Goal: Transaction & Acquisition: Purchase product/service

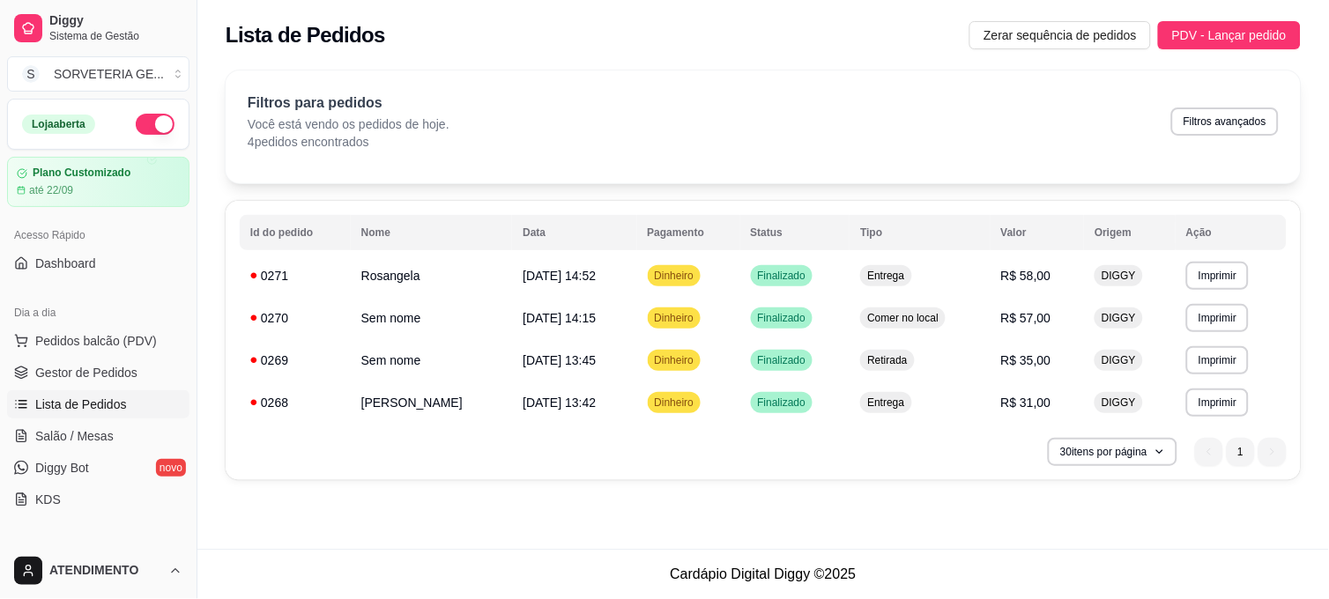
drag, startPoint x: 428, startPoint y: 469, endPoint x: 971, endPoint y: 509, distance: 544.5
click at [971, 509] on div "**********" at bounding box center [763, 274] width 1132 height 549
click at [1196, 267] on button "Imprimir" at bounding box center [1218, 276] width 63 height 28
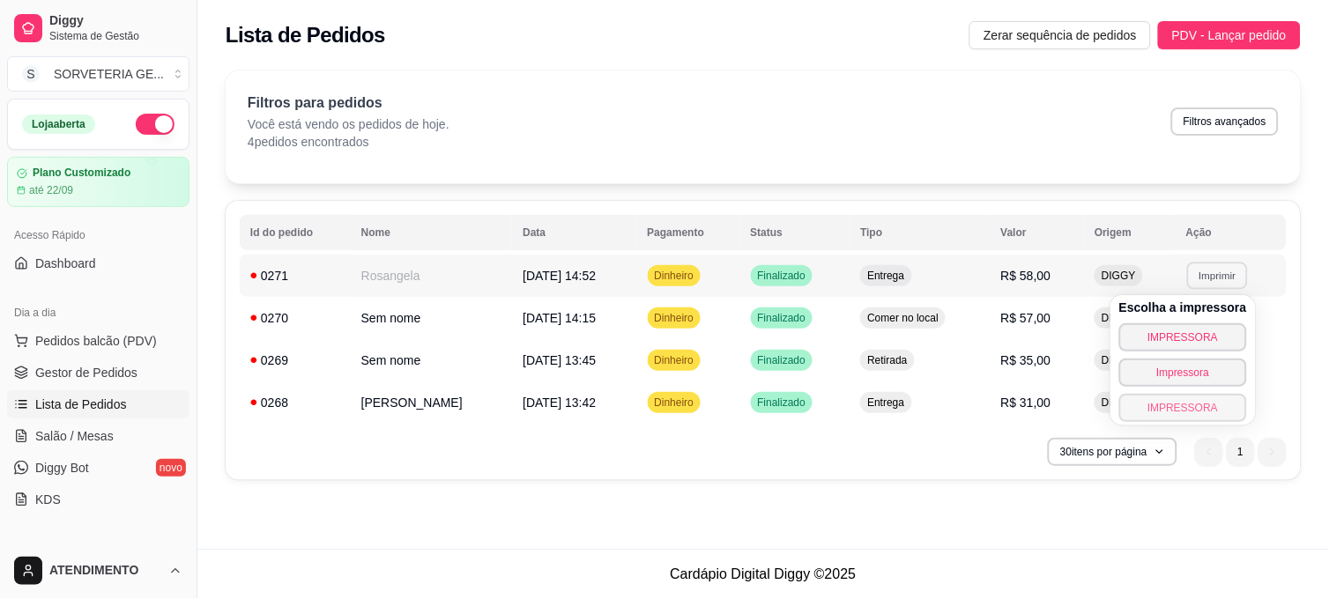
click at [1213, 409] on button "IMPRESSORA" at bounding box center [1184, 408] width 128 height 28
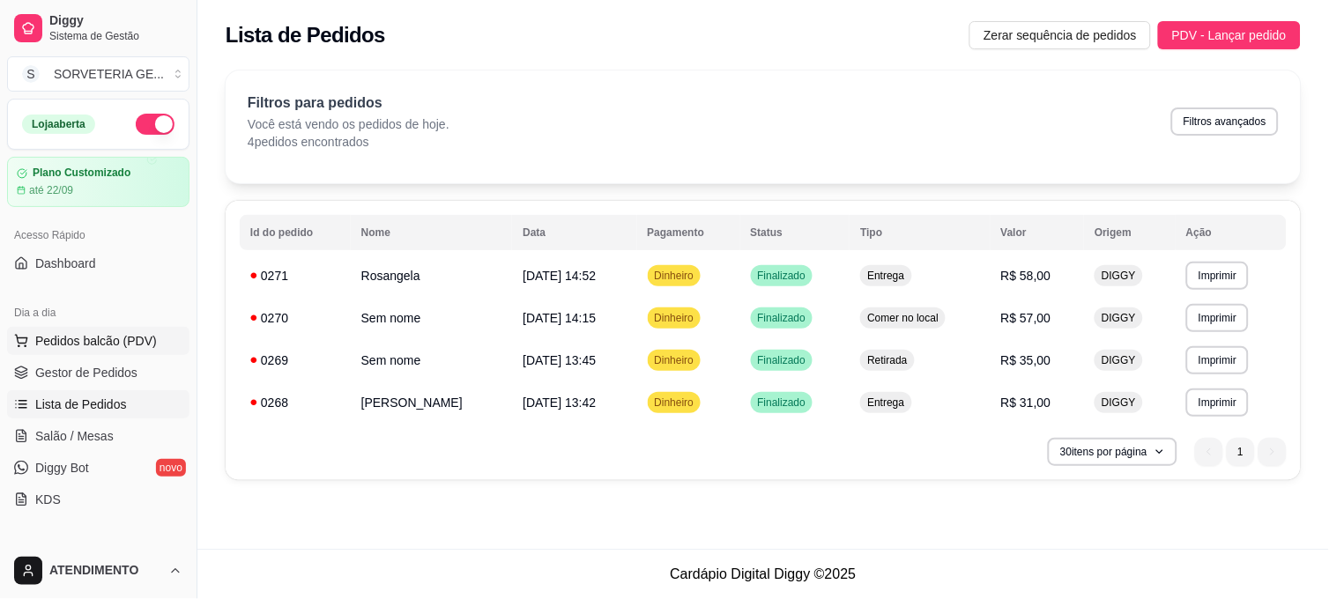
click at [108, 340] on span "Pedidos balcão (PDV)" at bounding box center [96, 341] width 122 height 18
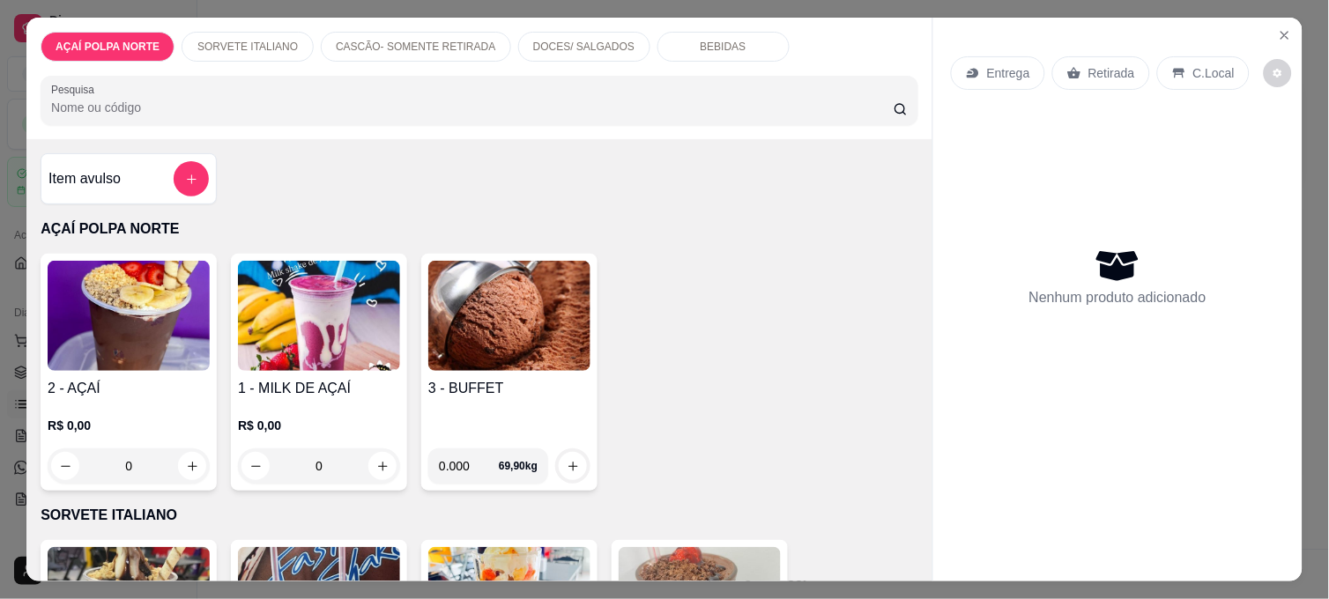
click at [160, 345] on img at bounding box center [129, 316] width 162 height 110
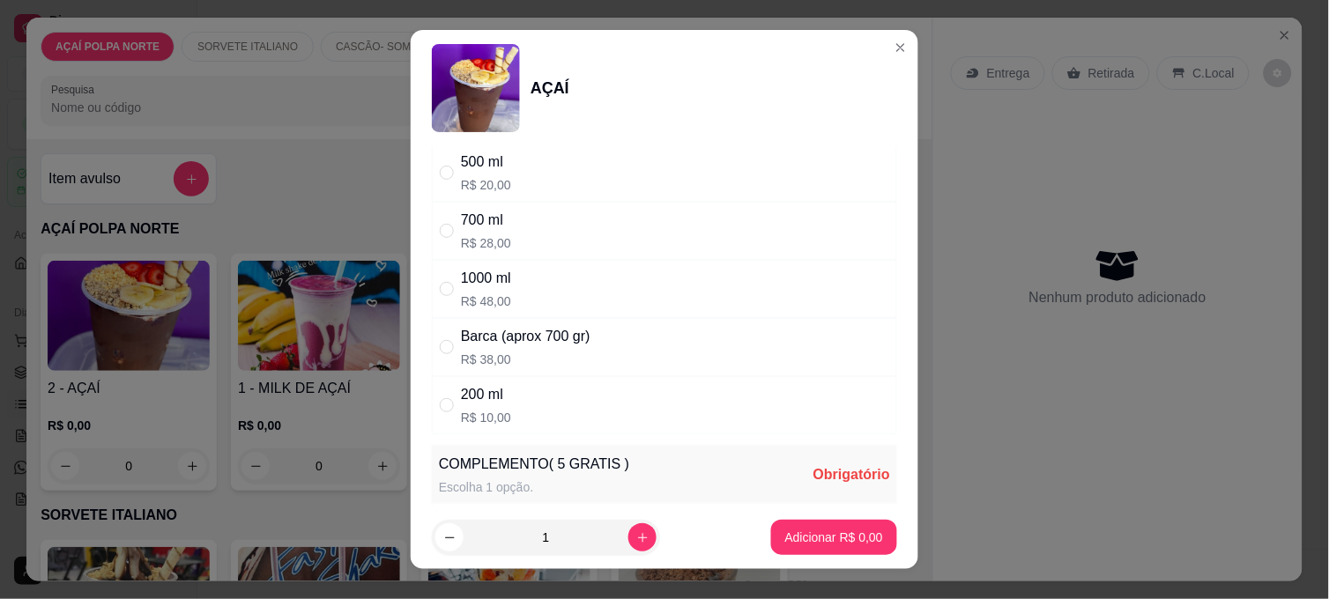
scroll to position [196, 0]
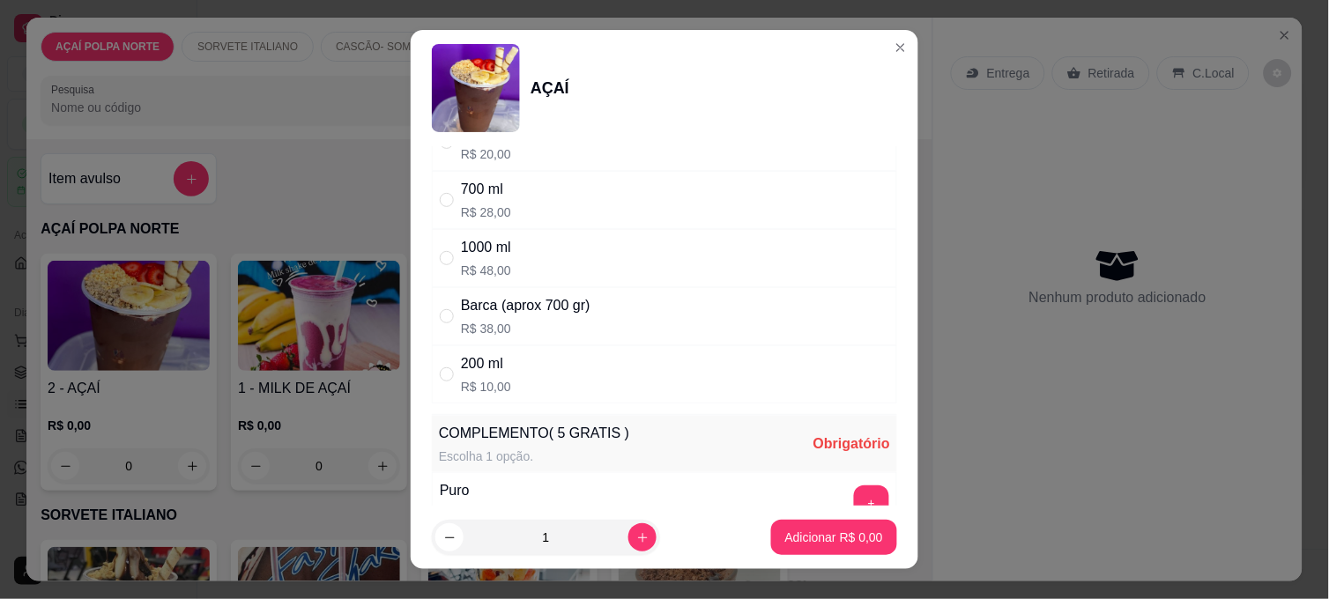
click at [514, 377] on div "200 ml R$ 10,00" at bounding box center [664, 375] width 465 height 58
radio input "true"
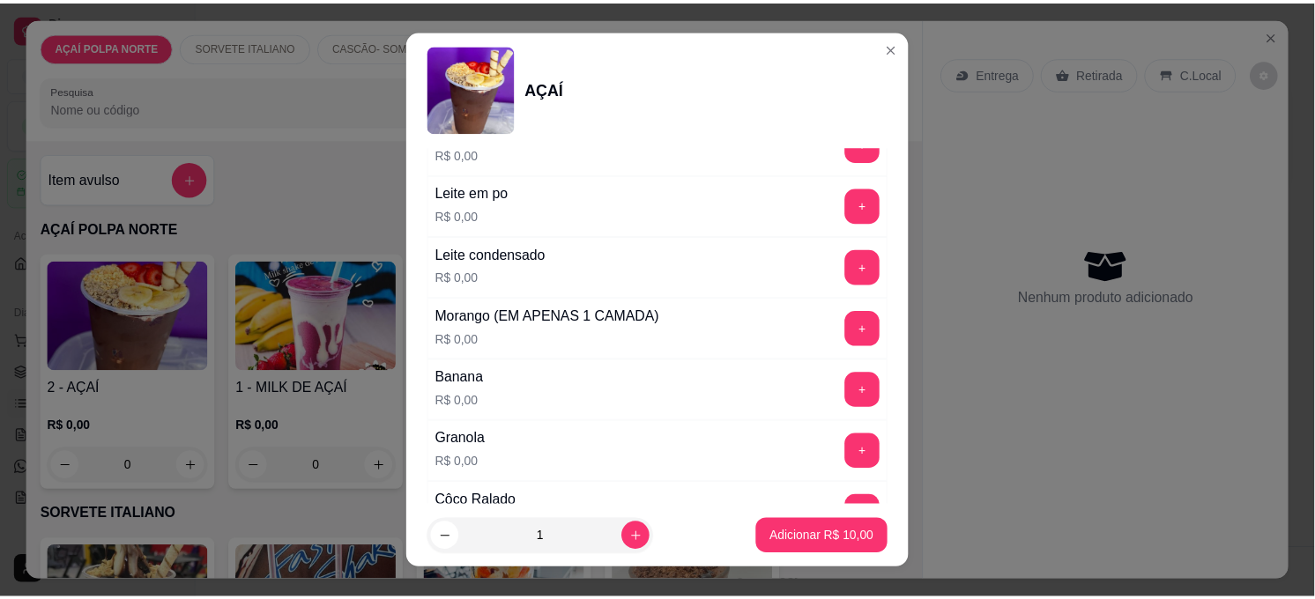
scroll to position [882, 0]
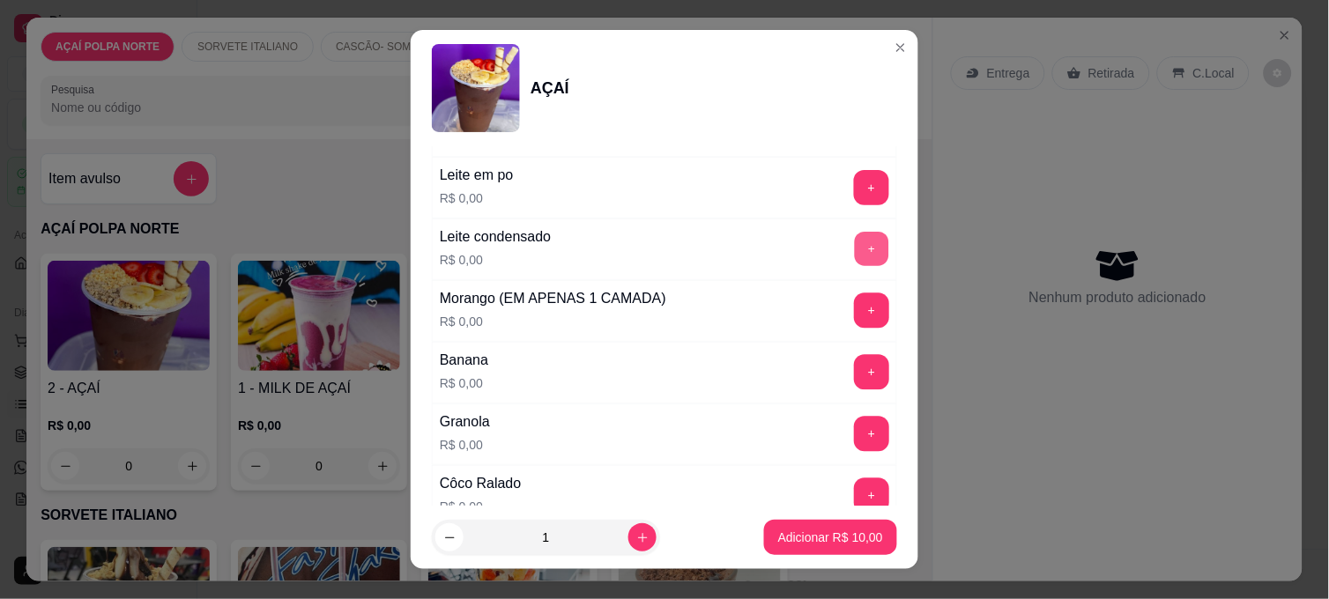
click at [855, 249] on button "+" at bounding box center [872, 250] width 34 height 34
click at [855, 196] on button "+" at bounding box center [872, 188] width 34 height 34
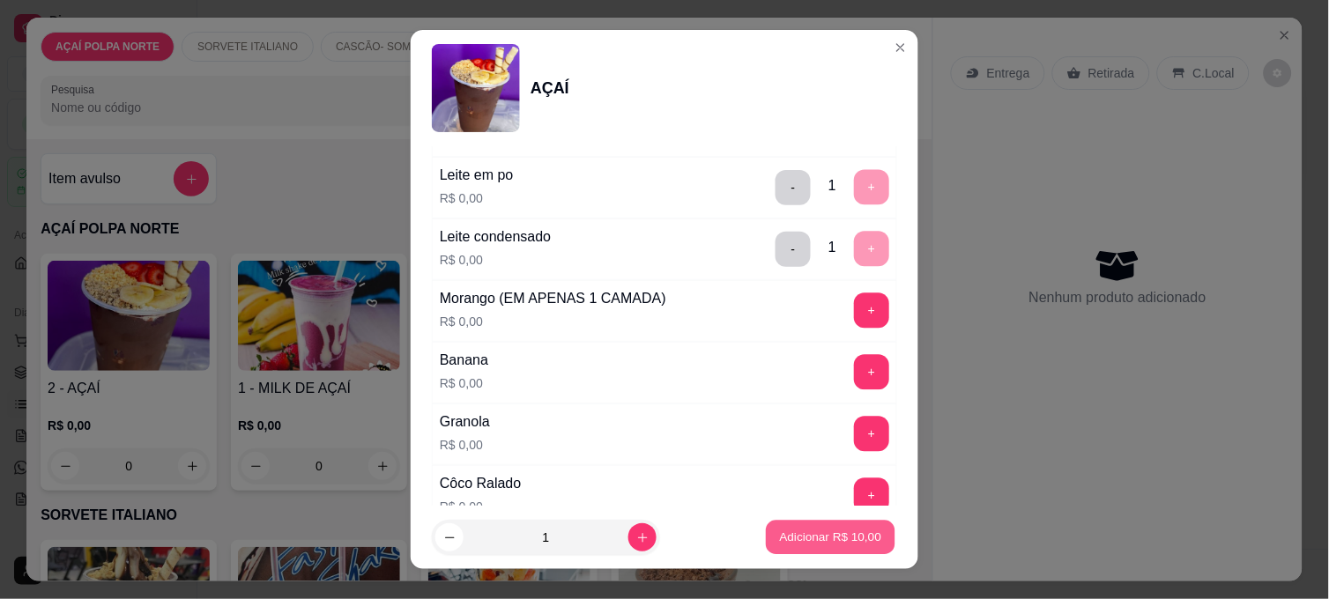
click at [842, 539] on p "Adicionar R$ 10,00" at bounding box center [831, 537] width 102 height 17
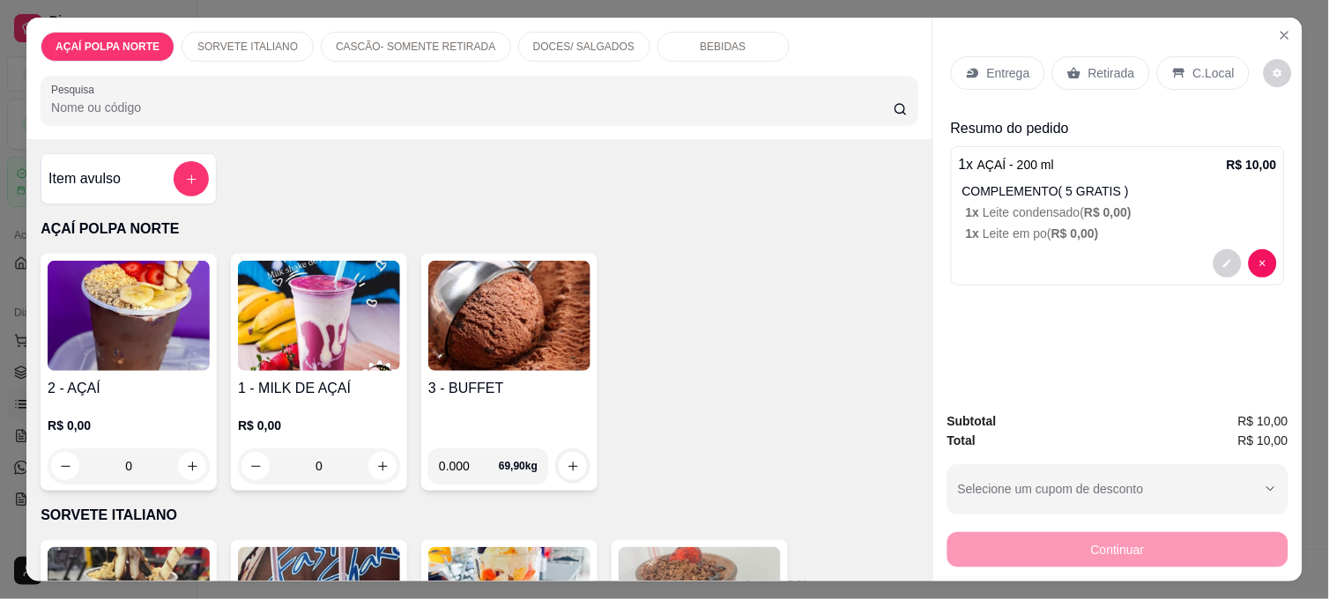
click at [1194, 65] on p "C.Local" at bounding box center [1214, 73] width 41 height 18
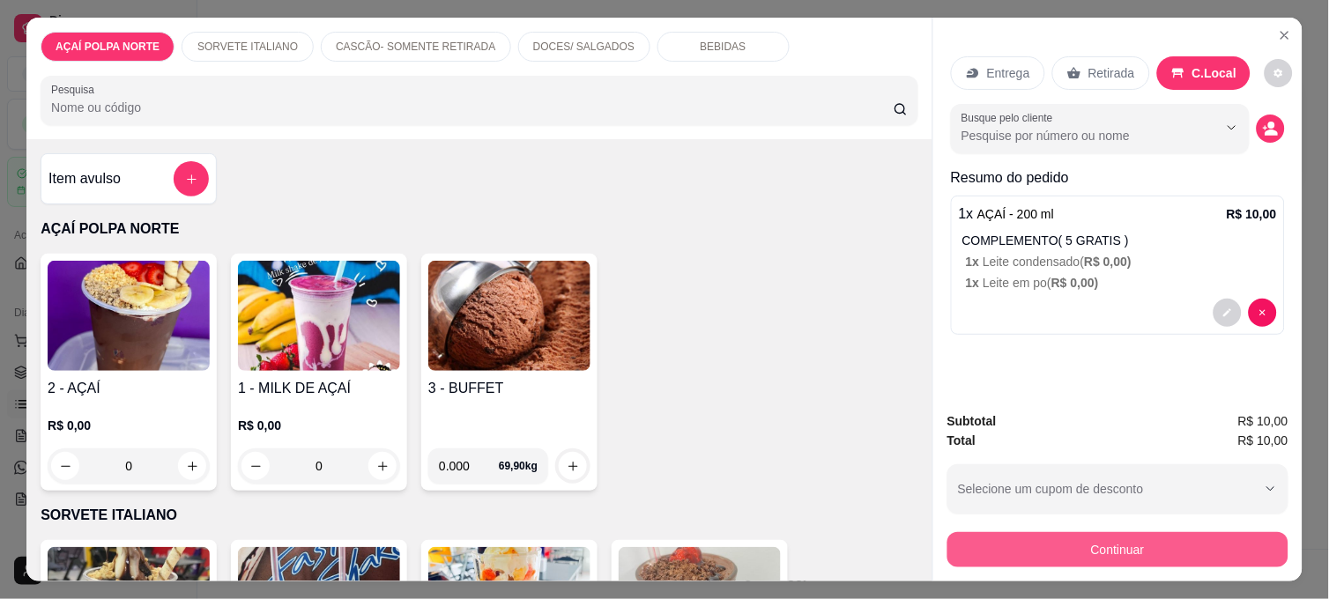
click at [1103, 542] on button "Continuar" at bounding box center [1118, 549] width 341 height 35
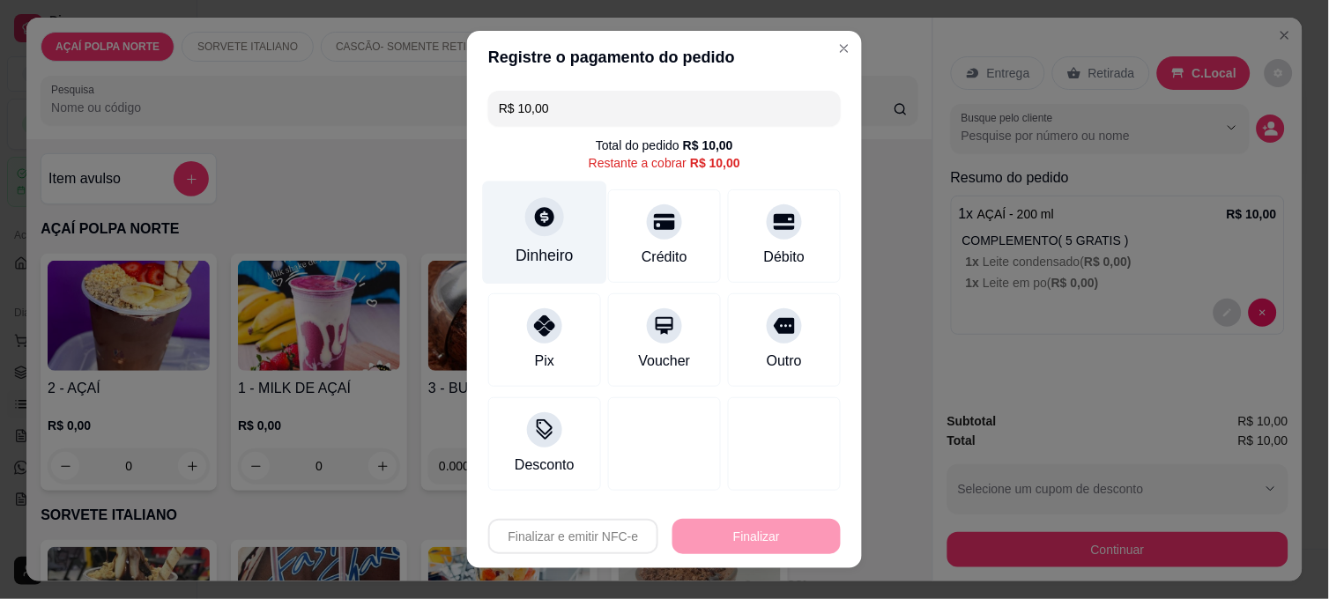
click at [560, 235] on div "Dinheiro" at bounding box center [545, 233] width 124 height 103
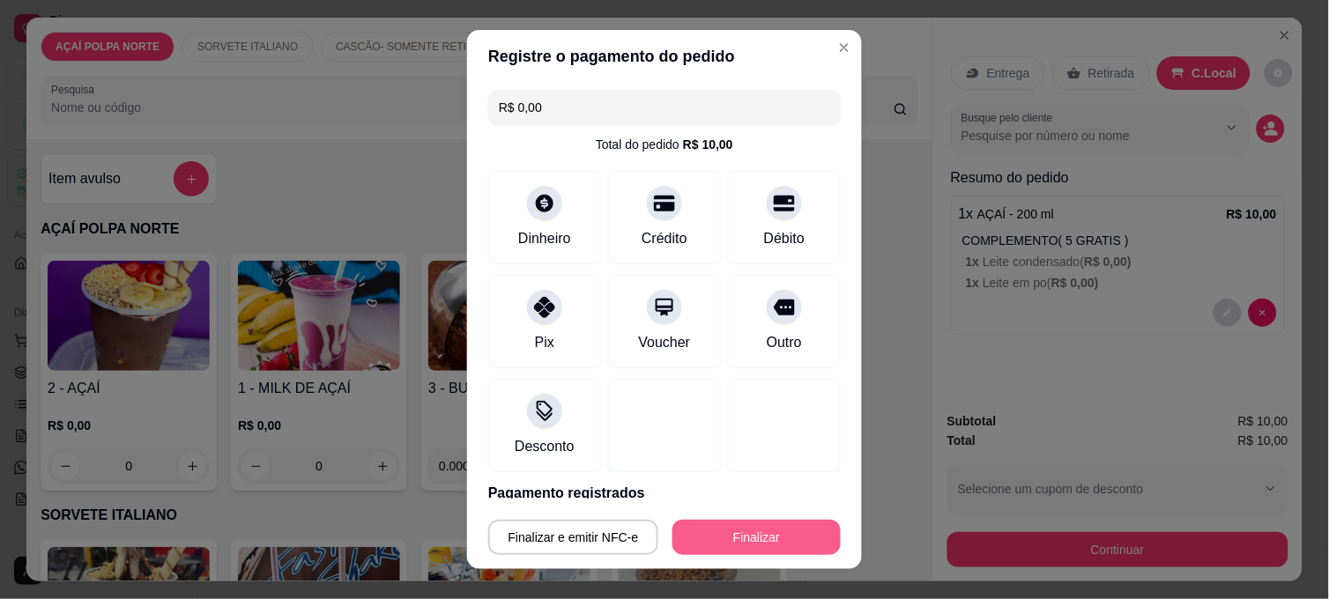
click at [767, 538] on button "Finalizar" at bounding box center [757, 537] width 168 height 35
type input "-R$ 10,00"
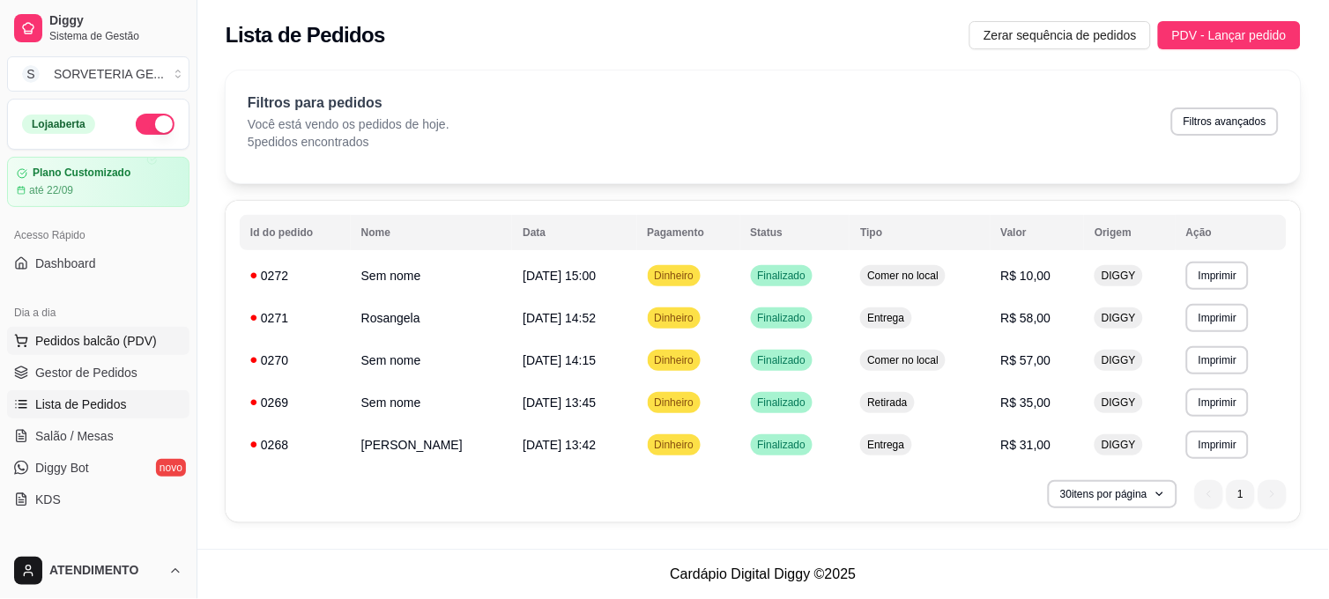
click at [81, 331] on button "Pedidos balcão (PDV)" at bounding box center [98, 341] width 182 height 28
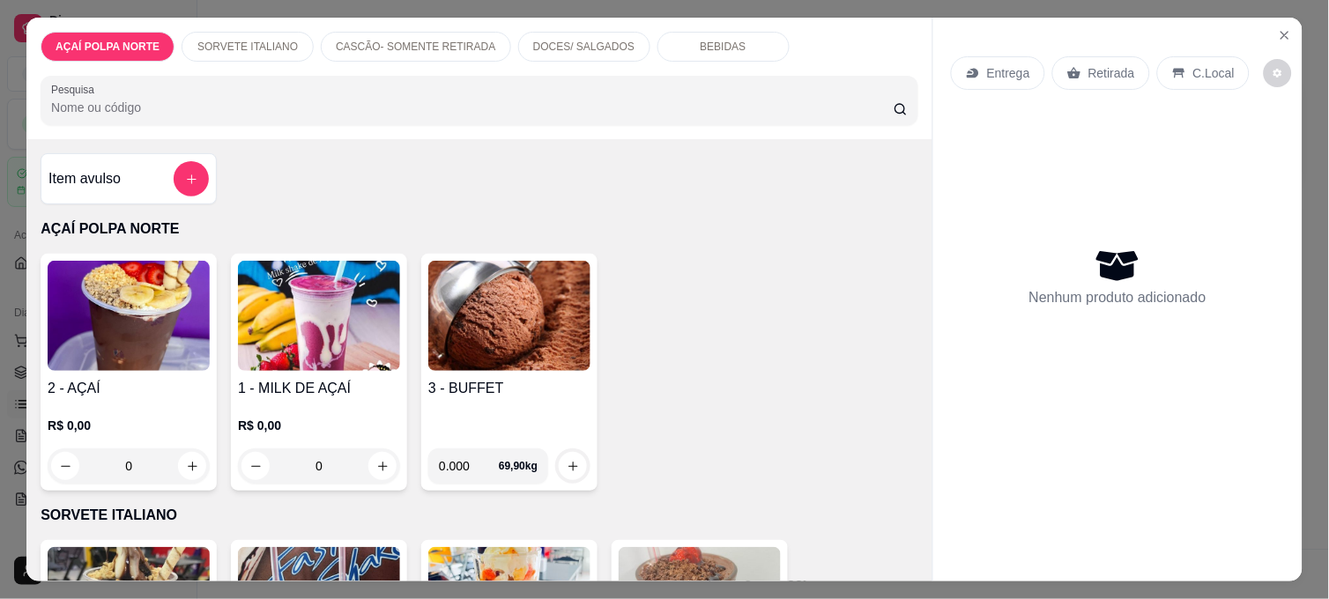
click at [470, 338] on img at bounding box center [509, 316] width 162 height 110
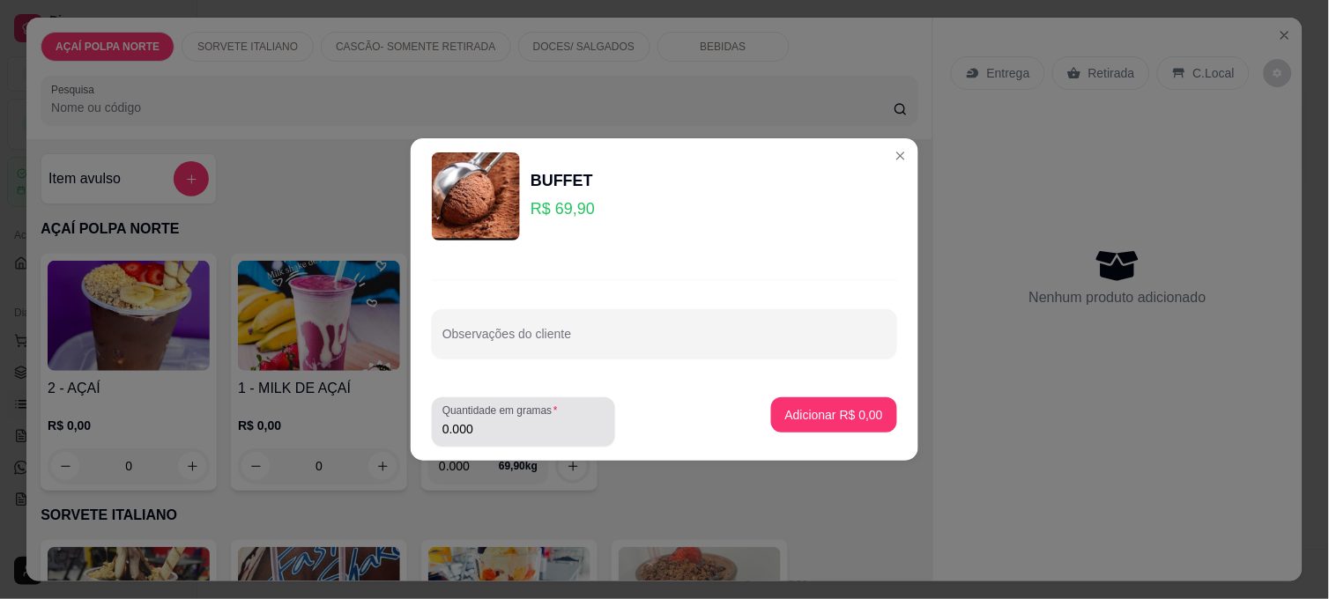
click at [512, 425] on input "0.000" at bounding box center [524, 430] width 162 height 18
click at [507, 436] on input "0.000" at bounding box center [524, 430] width 162 height 18
type input "0.110"
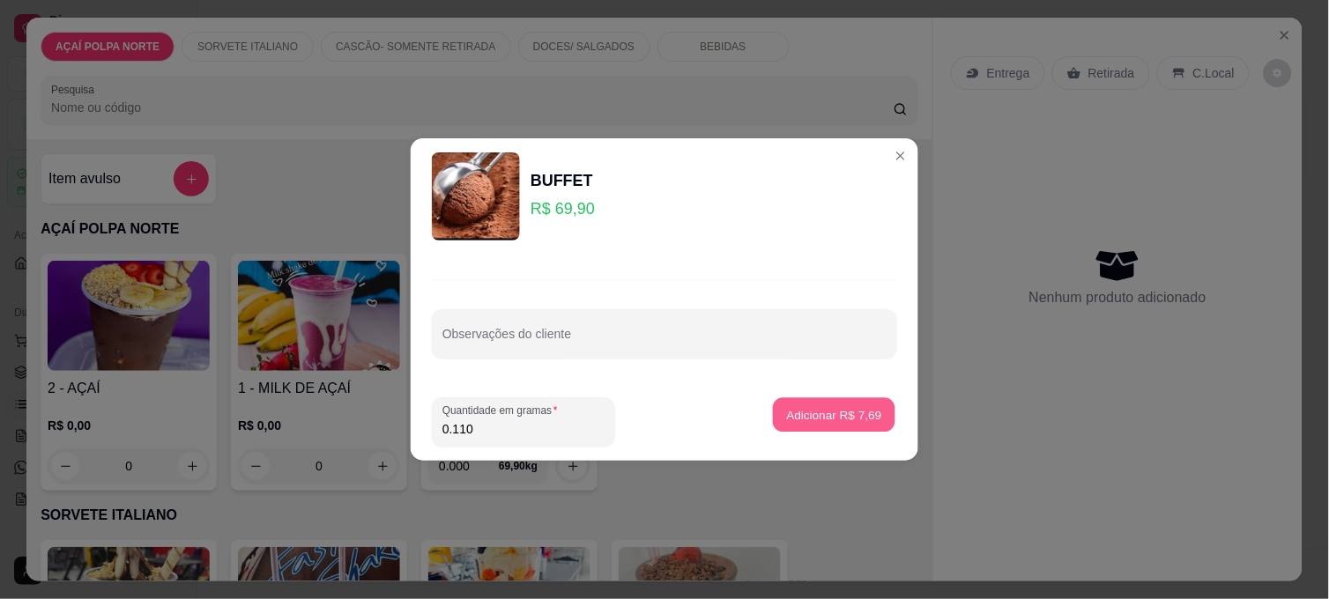
click at [847, 412] on p "Adicionar R$ 7,69" at bounding box center [833, 414] width 95 height 17
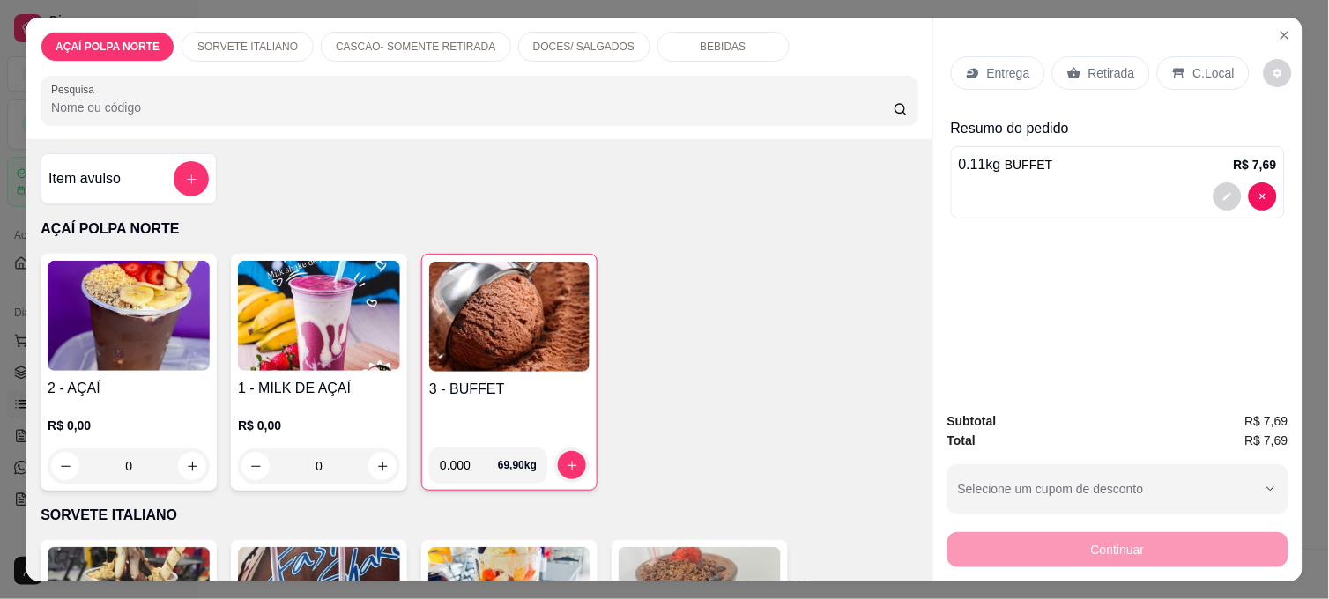
click at [536, 339] on img at bounding box center [509, 317] width 160 height 110
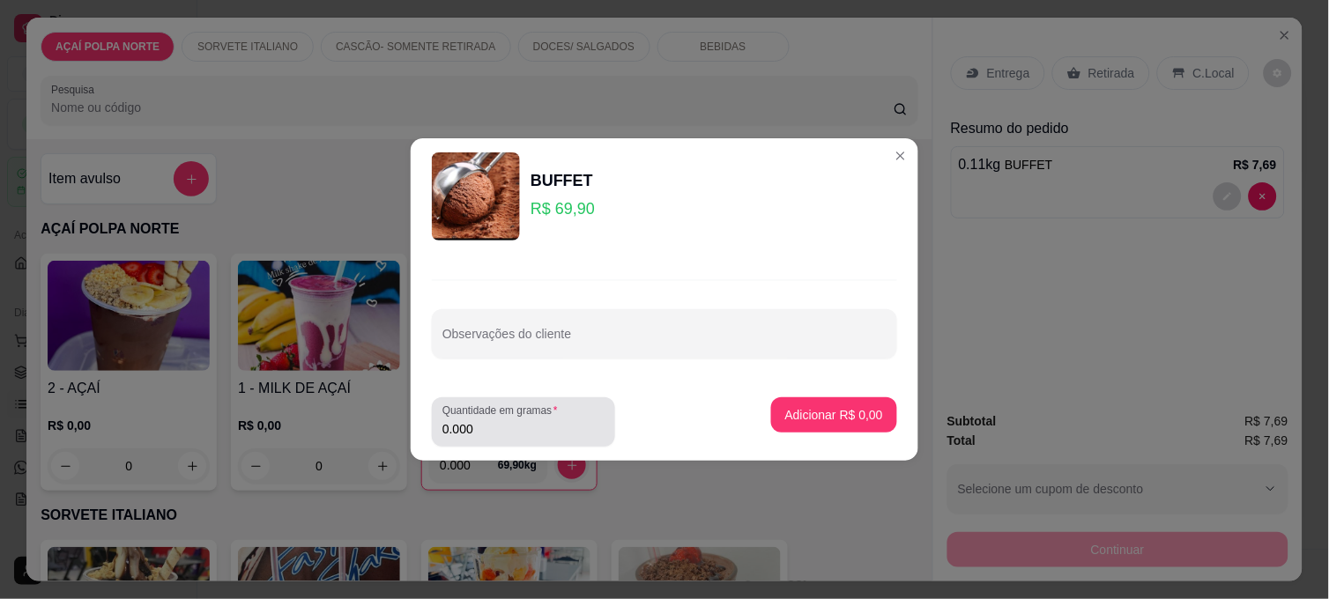
click at [505, 435] on input "0.000" at bounding box center [524, 430] width 162 height 18
type input "0.155"
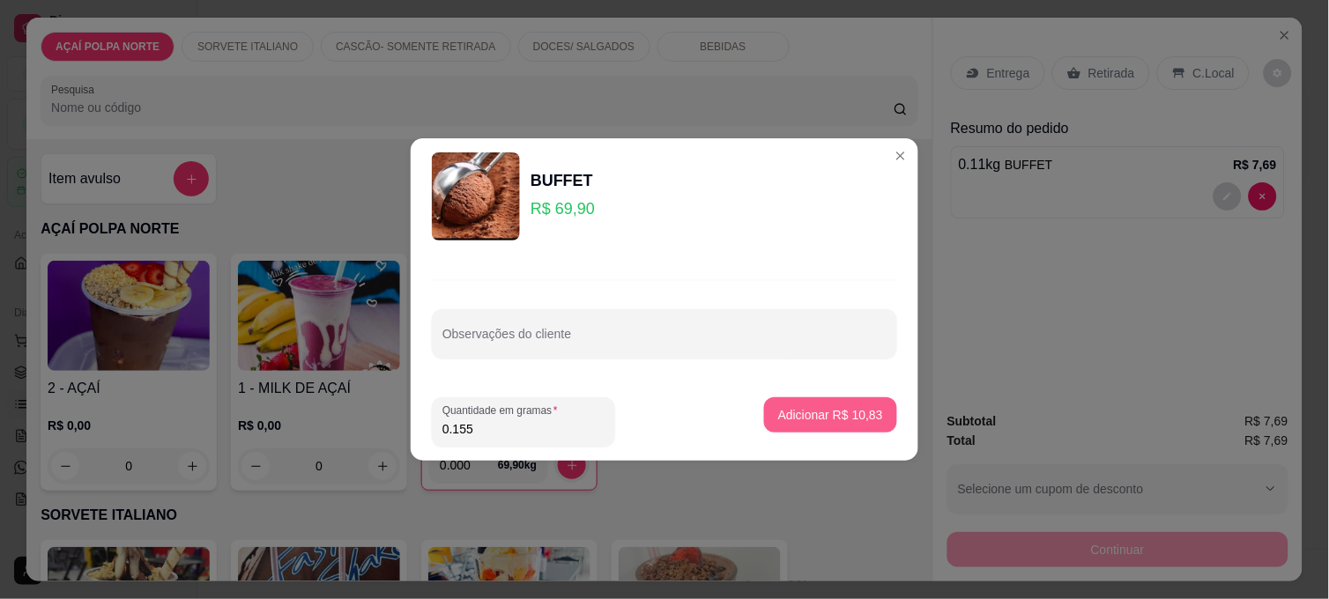
click at [837, 401] on button "Adicionar R$ 10,83" at bounding box center [830, 415] width 133 height 35
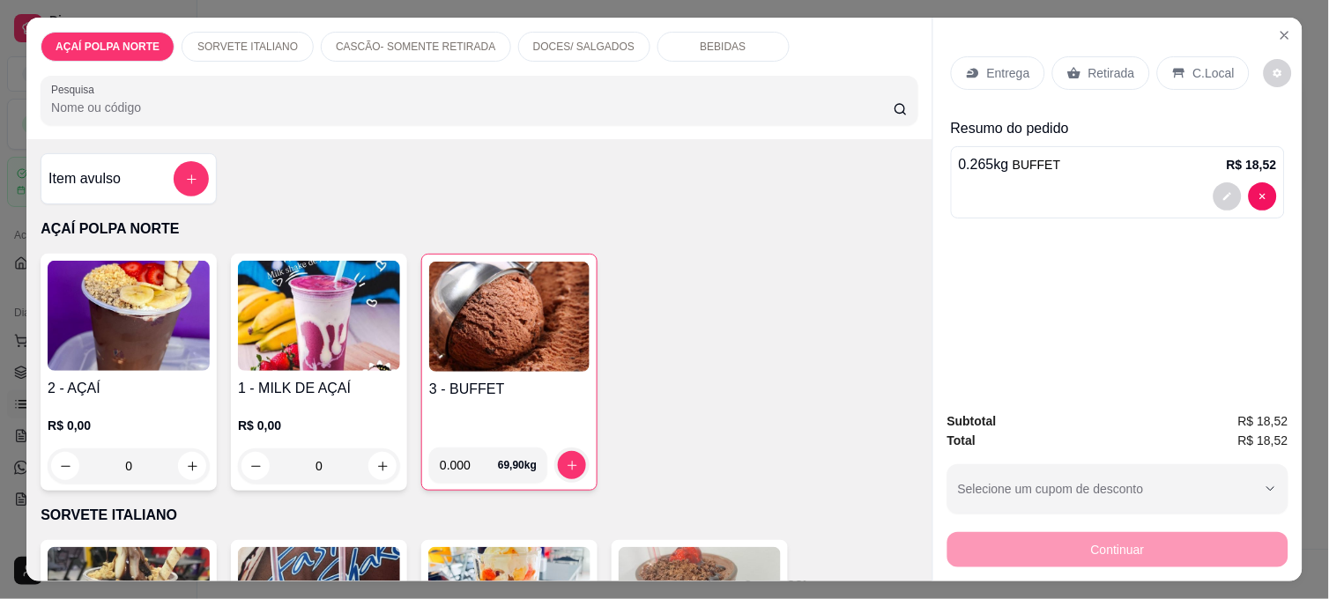
drag, startPoint x: 1214, startPoint y: 69, endPoint x: 1196, endPoint y: 181, distance: 113.3
click at [1212, 68] on p "C.Local" at bounding box center [1214, 73] width 41 height 18
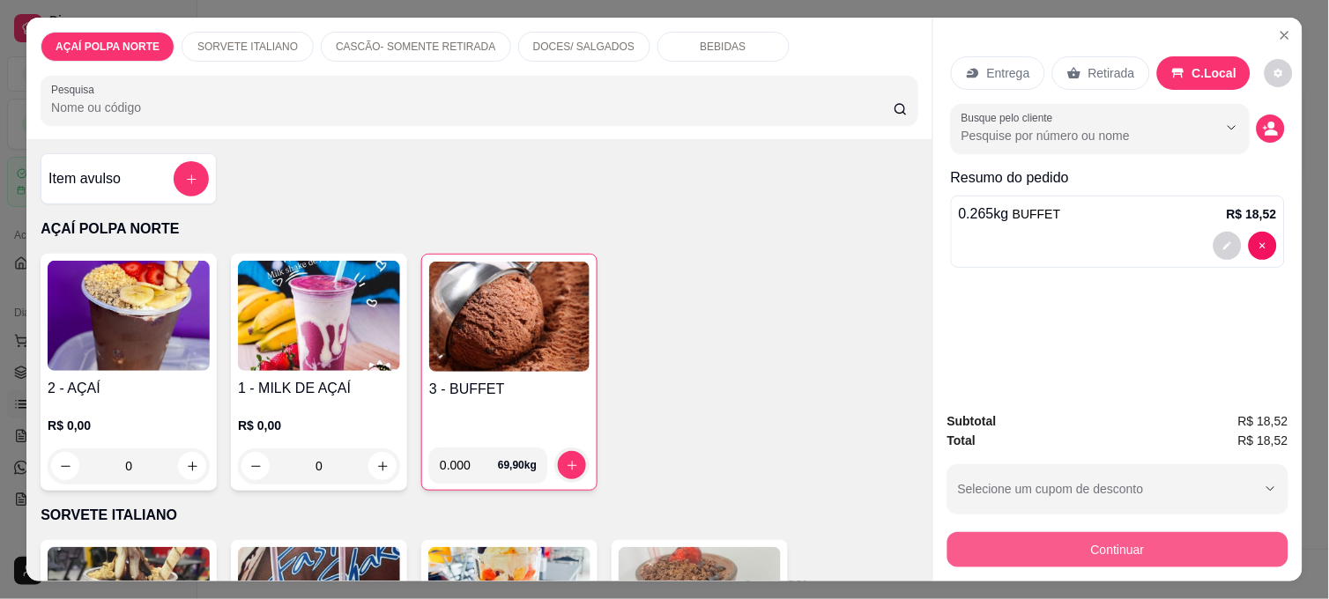
click at [1125, 548] on button "Continuar" at bounding box center [1118, 549] width 341 height 35
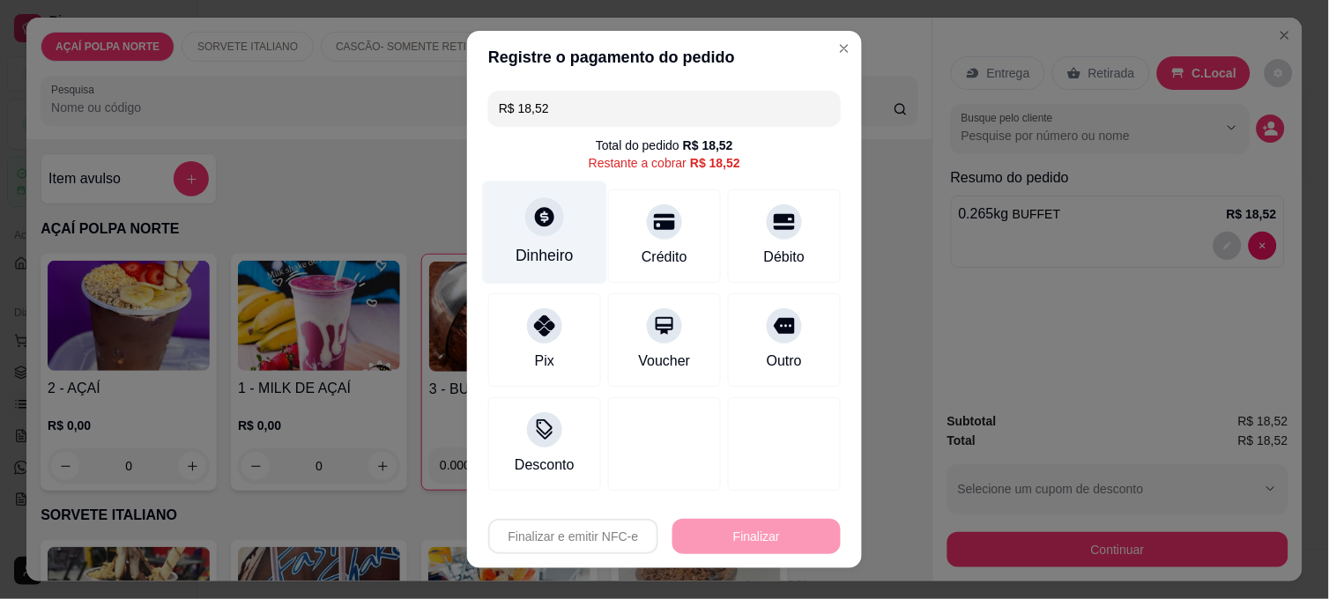
click at [547, 253] on div "Dinheiro" at bounding box center [545, 255] width 58 height 23
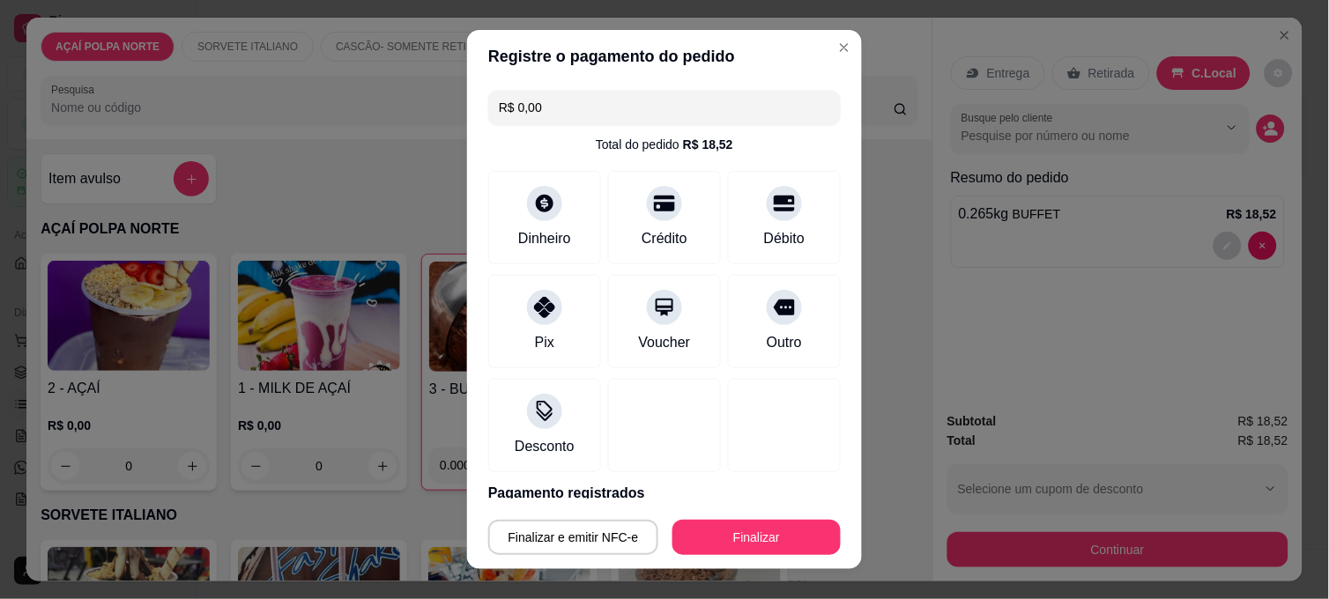
click at [783, 547] on button "Finalizar" at bounding box center [757, 537] width 168 height 35
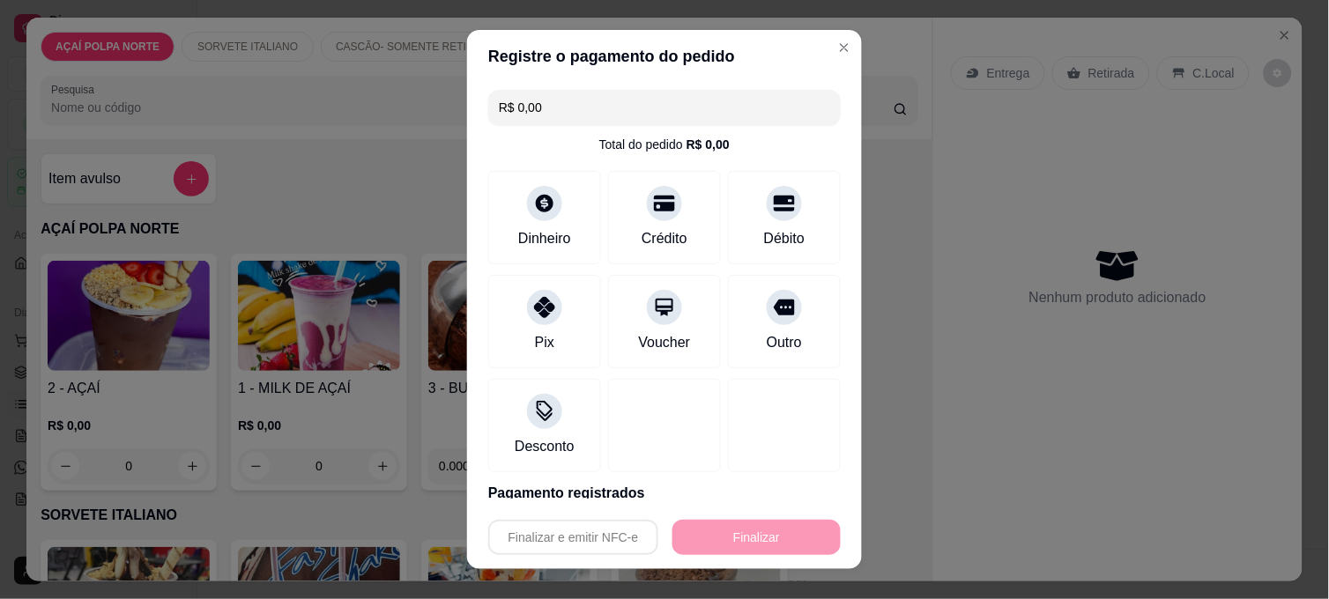
type input "-R$ 18,52"
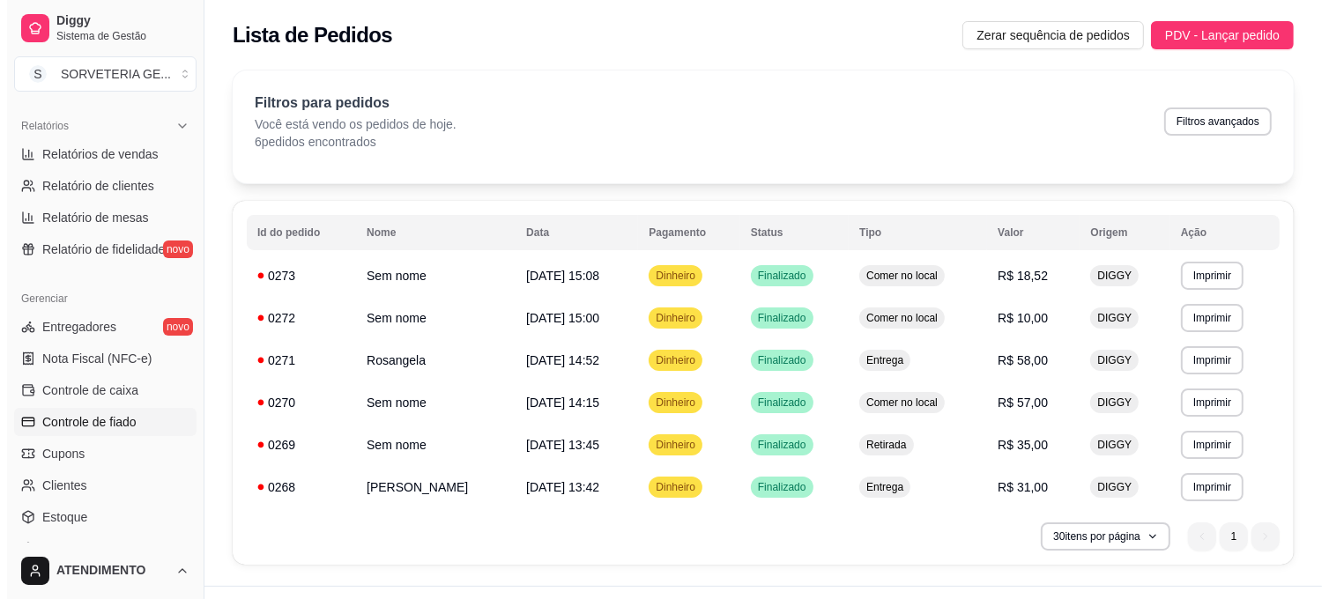
scroll to position [587, 0]
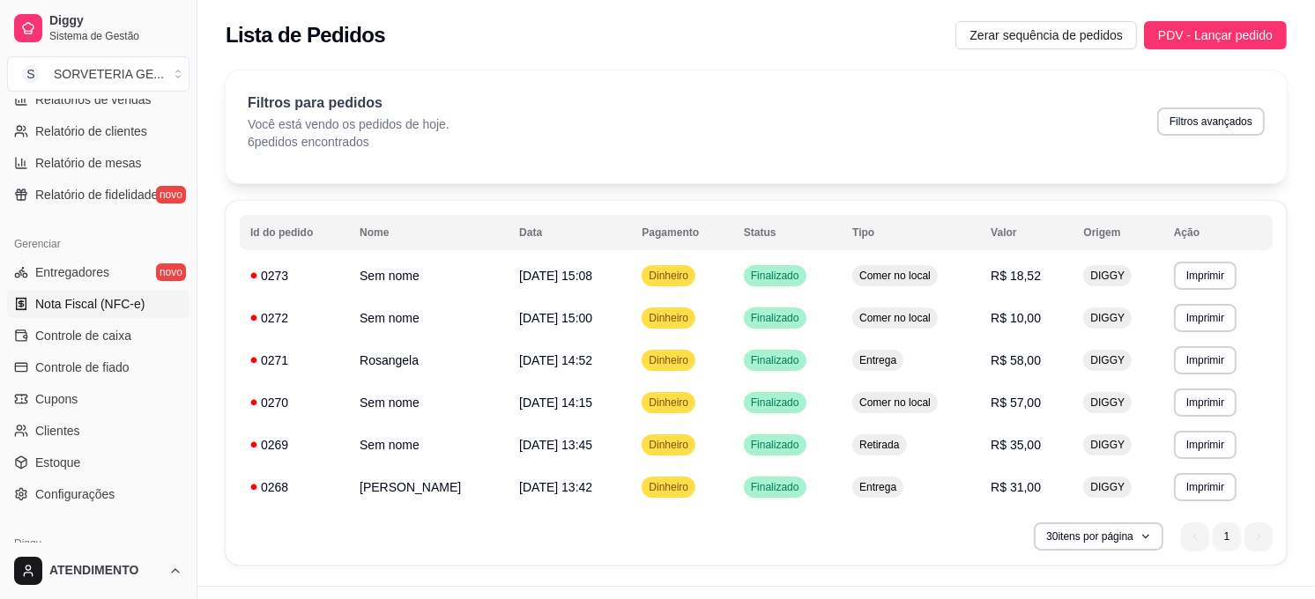
click at [89, 304] on span "Nota Fiscal (NFC-e)" at bounding box center [89, 304] width 109 height 18
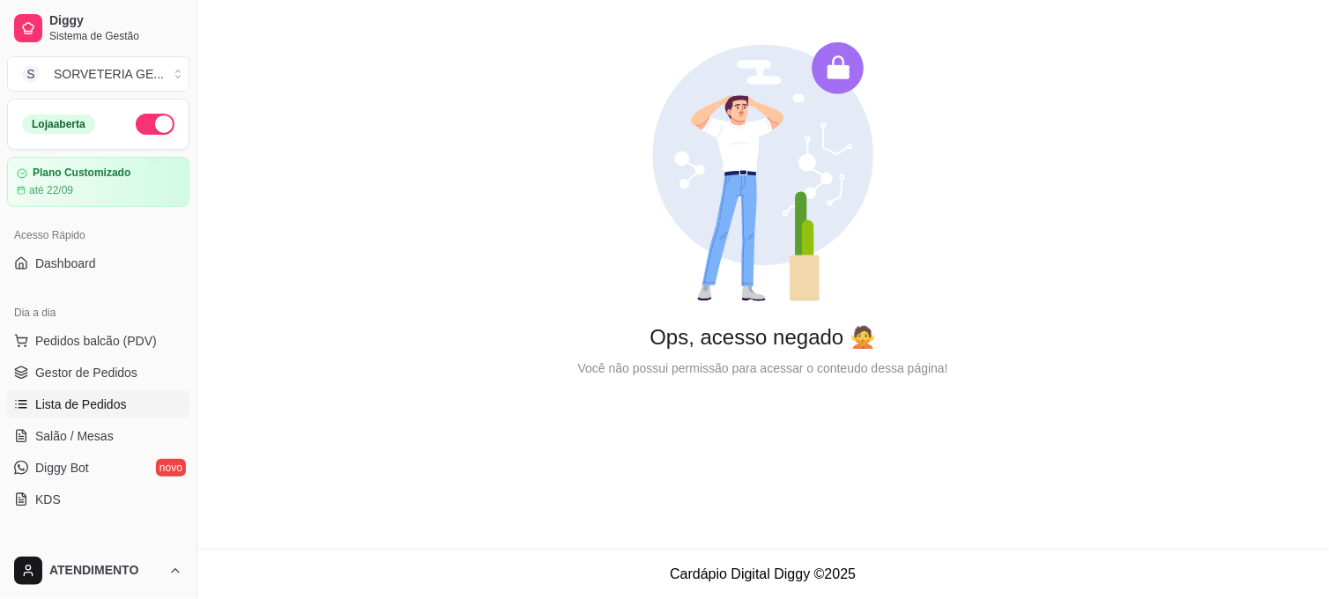
click at [122, 402] on span "Lista de Pedidos" at bounding box center [81, 405] width 92 height 18
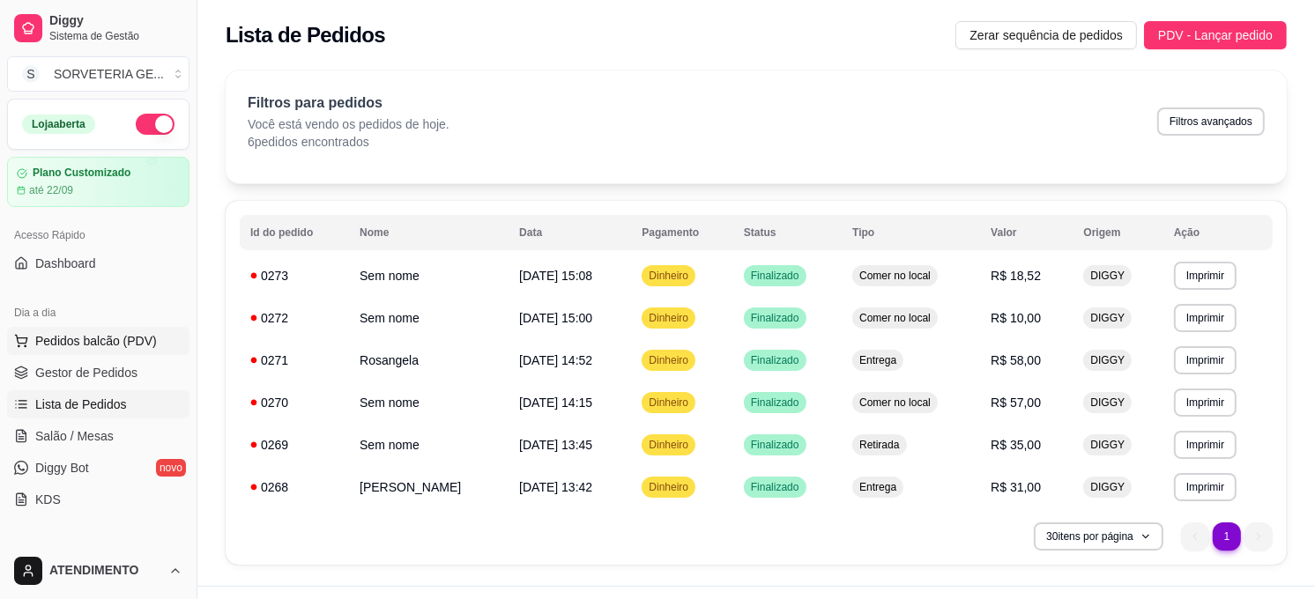
click at [71, 340] on span "Pedidos balcão (PDV)" at bounding box center [96, 341] width 122 height 18
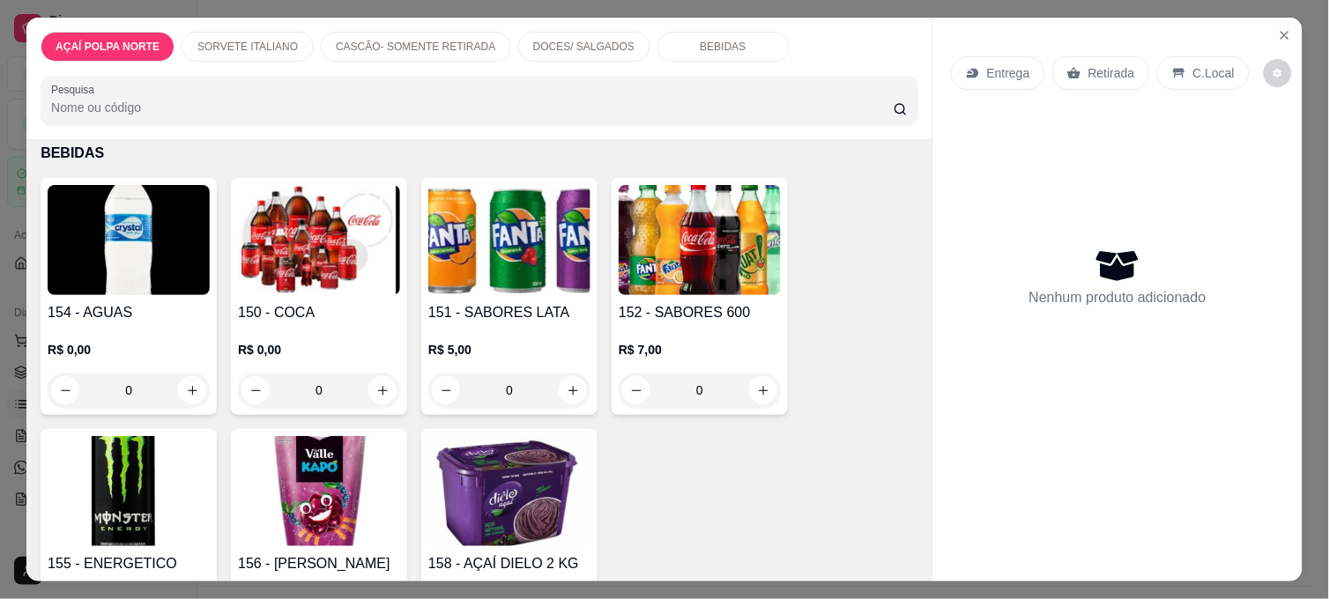
scroll to position [1273, 0]
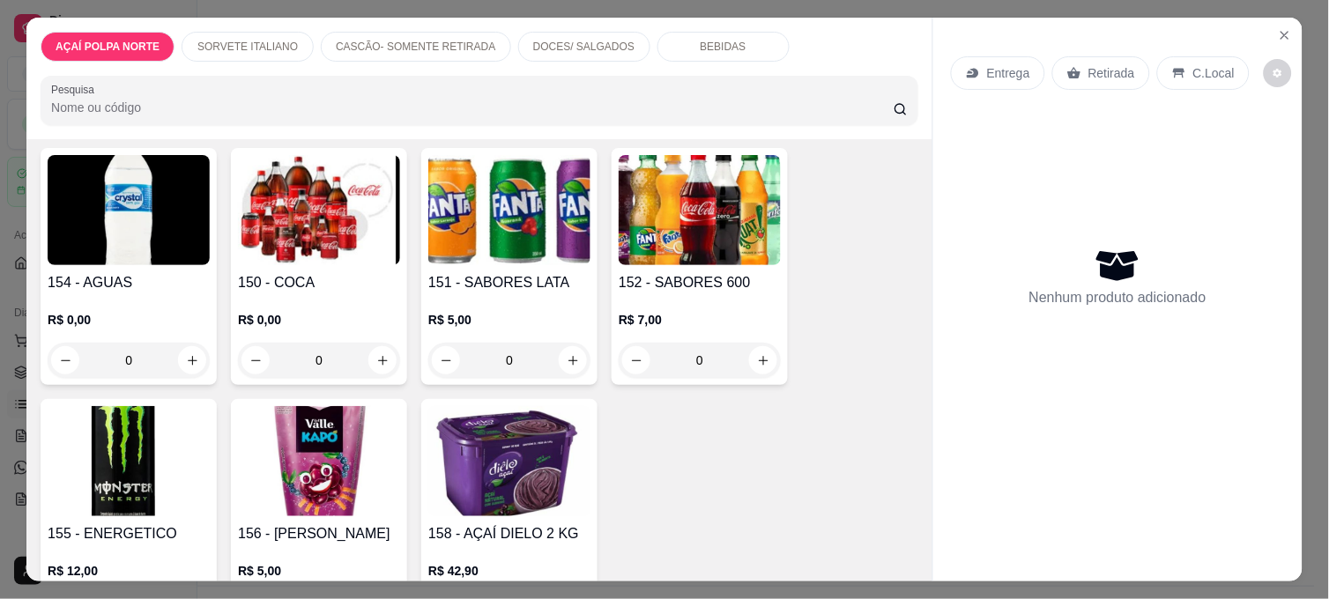
click at [521, 206] on img at bounding box center [509, 210] width 162 height 110
click at [497, 203] on img at bounding box center [509, 210] width 162 height 110
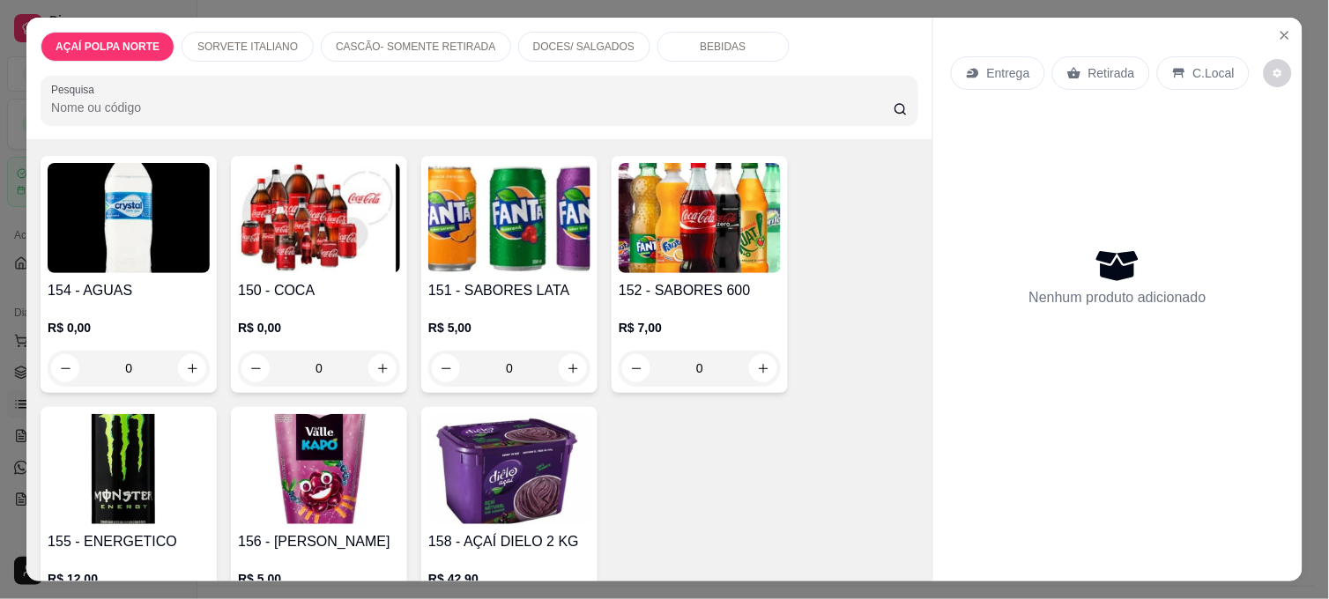
scroll to position [1245, 0]
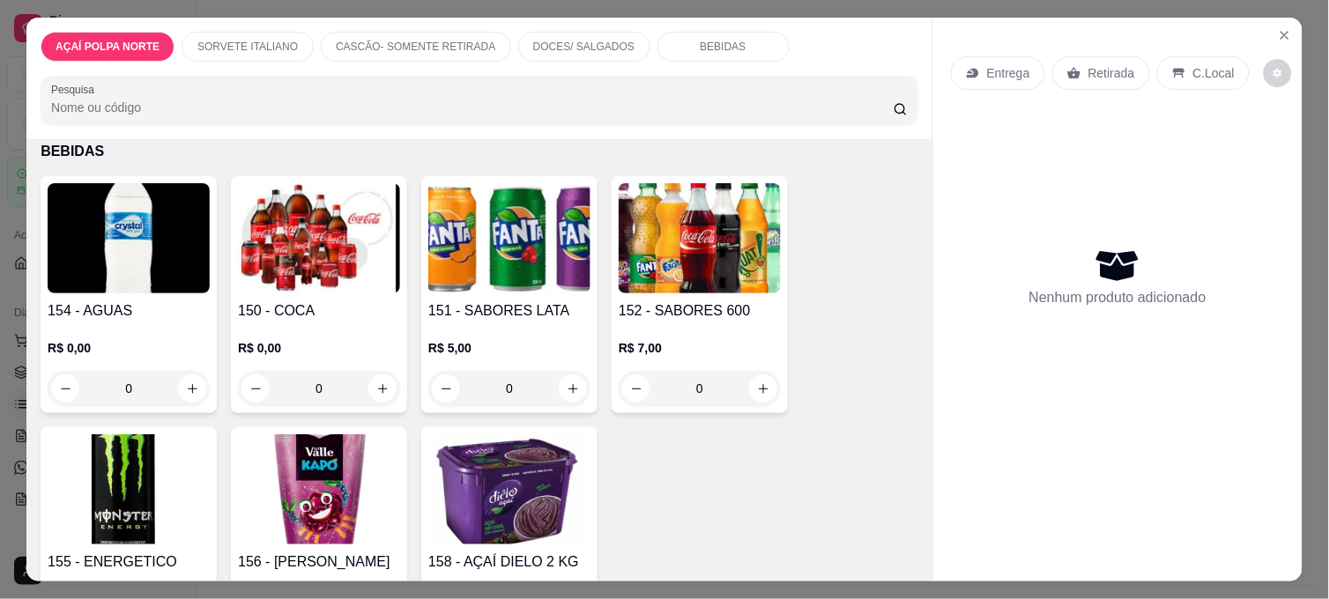
click at [703, 240] on img at bounding box center [700, 238] width 162 height 110
click at [317, 264] on img at bounding box center [319, 238] width 162 height 110
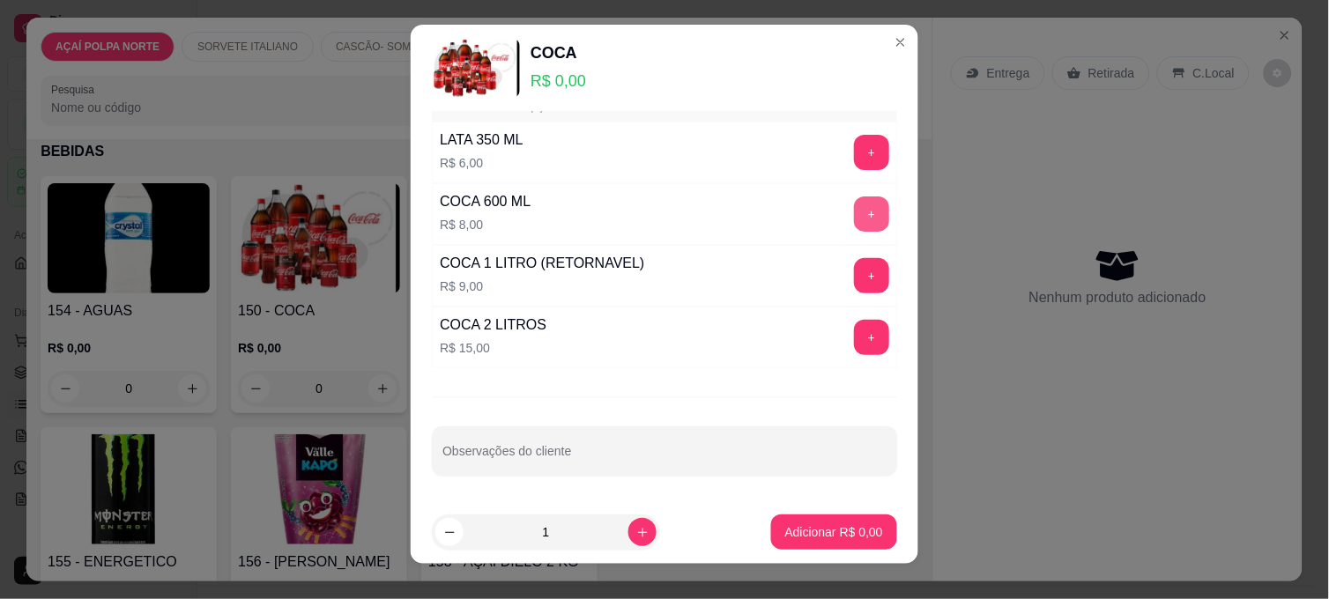
scroll to position [0, 0]
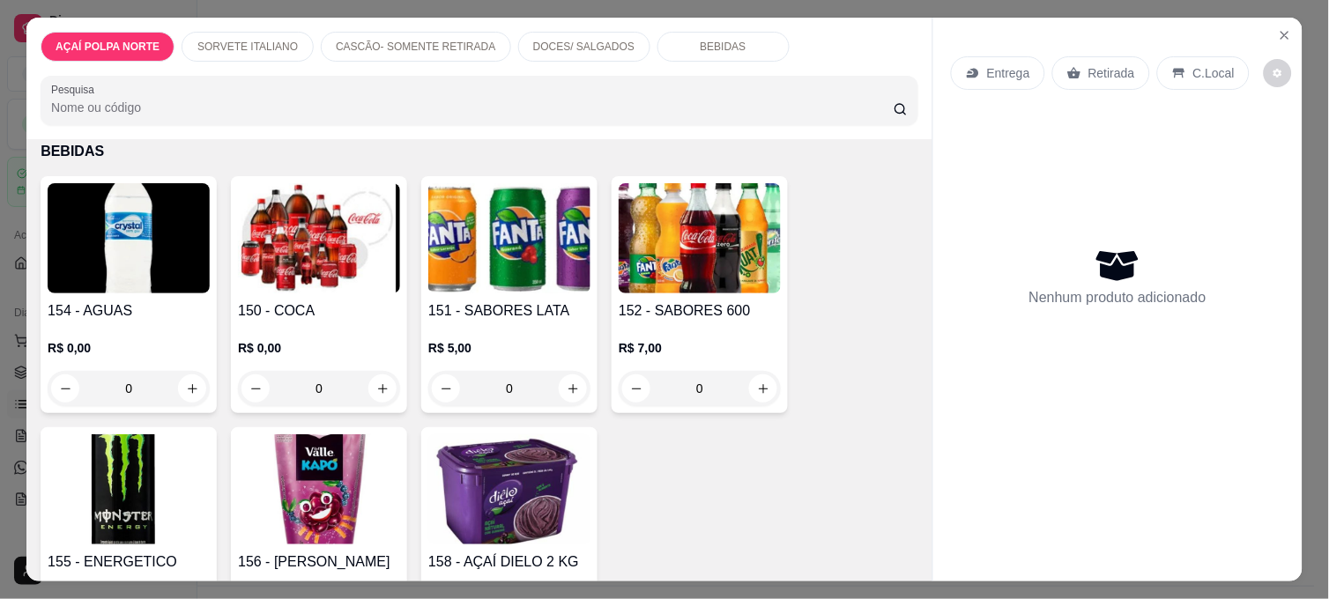
click at [514, 254] on img at bounding box center [509, 238] width 162 height 110
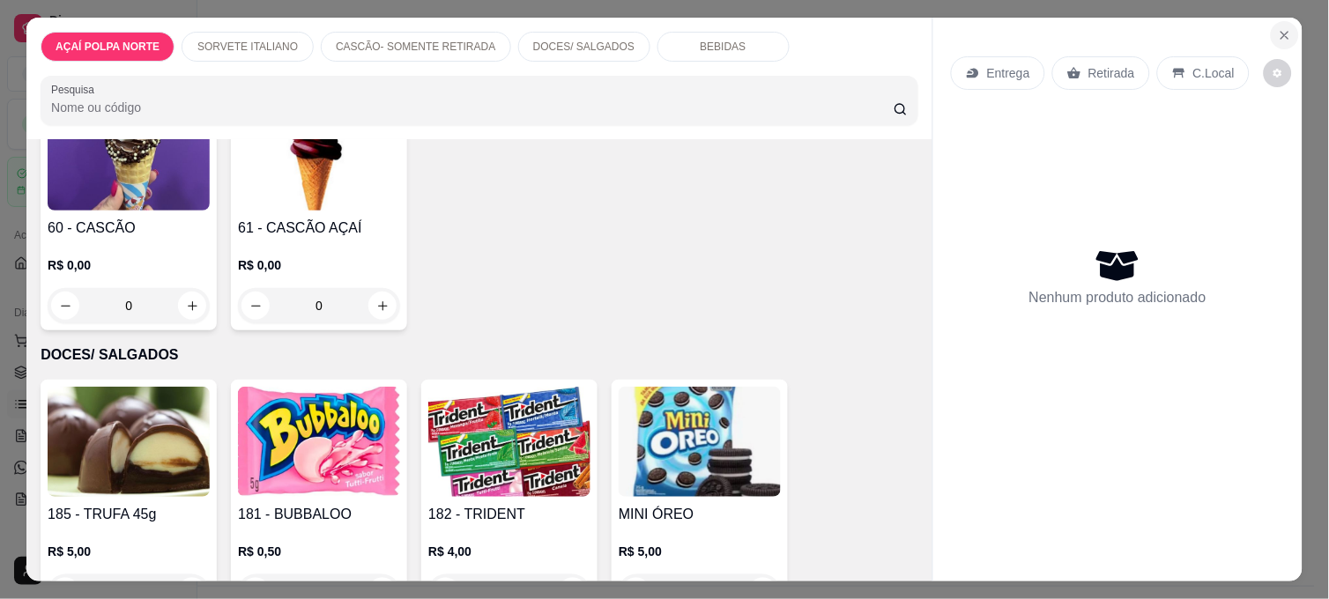
click at [1280, 28] on icon "Close" at bounding box center [1285, 35] width 14 height 14
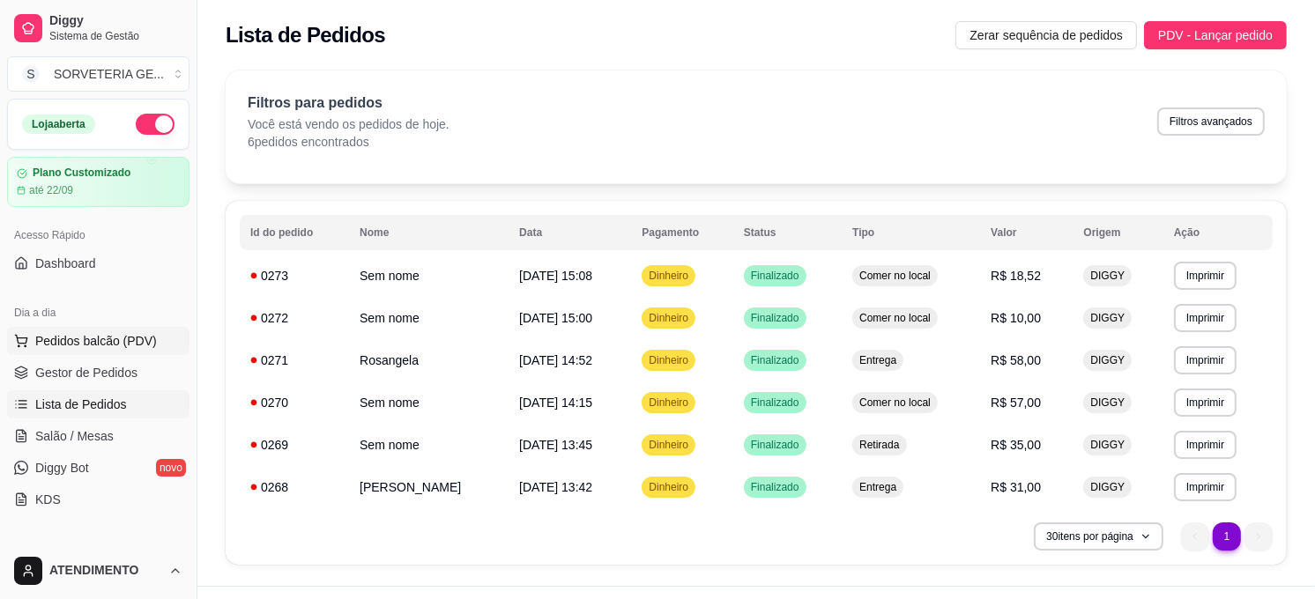
click at [134, 345] on span "Pedidos balcão (PDV)" at bounding box center [96, 341] width 122 height 18
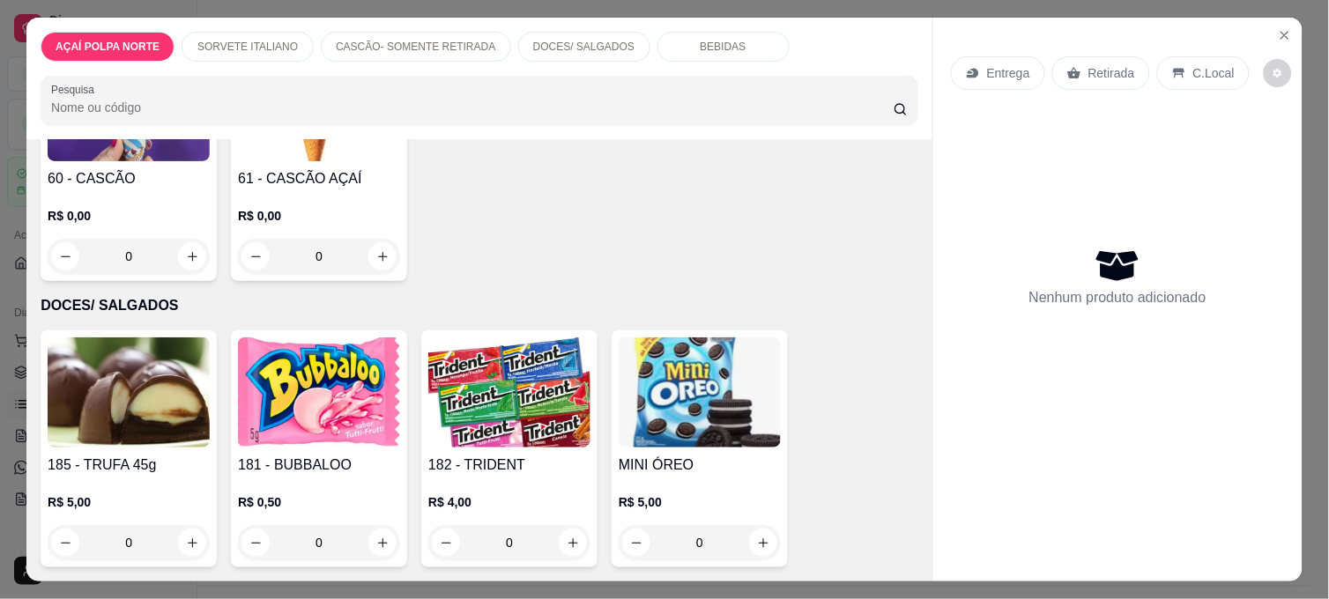
scroll to position [1245, 0]
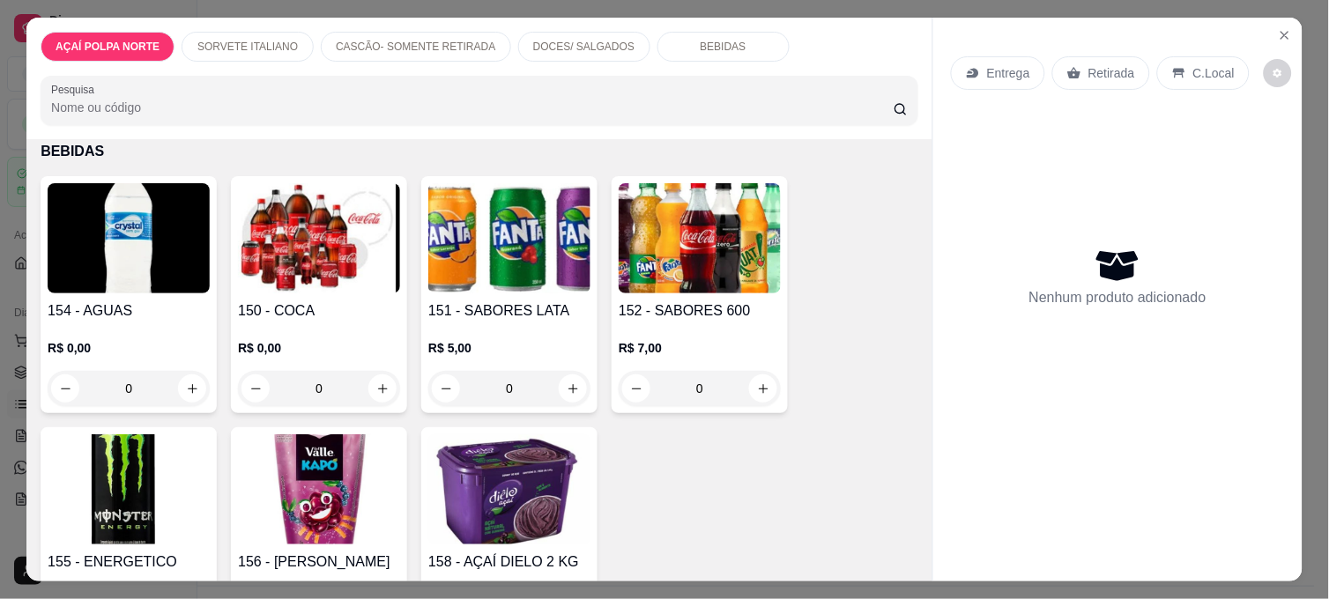
click at [524, 233] on img at bounding box center [509, 238] width 162 height 110
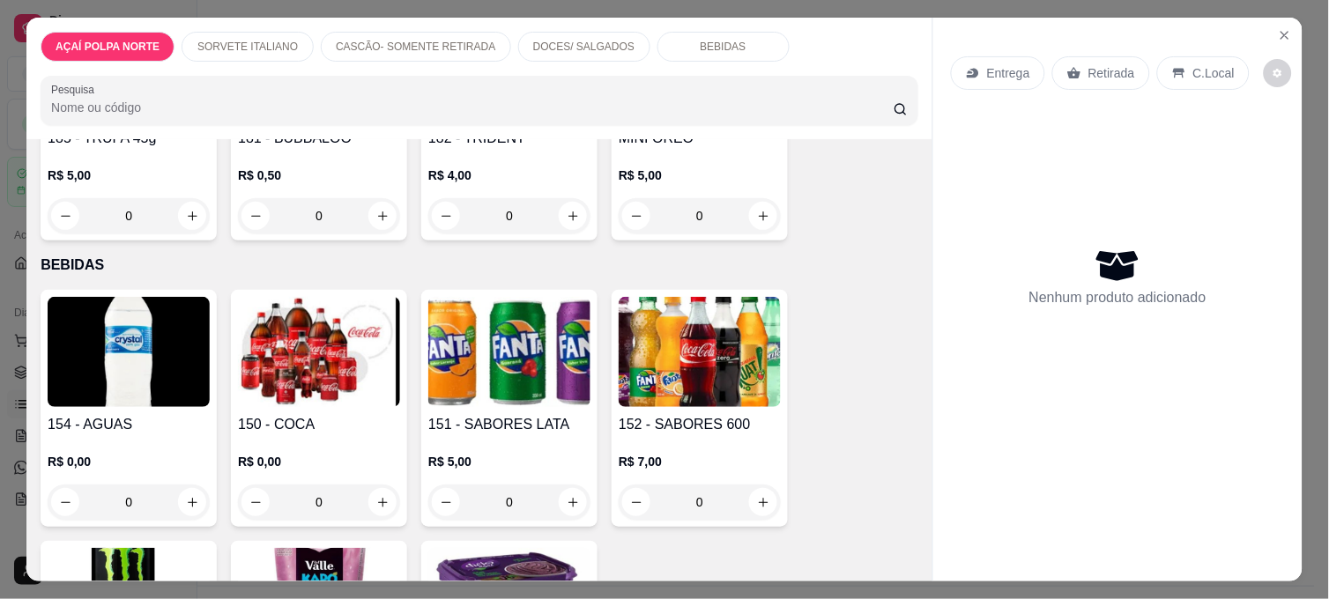
scroll to position [950, 0]
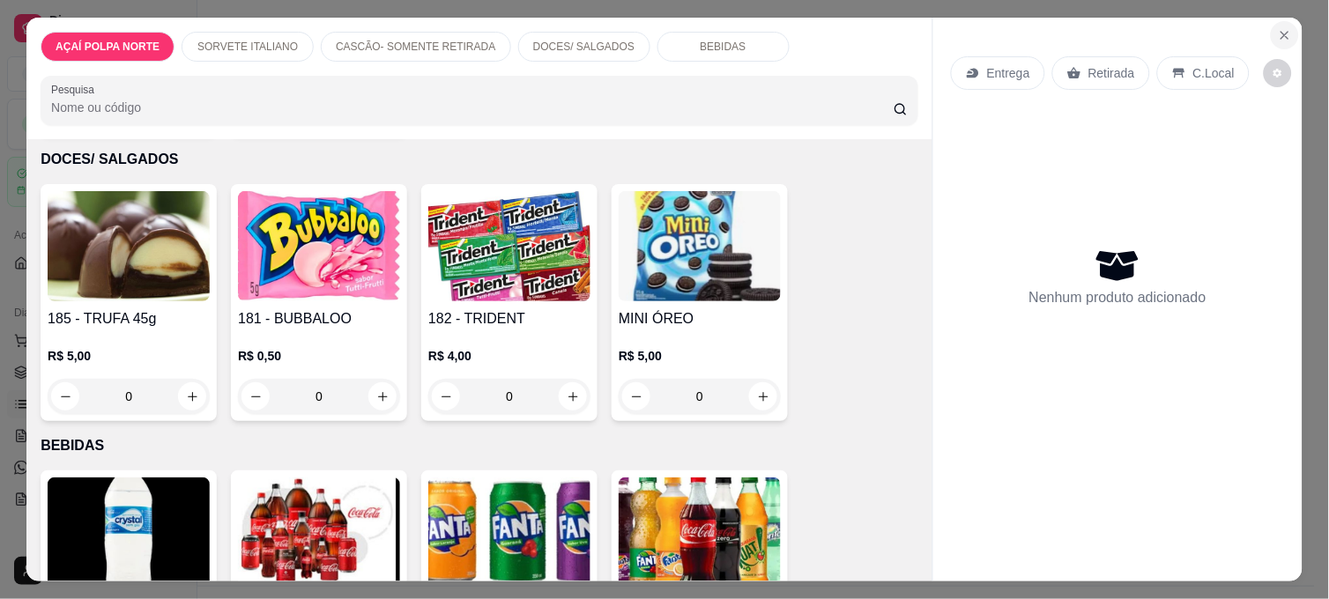
click at [1282, 32] on icon "Close" at bounding box center [1285, 35] width 7 height 7
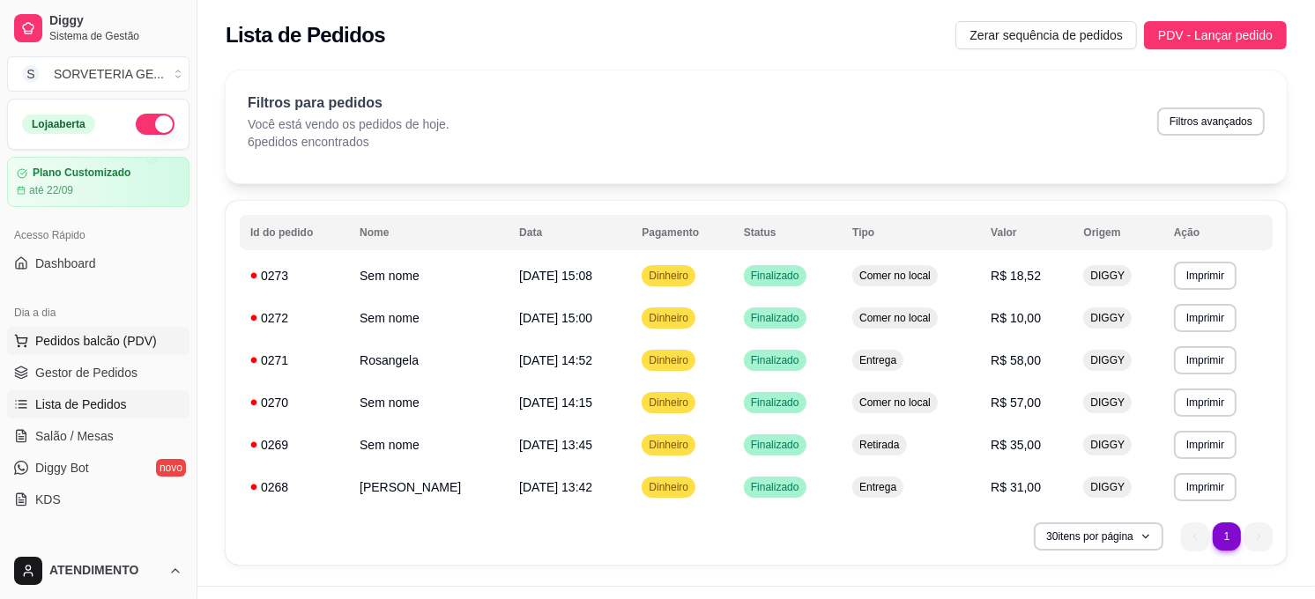
click at [133, 341] on span "Pedidos balcão (PDV)" at bounding box center [96, 341] width 122 height 18
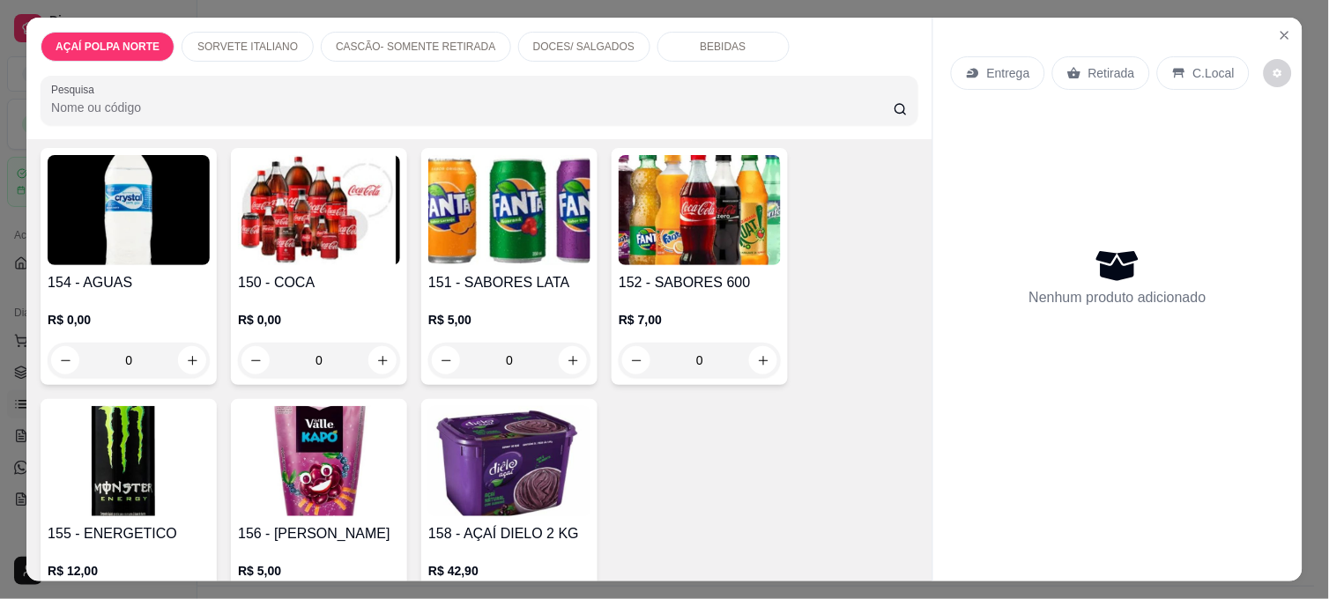
scroll to position [1342, 0]
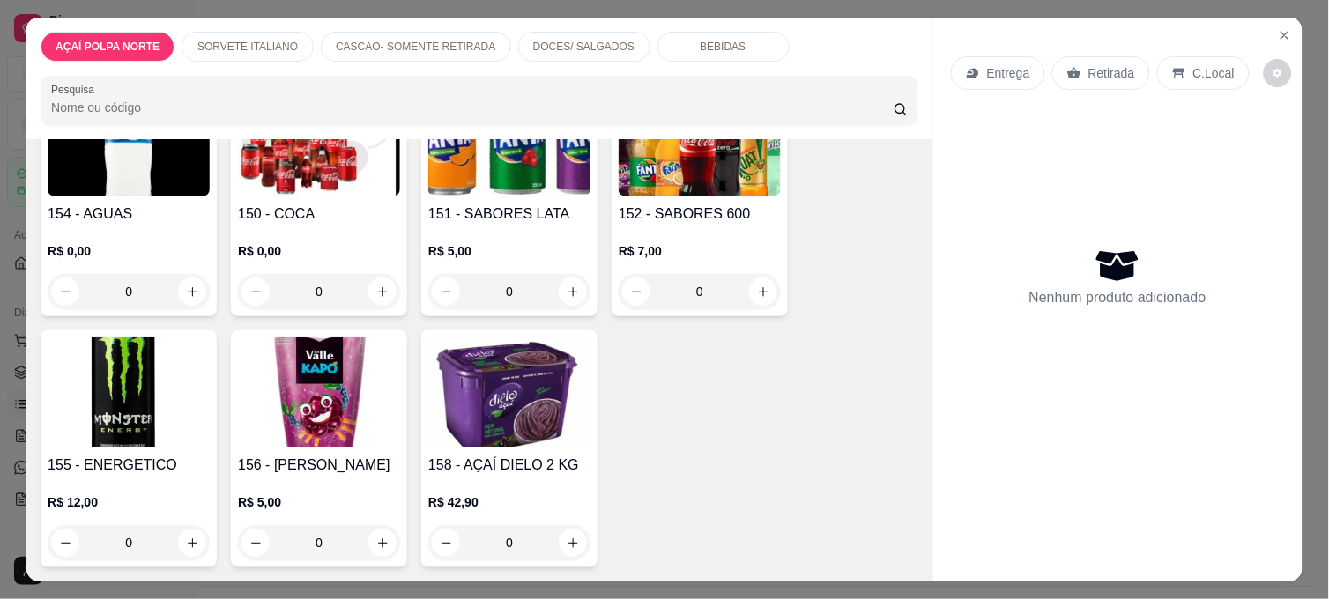
click at [526, 156] on img at bounding box center [509, 141] width 162 height 110
click at [570, 286] on icon "increase-product-quantity" at bounding box center [573, 292] width 13 height 13
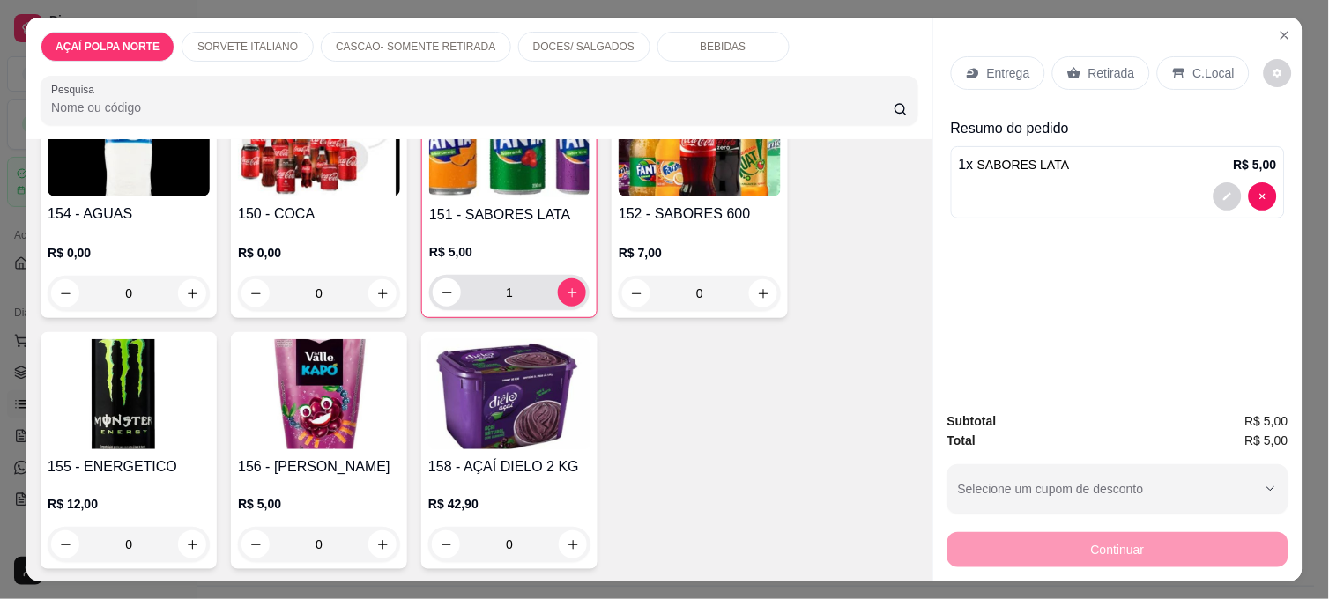
click at [461, 287] on input "1" at bounding box center [509, 292] width 97 height 35
click at [443, 287] on icon "decrease-product-quantity" at bounding box center [447, 293] width 13 height 13
type input "0"
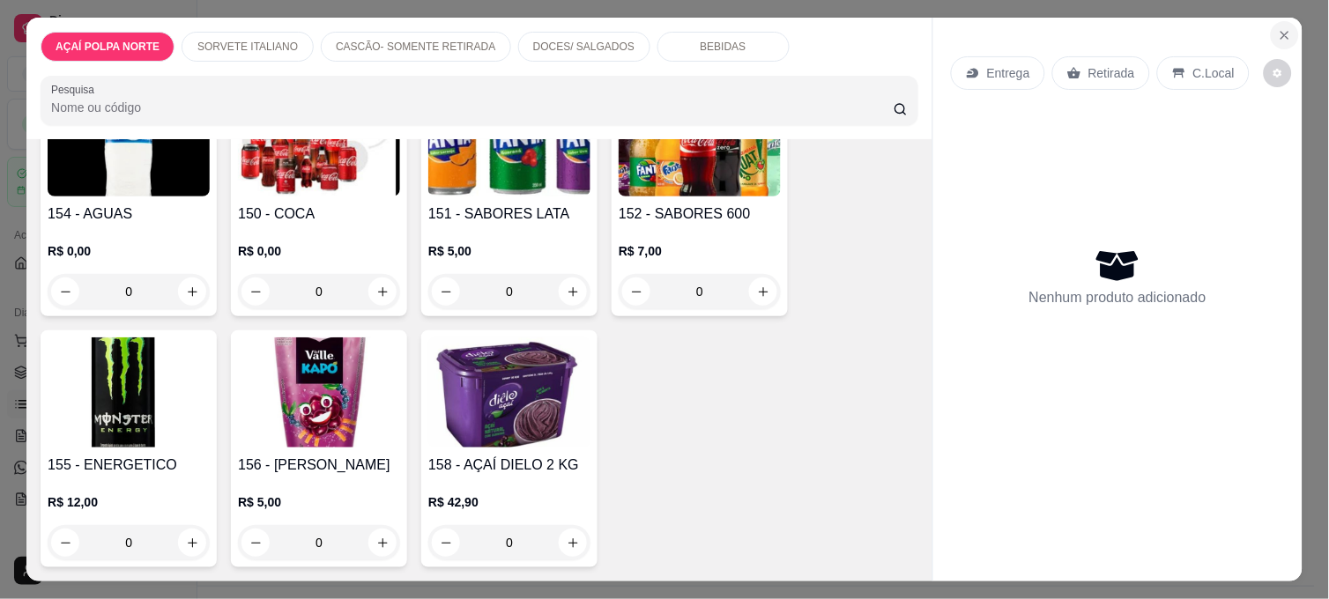
click at [1282, 32] on icon "Close" at bounding box center [1285, 35] width 7 height 7
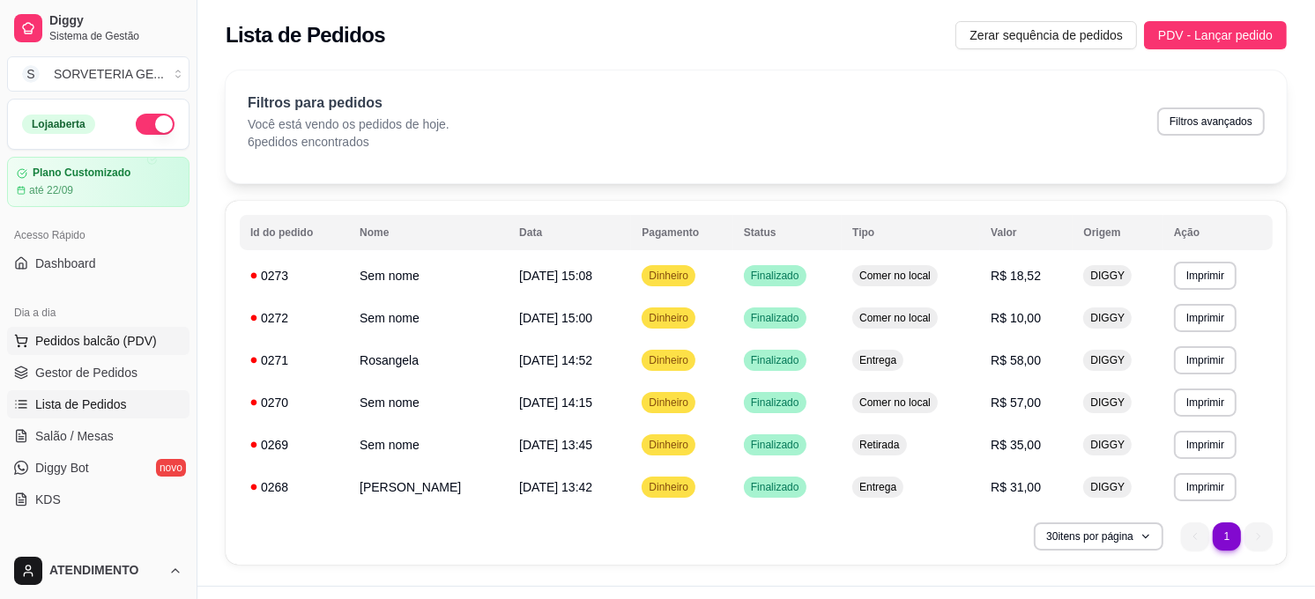
click at [141, 338] on span "Pedidos balcão (PDV)" at bounding box center [96, 341] width 122 height 18
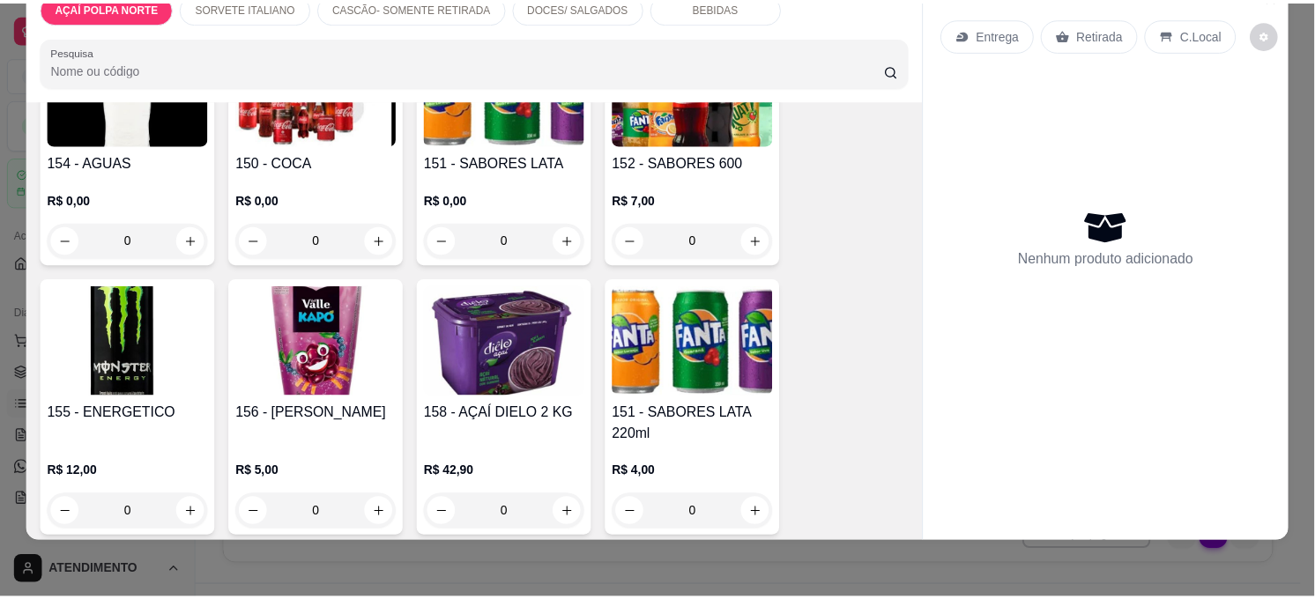
scroll to position [1363, 0]
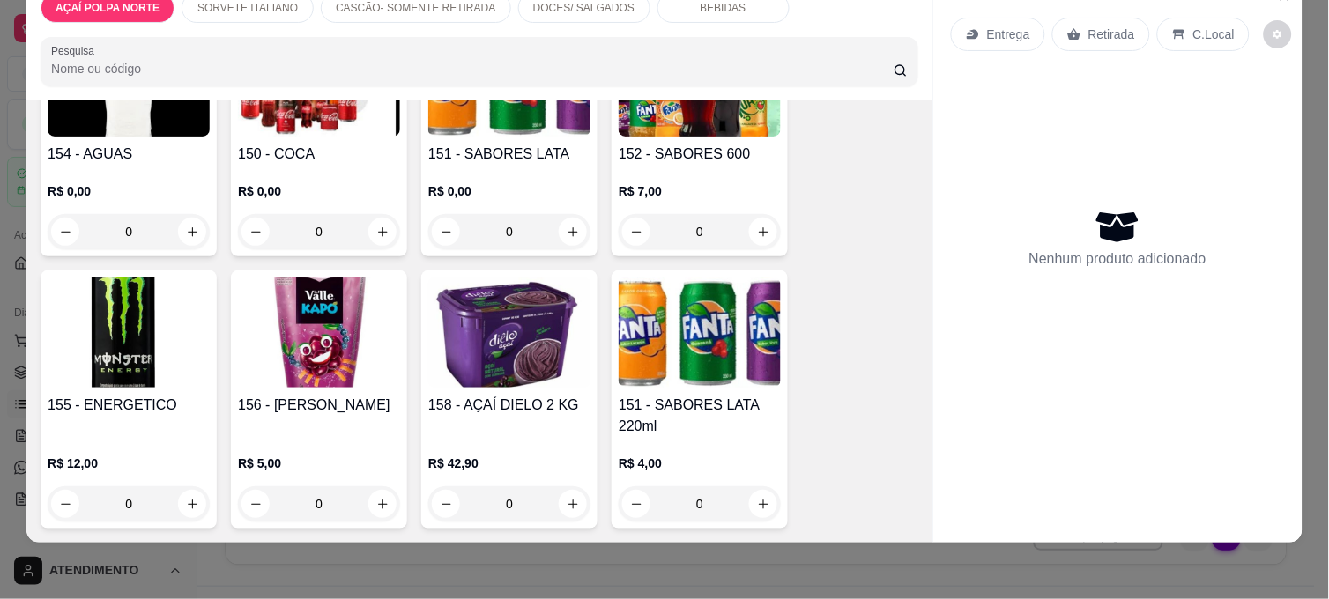
click at [354, 111] on img at bounding box center [319, 81] width 162 height 110
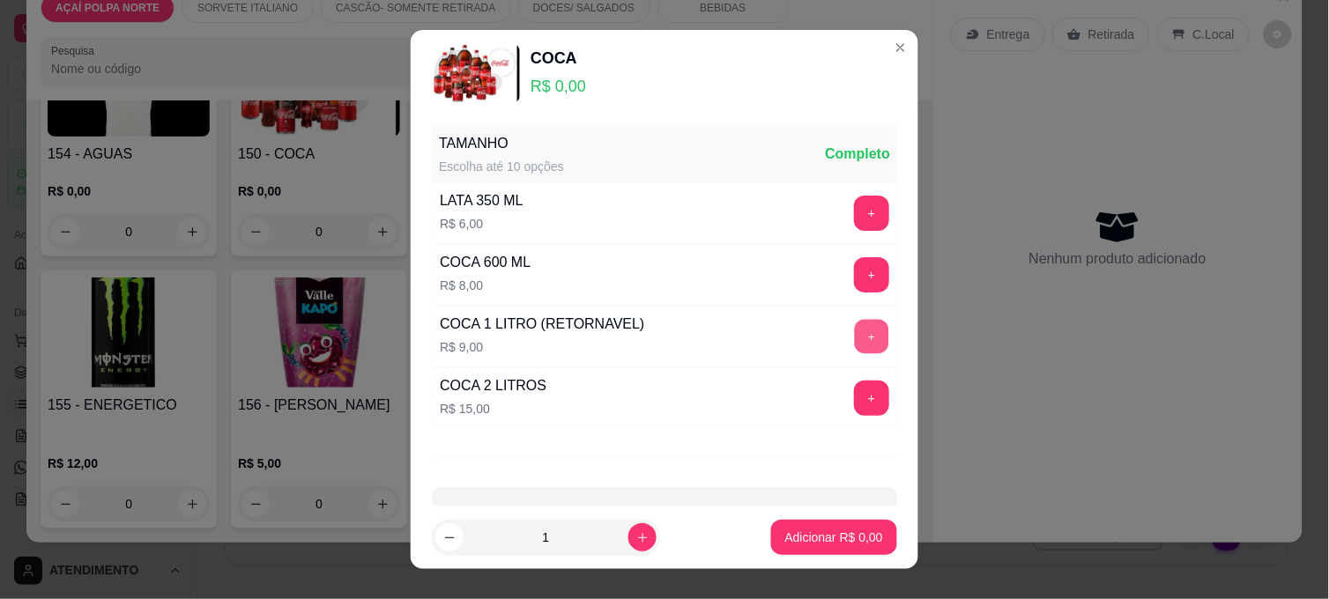
click at [855, 326] on button "+" at bounding box center [872, 337] width 34 height 34
click at [815, 541] on p "Adicionar R$ 9,00" at bounding box center [833, 537] width 95 height 17
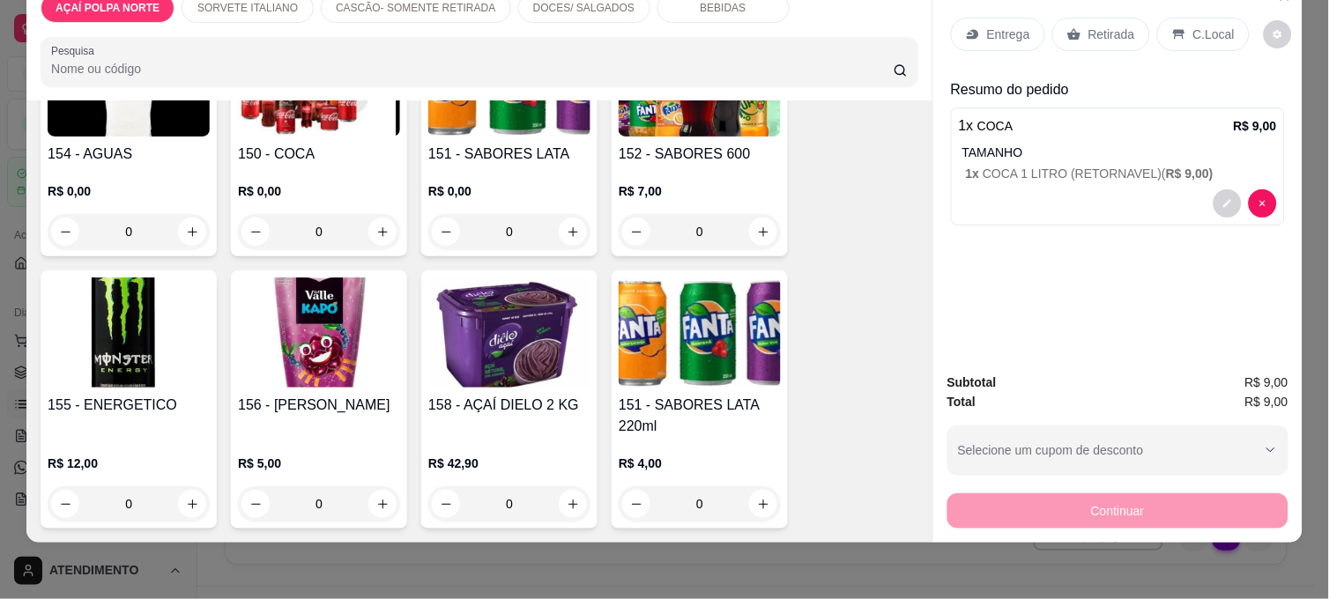
click at [1194, 26] on p "C.Local" at bounding box center [1214, 35] width 41 height 18
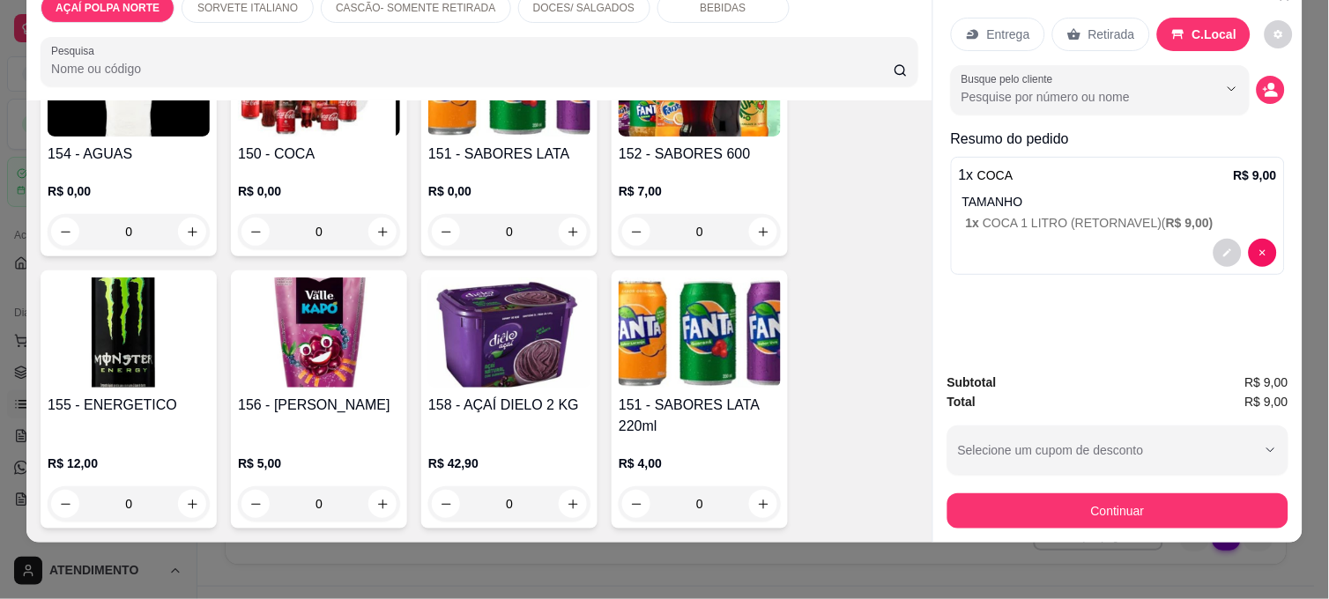
click at [1276, 66] on div "Busque pelo cliente" at bounding box center [1118, 89] width 334 height 49
click at [1266, 92] on icon "decrease-product-quantity" at bounding box center [1272, 95] width 13 height 6
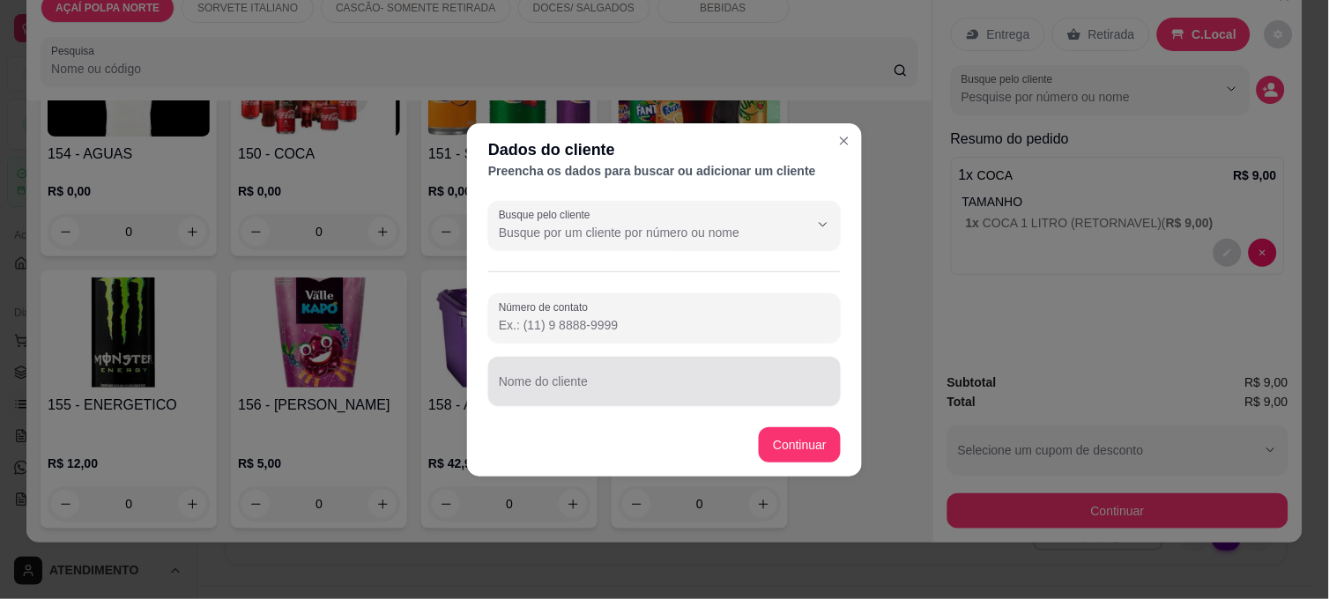
click at [709, 371] on div at bounding box center [664, 381] width 331 height 35
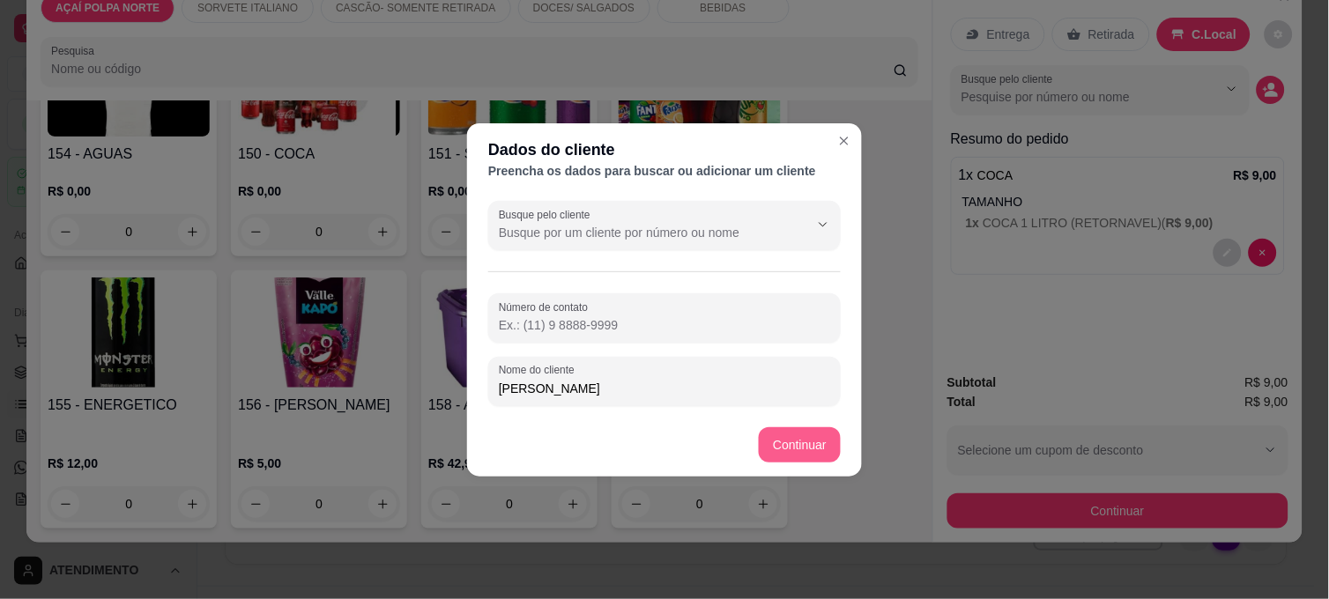
type input "[PERSON_NAME]"
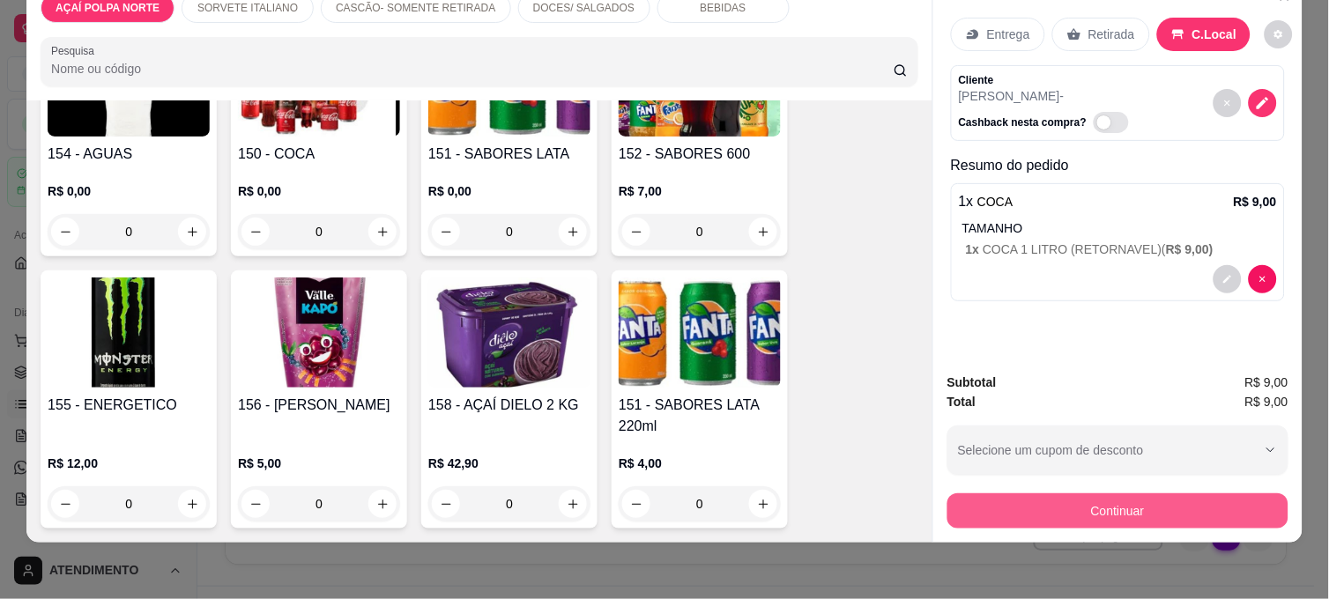
click at [1098, 494] on button "Continuar" at bounding box center [1118, 511] width 341 height 35
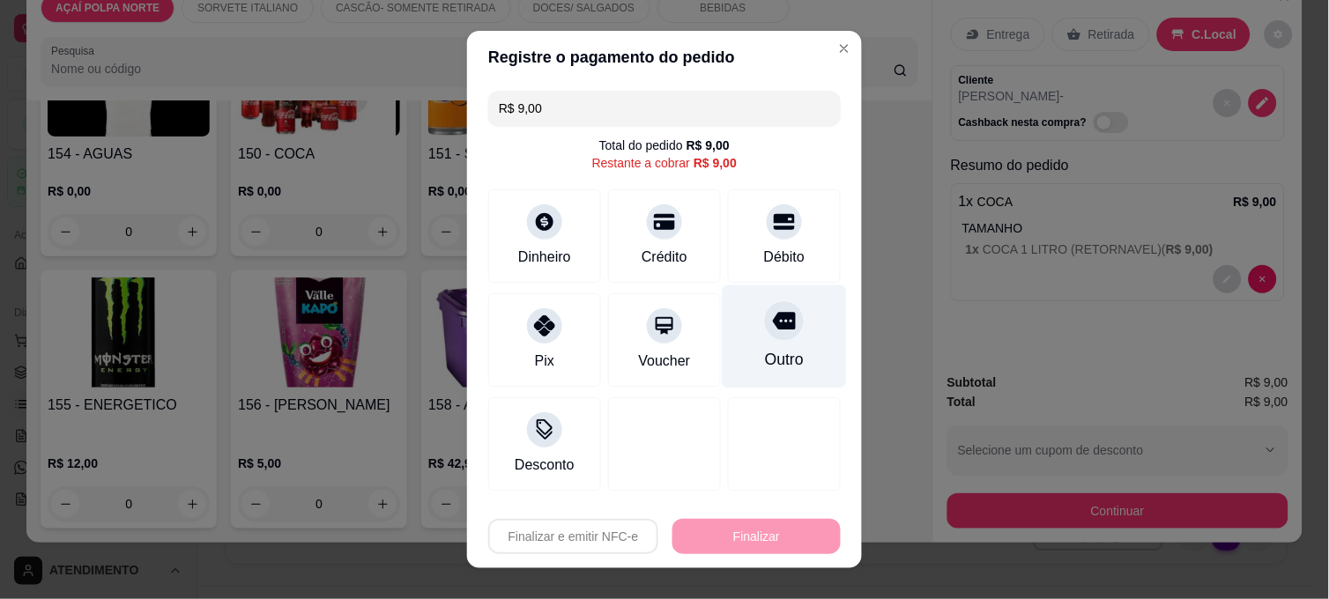
click at [765, 361] on div "Outro" at bounding box center [784, 359] width 39 height 23
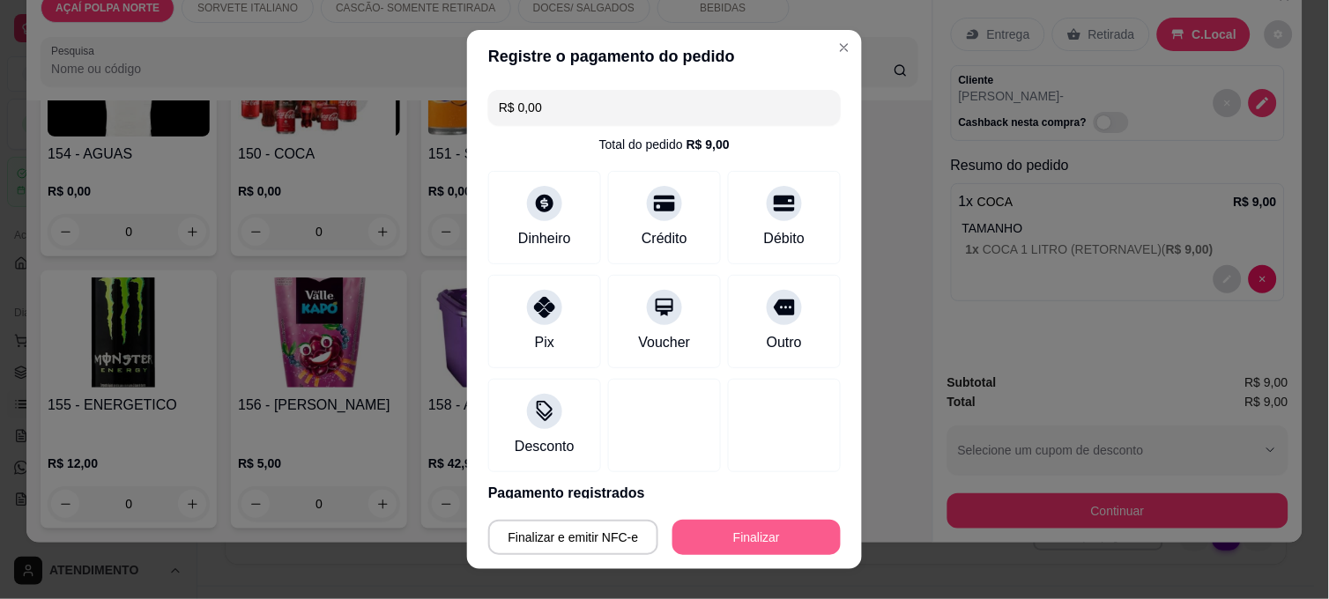
click at [785, 552] on button "Finalizar" at bounding box center [757, 537] width 168 height 35
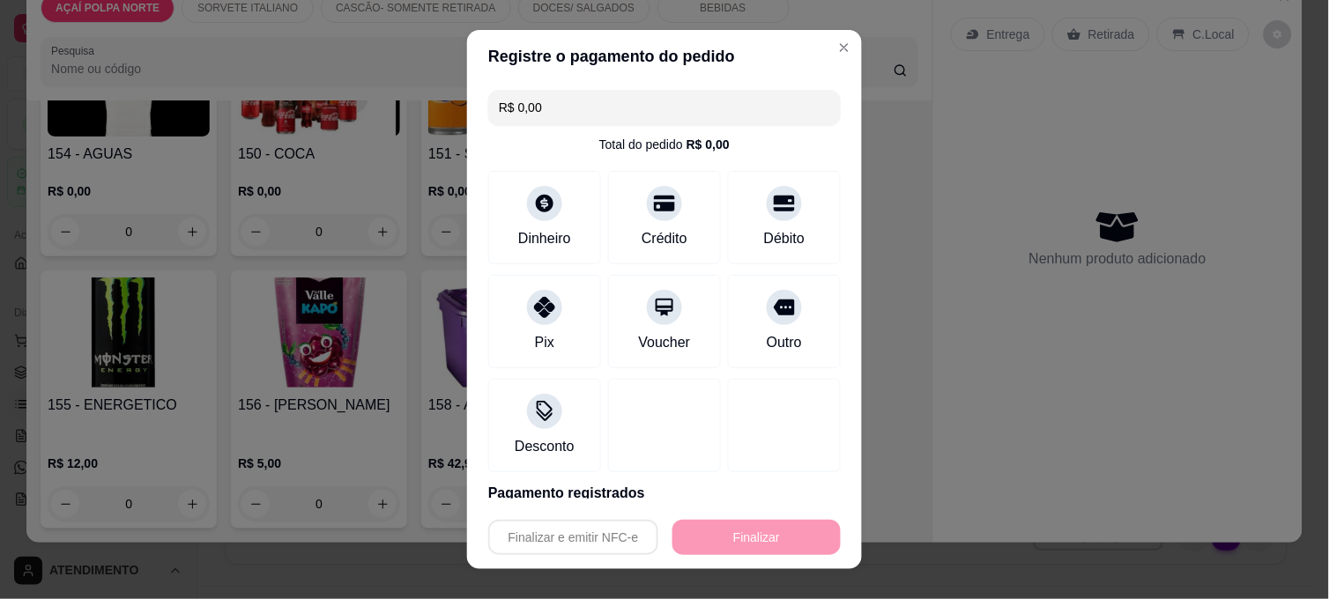
type input "-R$ 9,00"
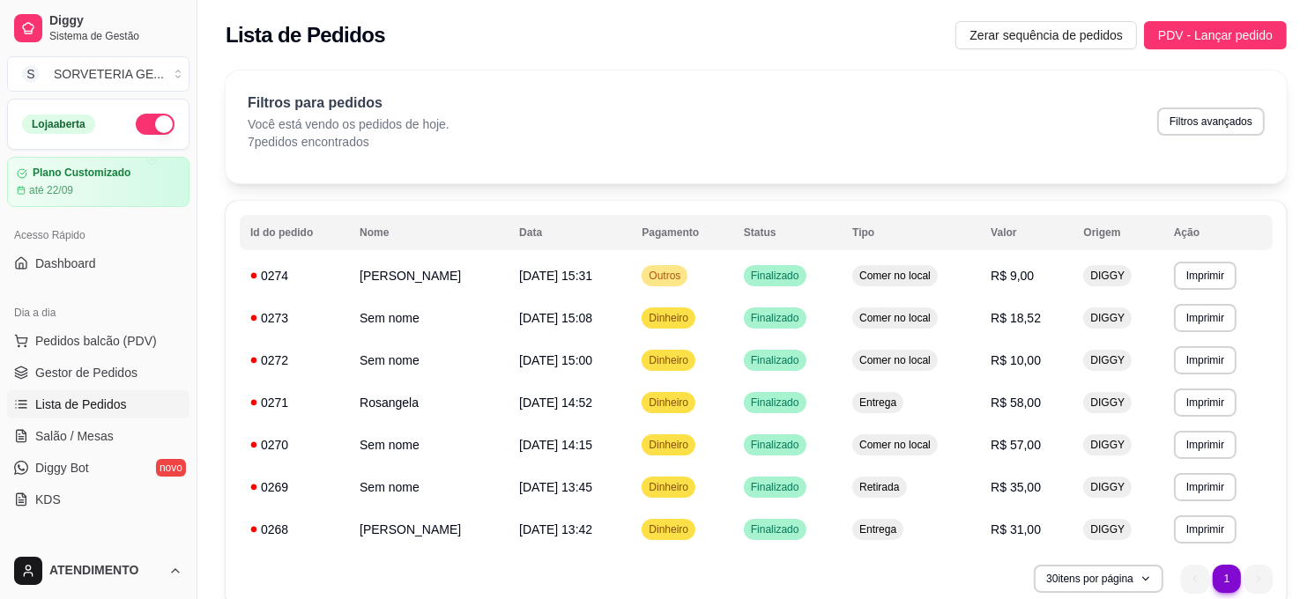
click at [777, 108] on div "Filtros para pedidos Você está vendo os pedidos de hoje. 7 pedidos encontrados …" at bounding box center [756, 122] width 1017 height 58
click at [130, 341] on span "Pedidos balcão (PDV)" at bounding box center [96, 341] width 122 height 18
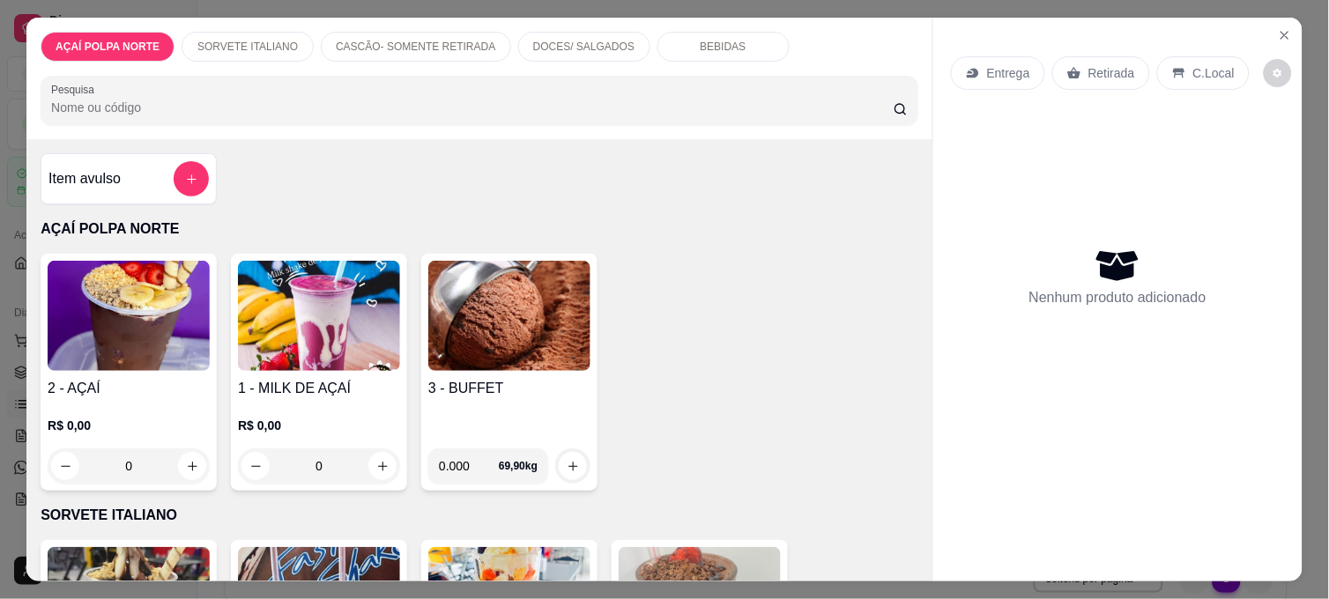
click at [145, 332] on img at bounding box center [129, 316] width 162 height 110
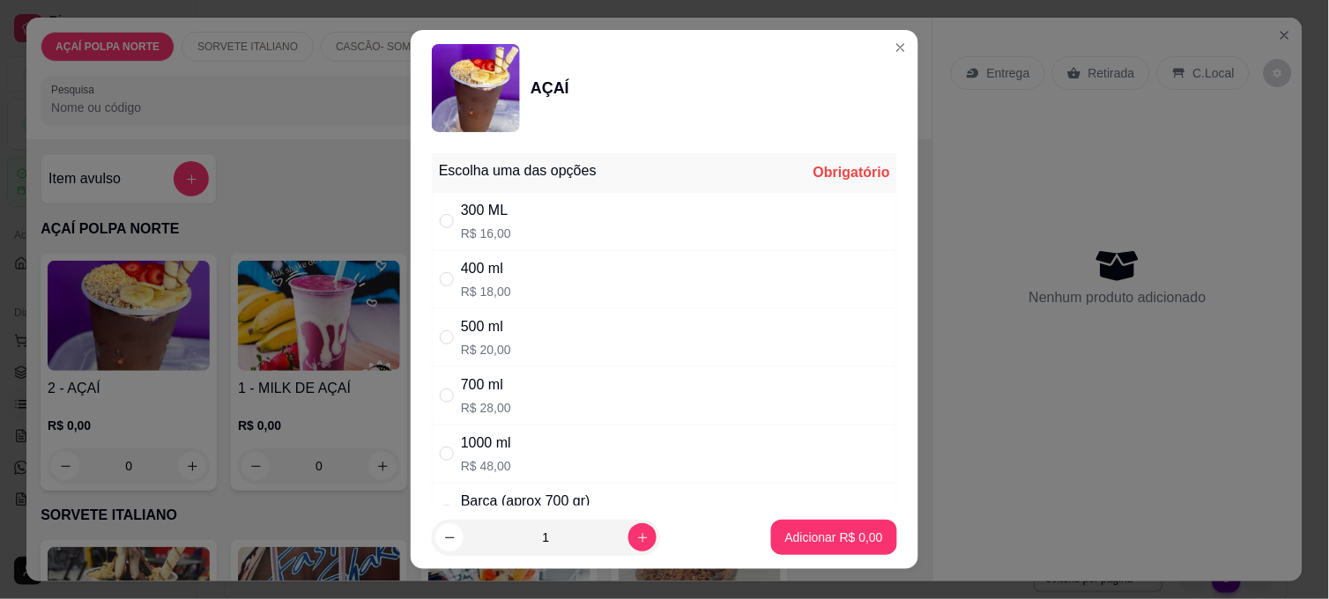
click at [542, 284] on div "400 ml R$ 18,00" at bounding box center [664, 279] width 465 height 58
radio input "true"
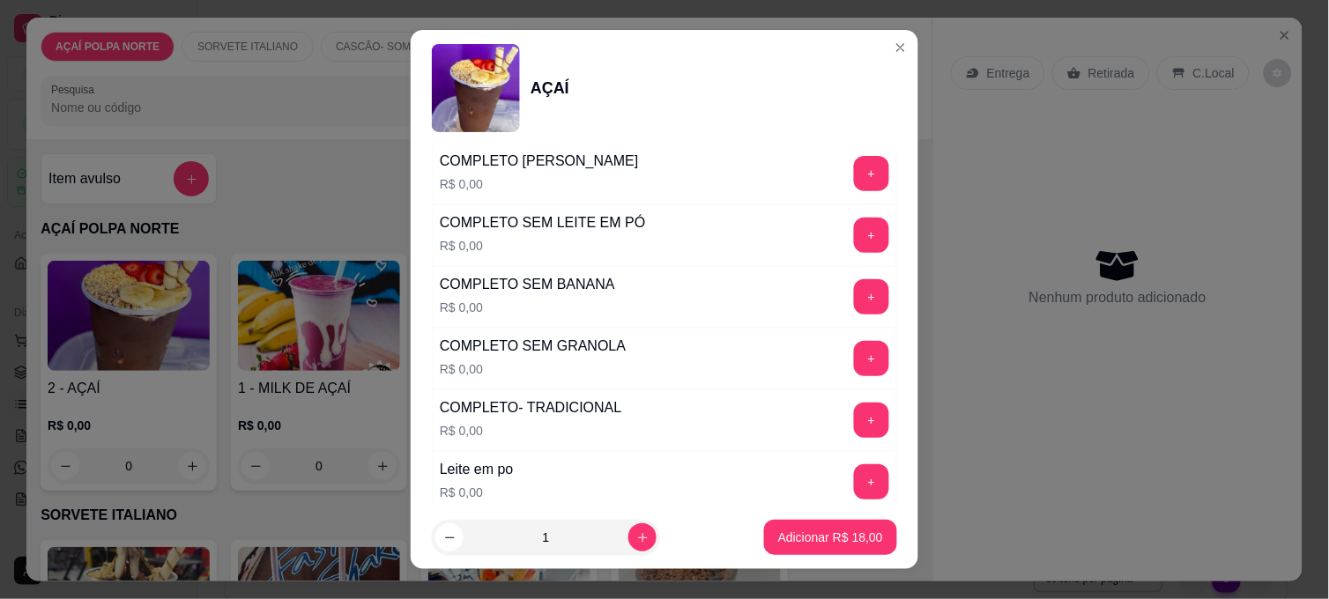
scroll to position [685, 0]
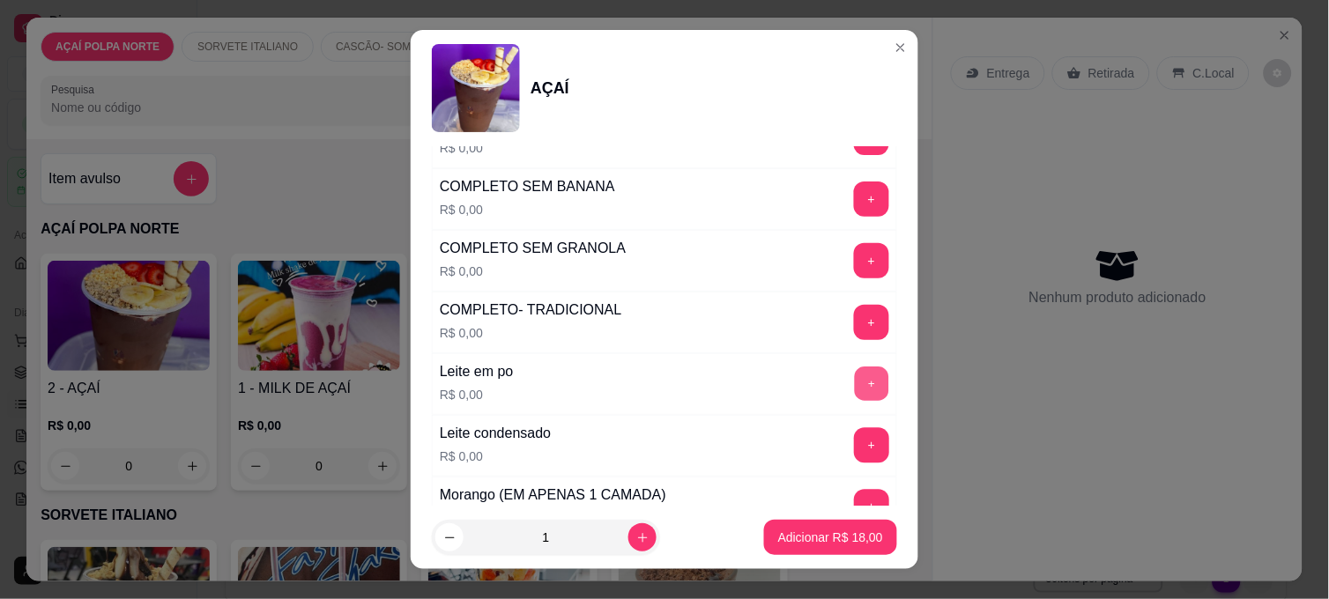
click at [855, 383] on button "+" at bounding box center [872, 385] width 34 height 34
click at [855, 497] on button "+" at bounding box center [872, 508] width 34 height 34
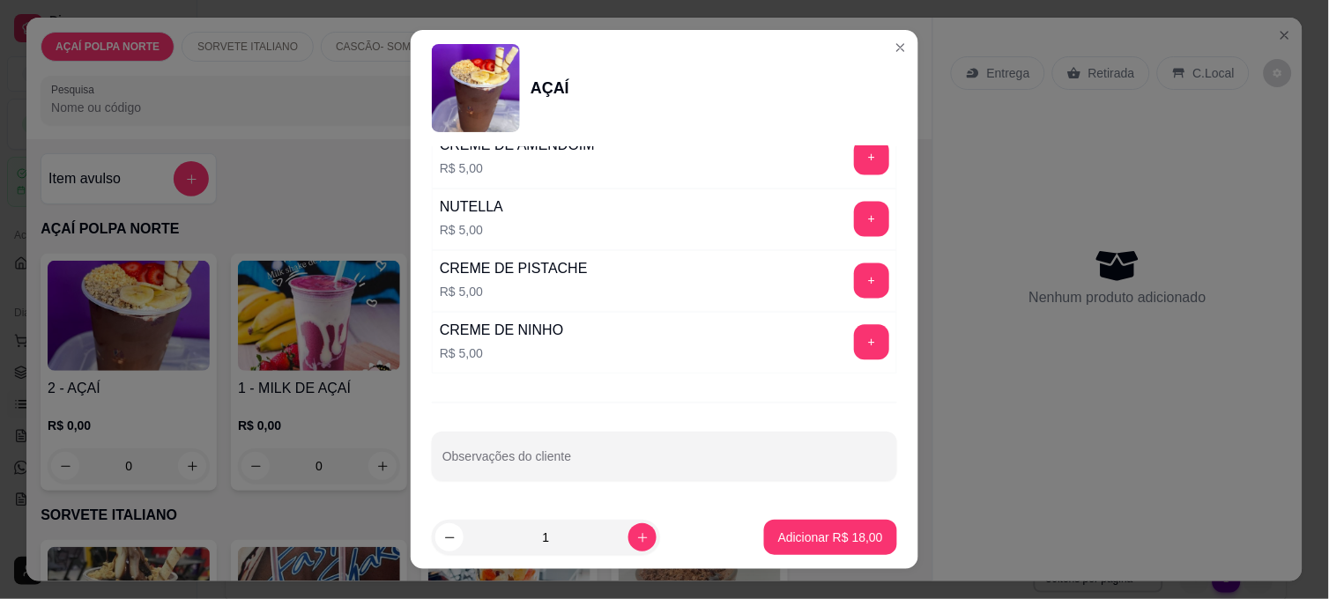
scroll to position [2275, 0]
click at [854, 279] on button "+" at bounding box center [871, 281] width 35 height 35
click at [851, 547] on button "Adicionar R$ 23,00" at bounding box center [830, 537] width 133 height 35
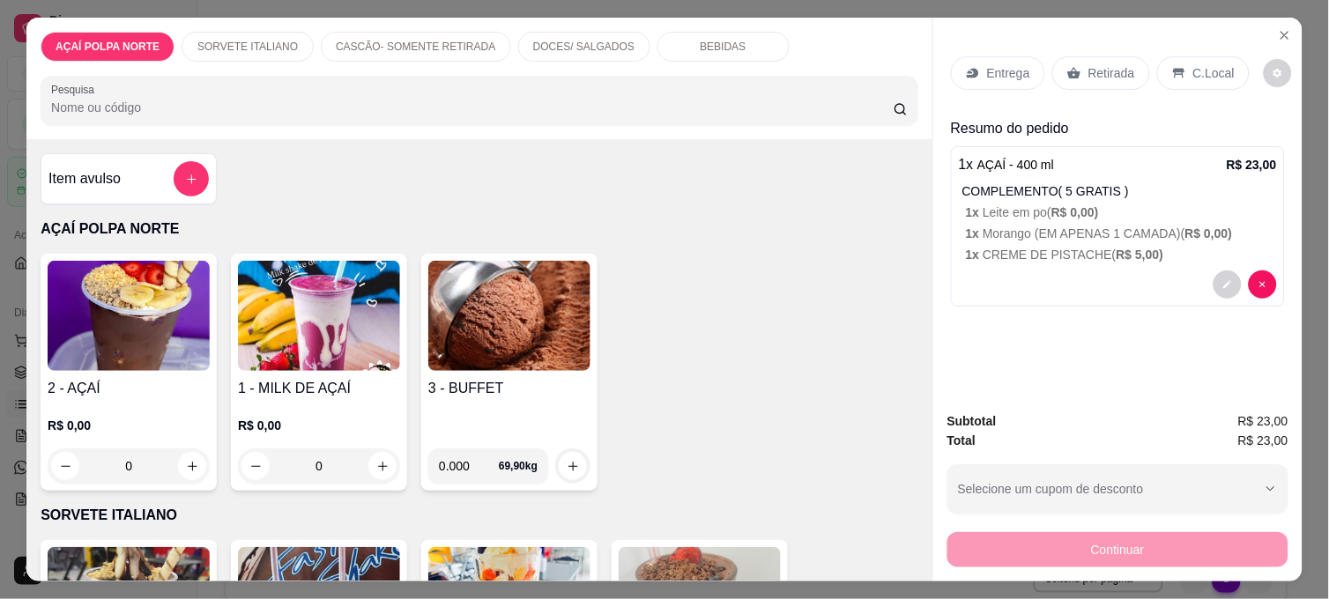
click at [1194, 66] on p "C.Local" at bounding box center [1214, 73] width 41 height 18
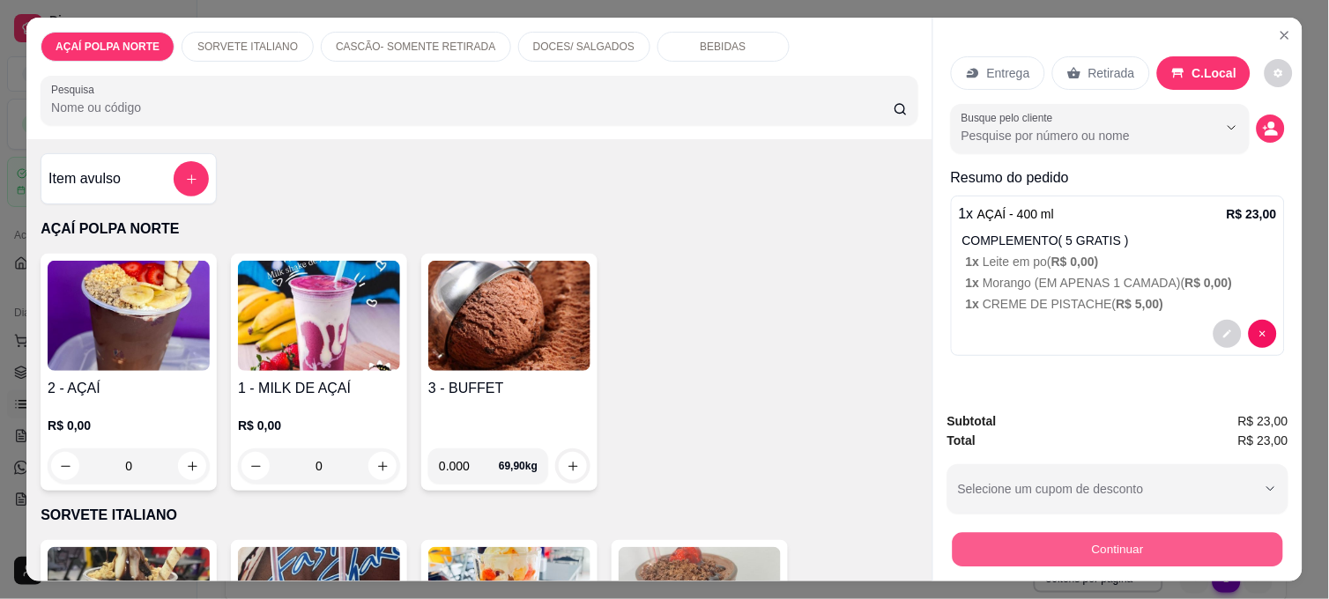
click at [1149, 549] on button "Continuar" at bounding box center [1118, 549] width 331 height 34
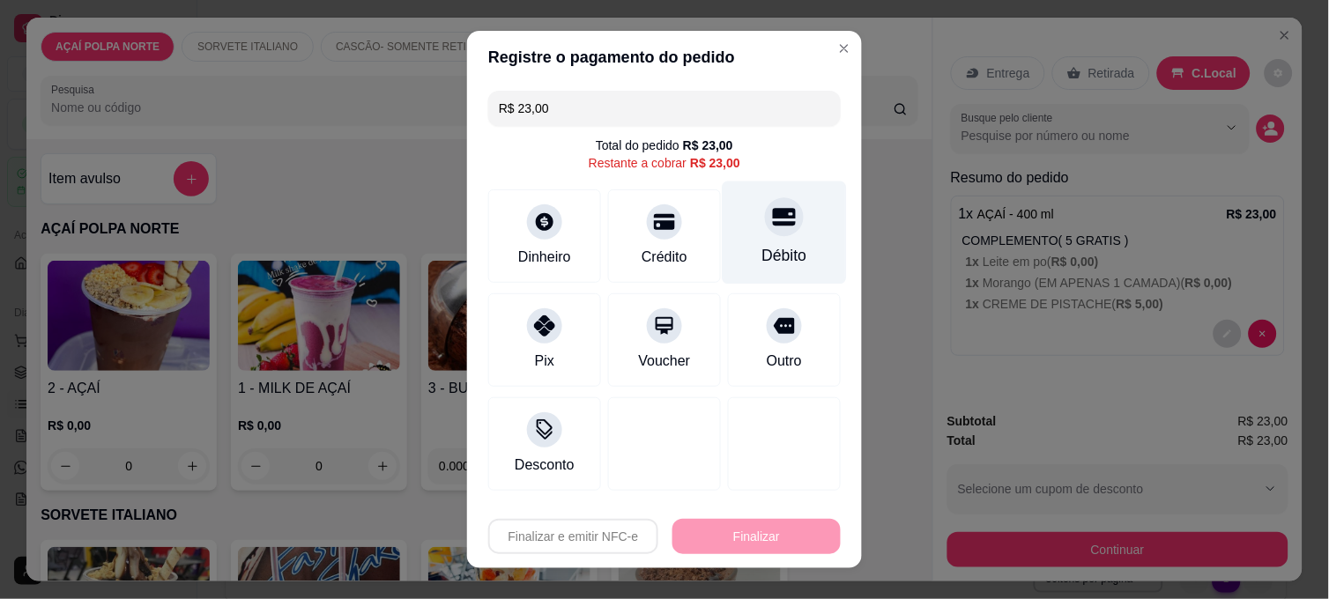
click at [763, 242] on div "Débito" at bounding box center [785, 233] width 124 height 103
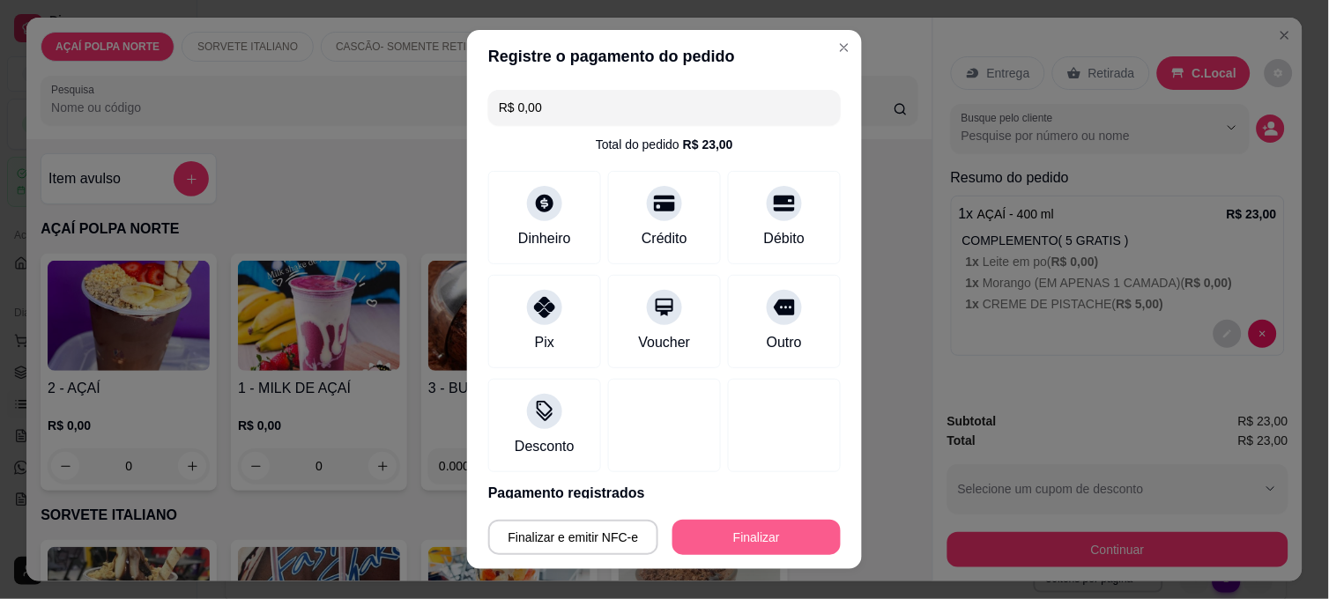
click at [755, 552] on button "Finalizar" at bounding box center [757, 537] width 168 height 35
type input "-R$ 23,00"
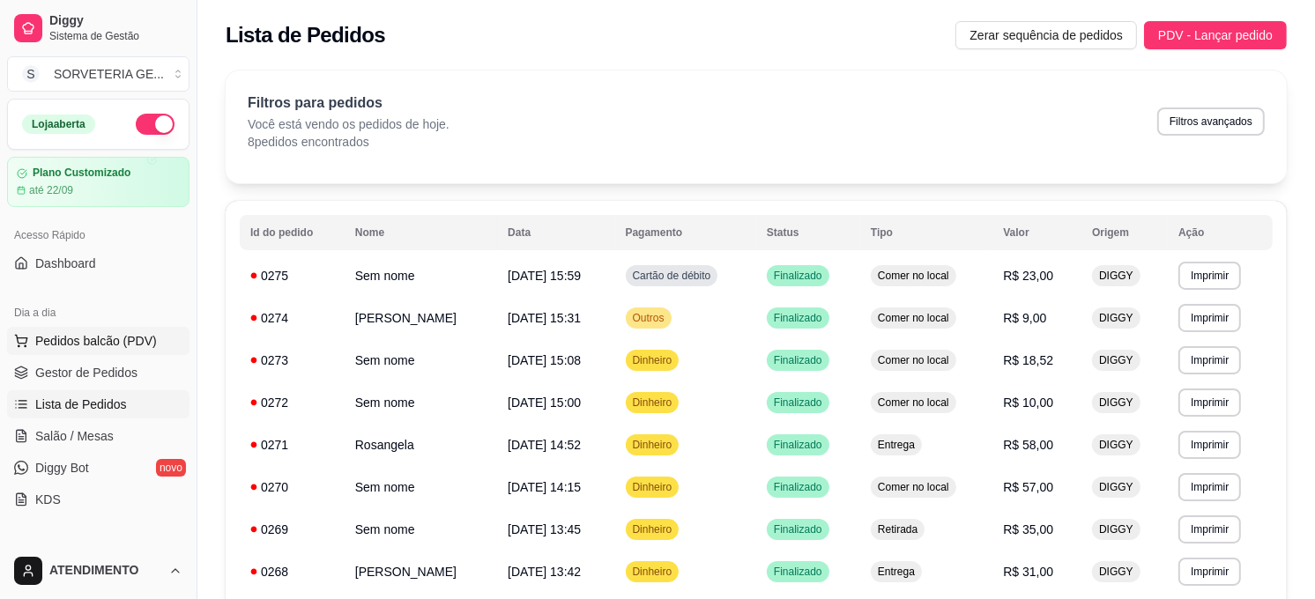
click at [138, 344] on span "Pedidos balcão (PDV)" at bounding box center [96, 341] width 122 height 18
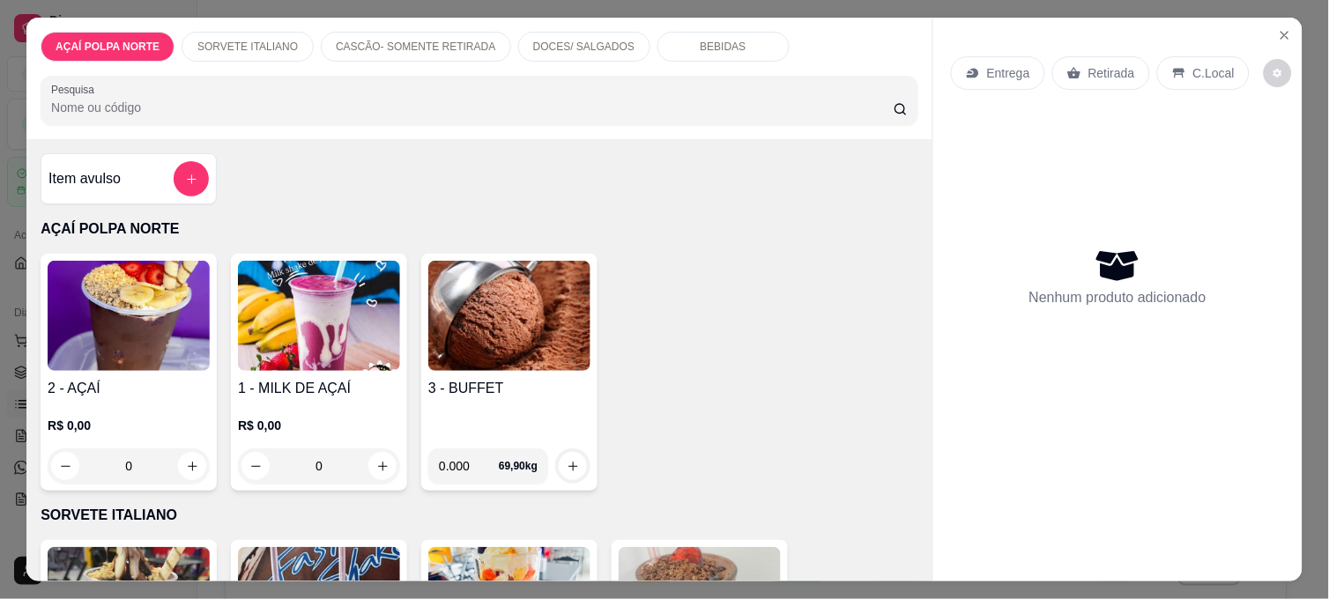
click at [177, 351] on img at bounding box center [129, 316] width 162 height 110
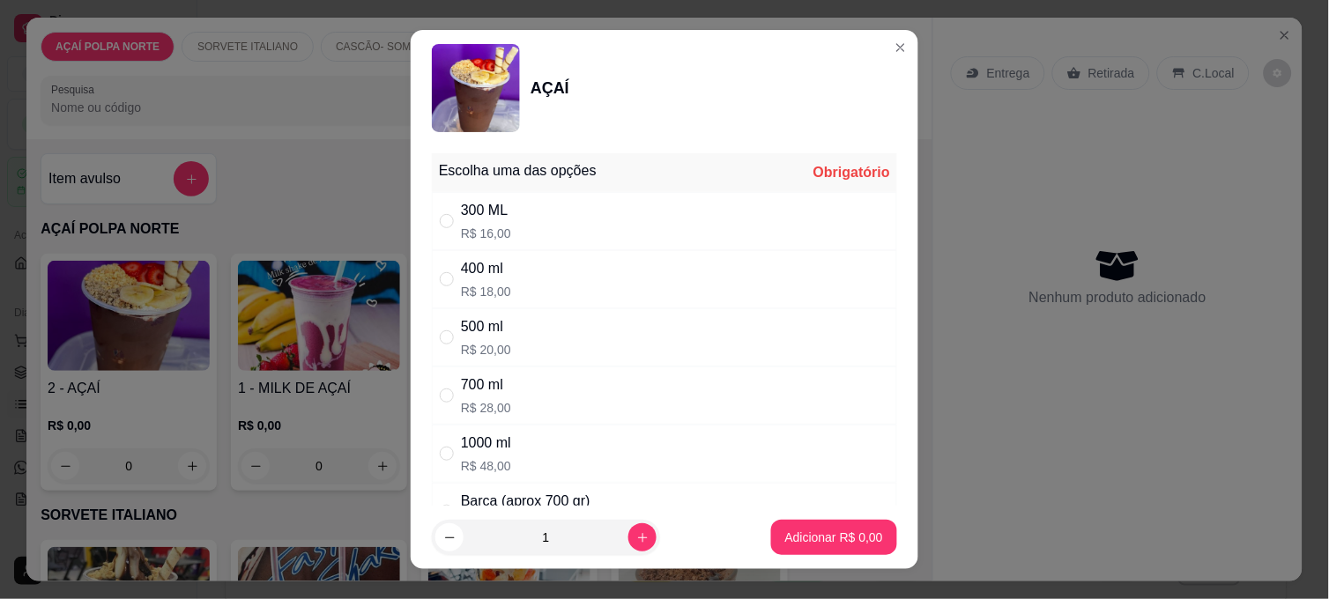
click at [515, 344] on div "500 ml R$ 20,00" at bounding box center [664, 338] width 465 height 58
radio input "true"
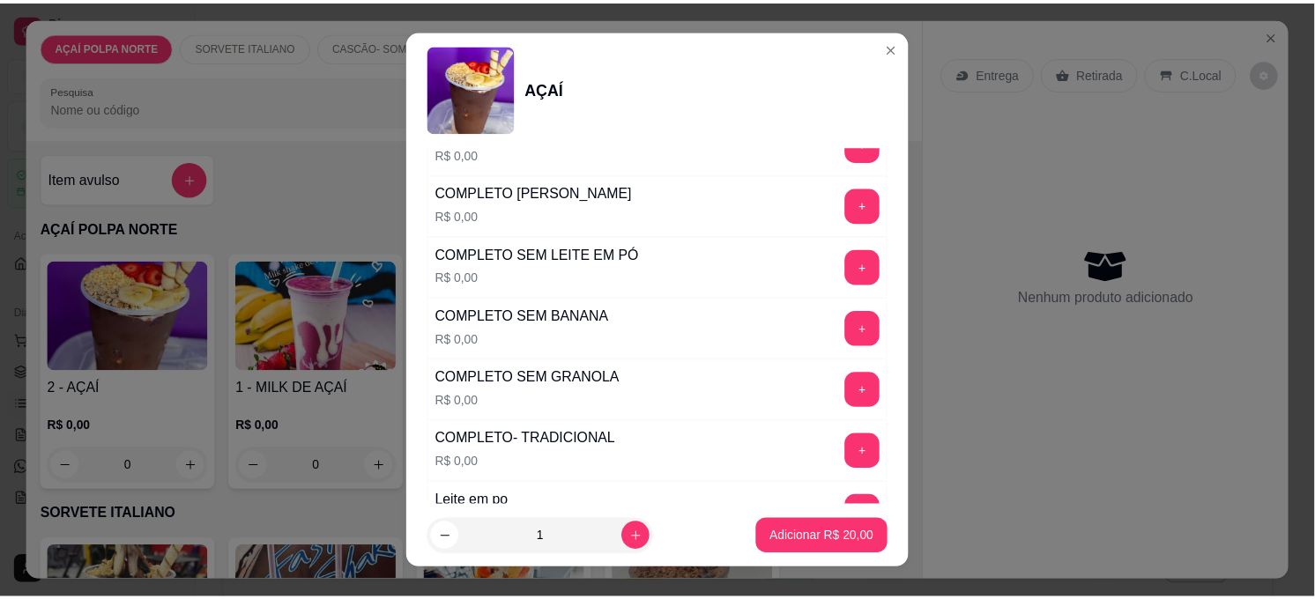
scroll to position [587, 0]
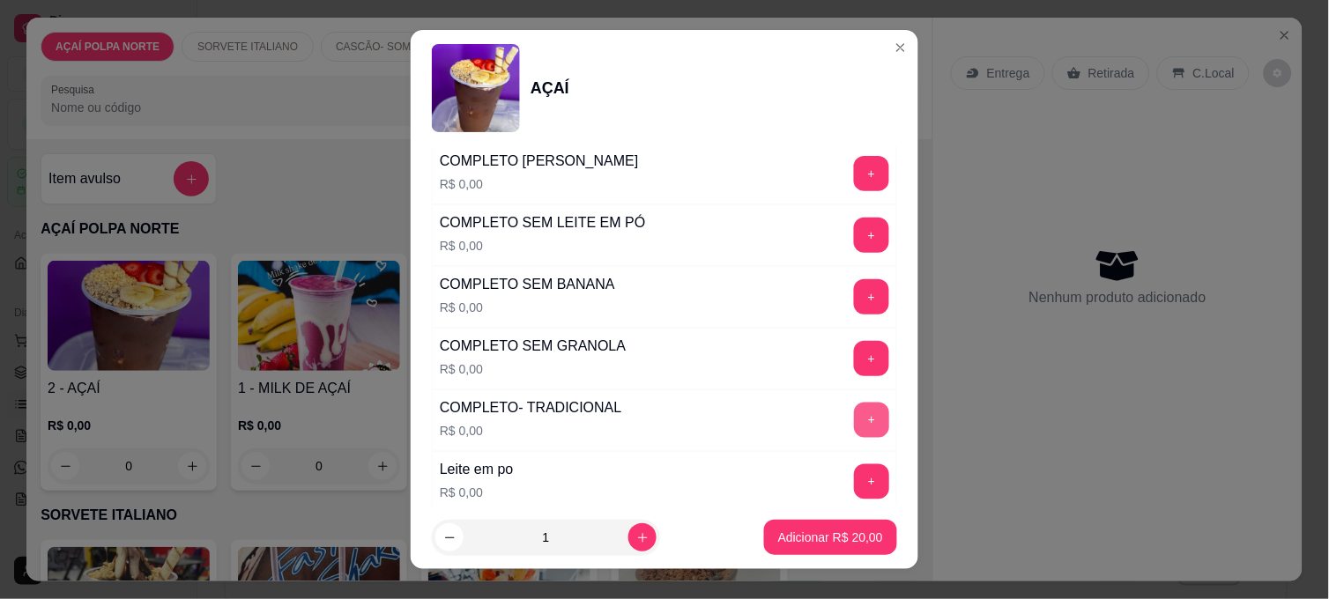
click at [854, 426] on button "+" at bounding box center [871, 420] width 35 height 35
click at [825, 533] on p "Adicionar R$ 20,00" at bounding box center [830, 538] width 105 height 18
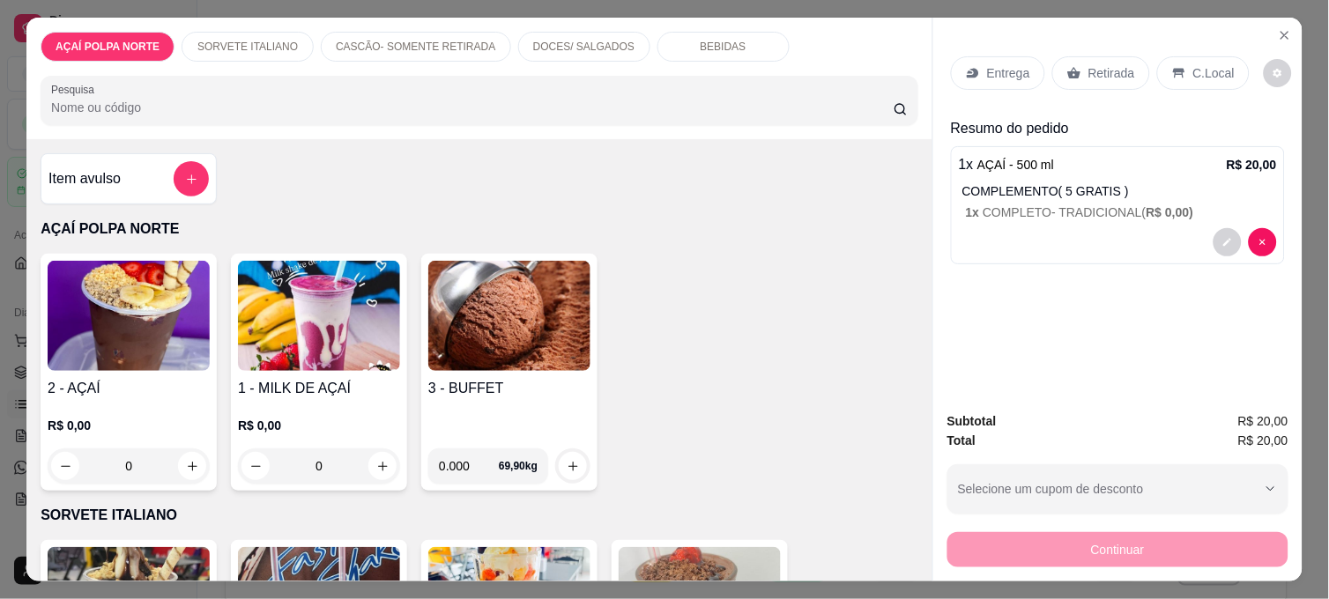
click at [1208, 64] on p "C.Local" at bounding box center [1214, 73] width 41 height 18
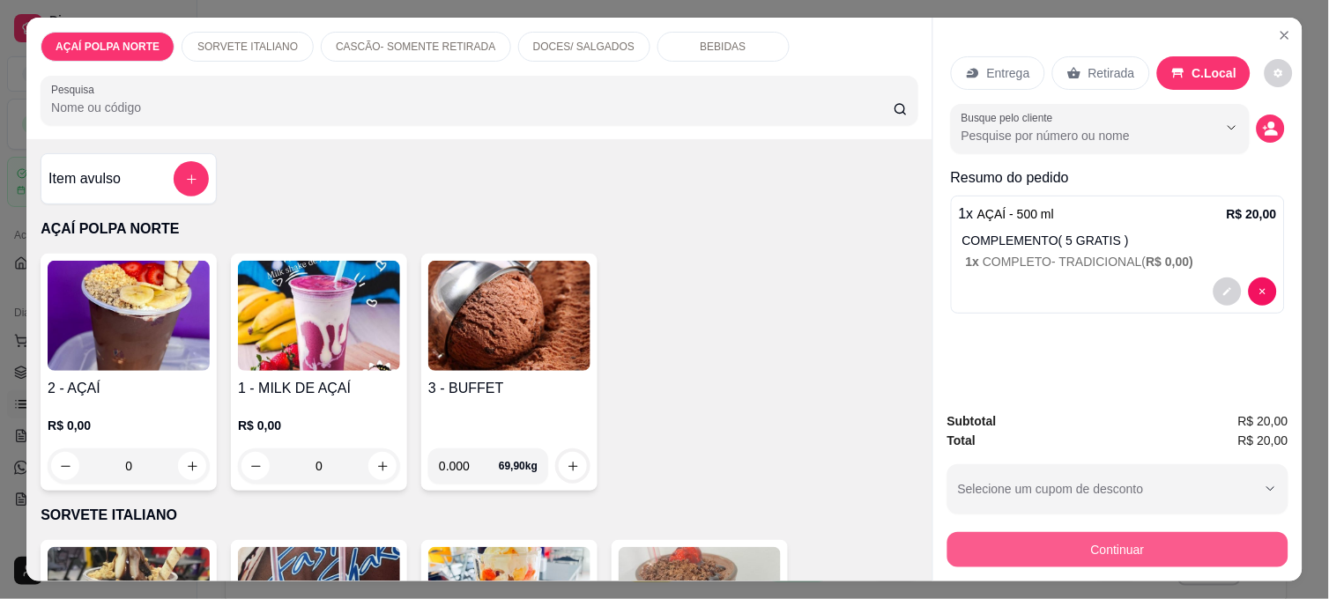
click at [1232, 549] on button "Continuar" at bounding box center [1118, 549] width 341 height 35
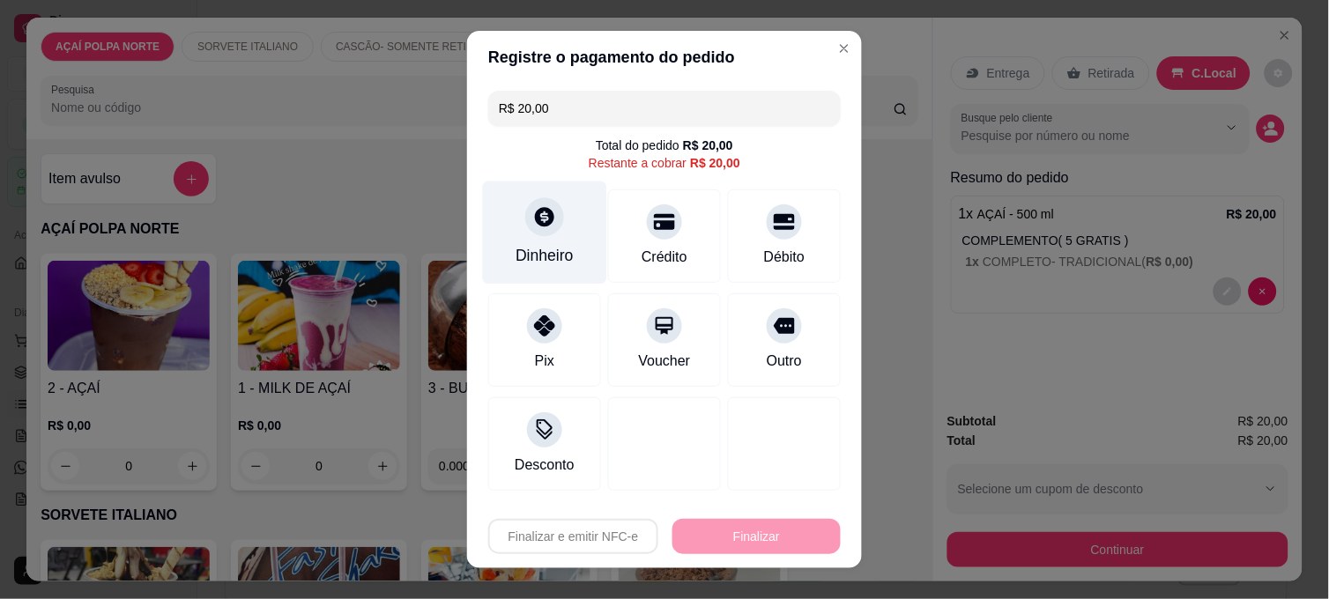
click at [532, 204] on div at bounding box center [544, 216] width 39 height 39
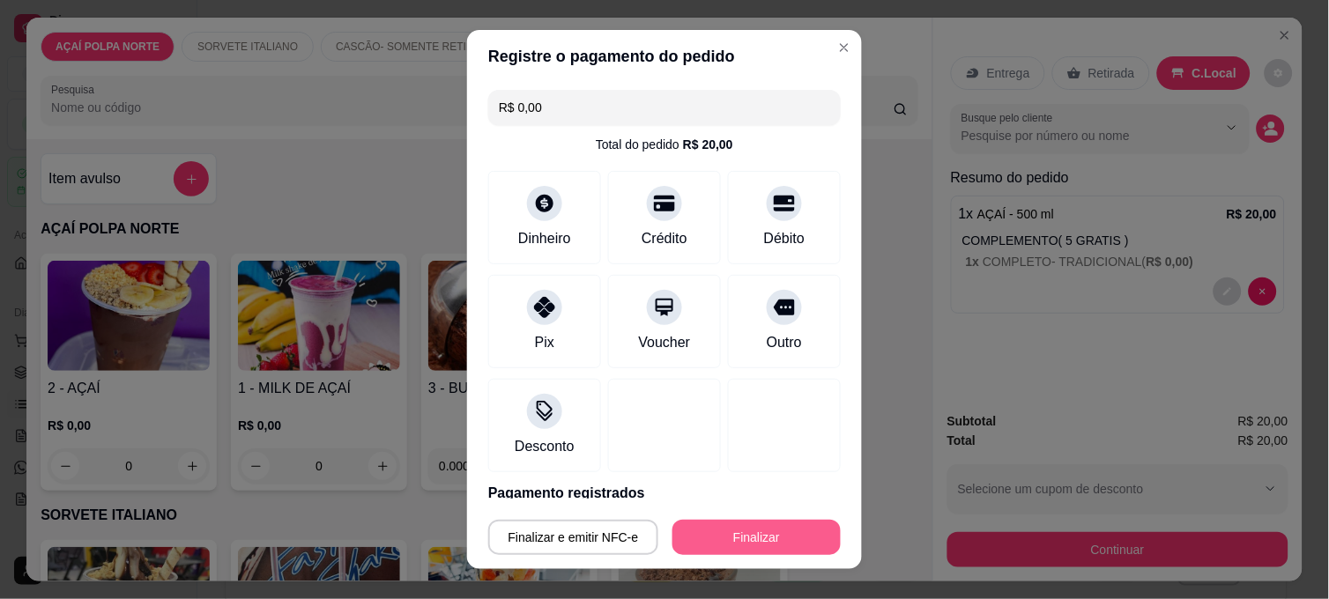
click at [798, 529] on button "Finalizar" at bounding box center [757, 537] width 168 height 35
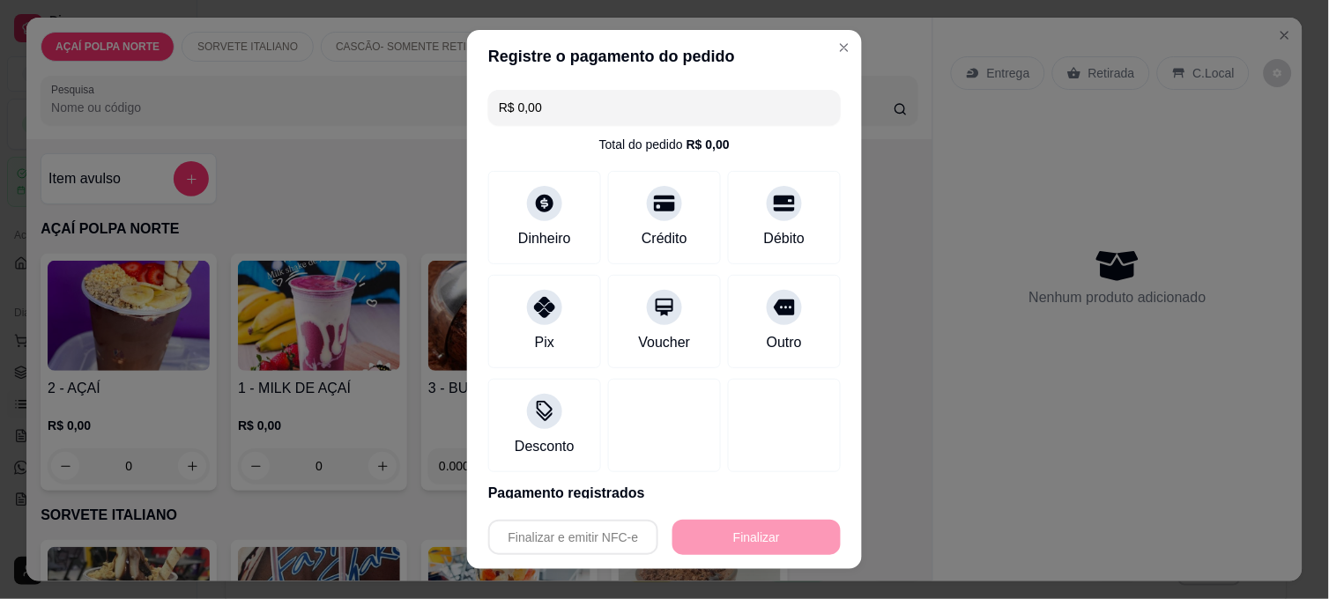
type input "-R$ 20,00"
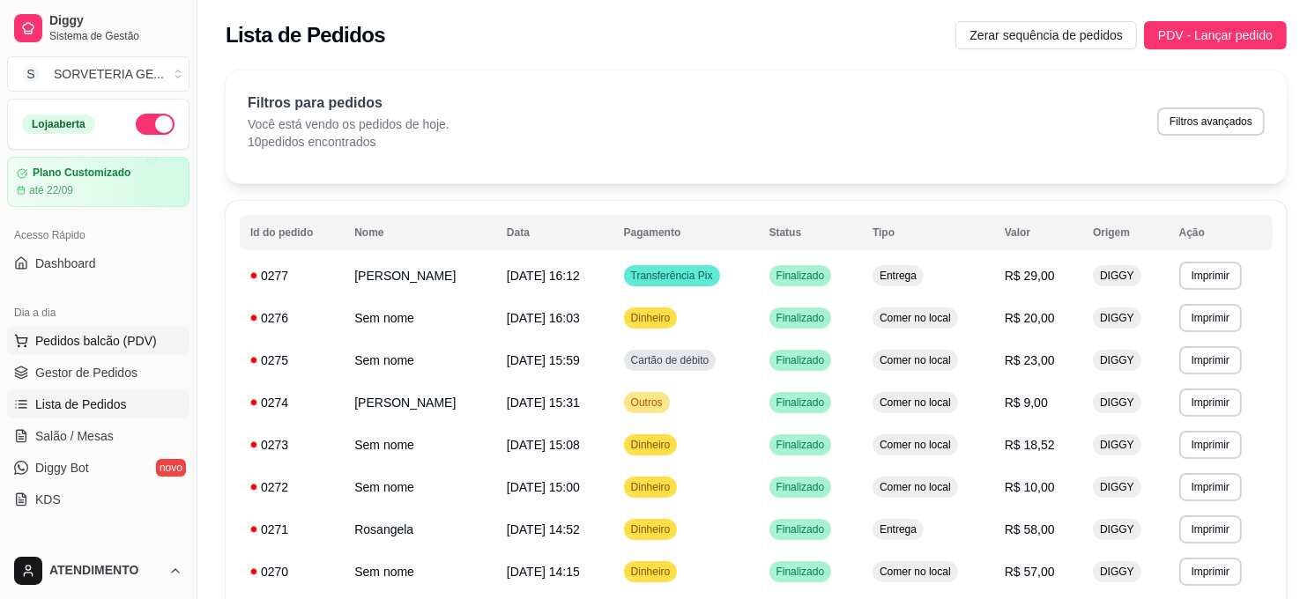
click at [75, 346] on span "Pedidos balcão (PDV)" at bounding box center [96, 341] width 122 height 18
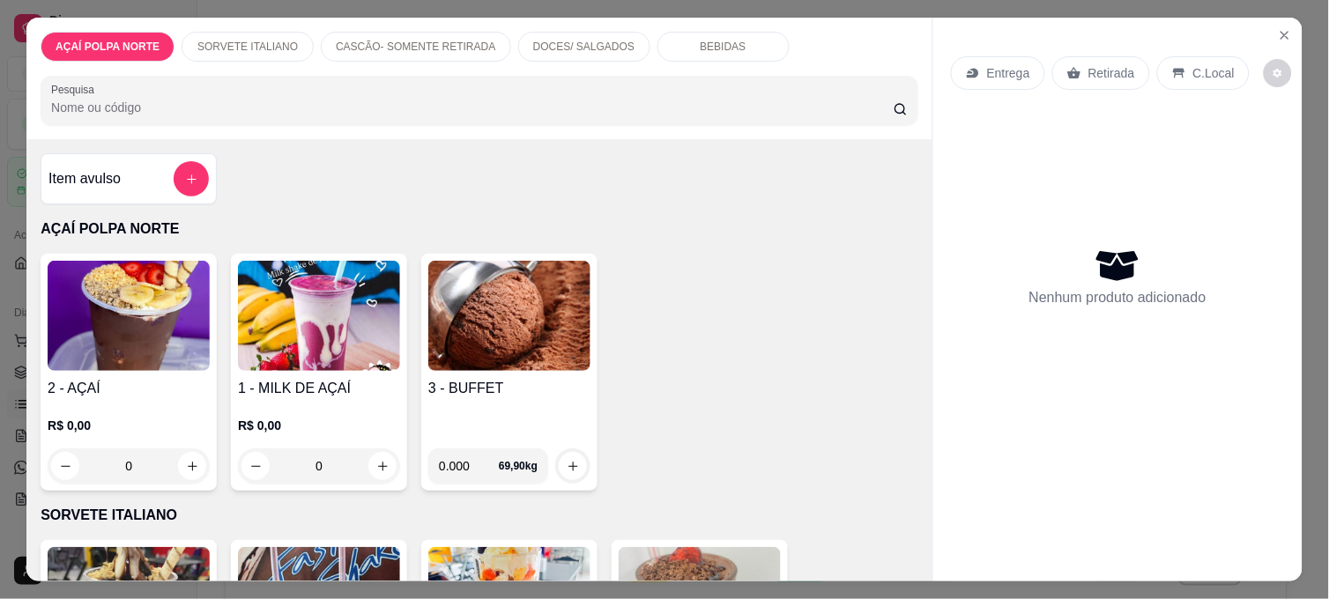
click at [134, 171] on div "Item avulso" at bounding box center [128, 178] width 160 height 35
click at [497, 331] on img at bounding box center [509, 316] width 162 height 110
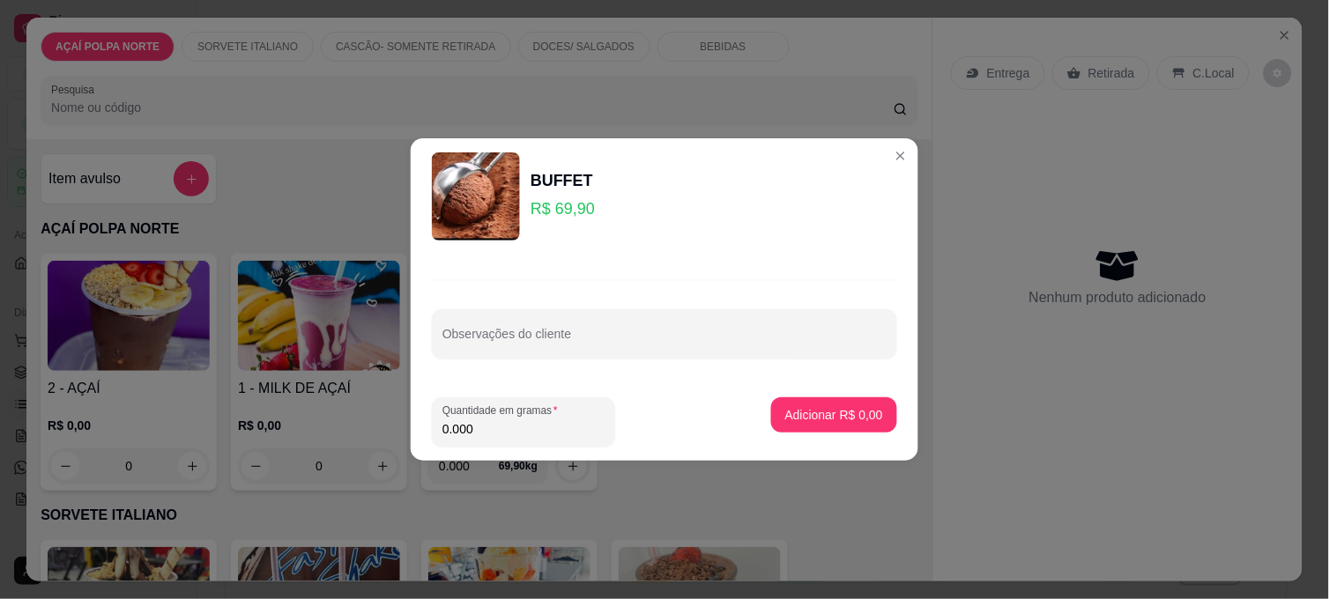
drag, startPoint x: 503, startPoint y: 436, endPoint x: 491, endPoint y: 439, distance: 12.6
click at [503, 437] on input "0.000" at bounding box center [524, 430] width 162 height 18
type input "0.220"
click at [847, 404] on button "Adicionar R$ 15,38" at bounding box center [830, 415] width 133 height 35
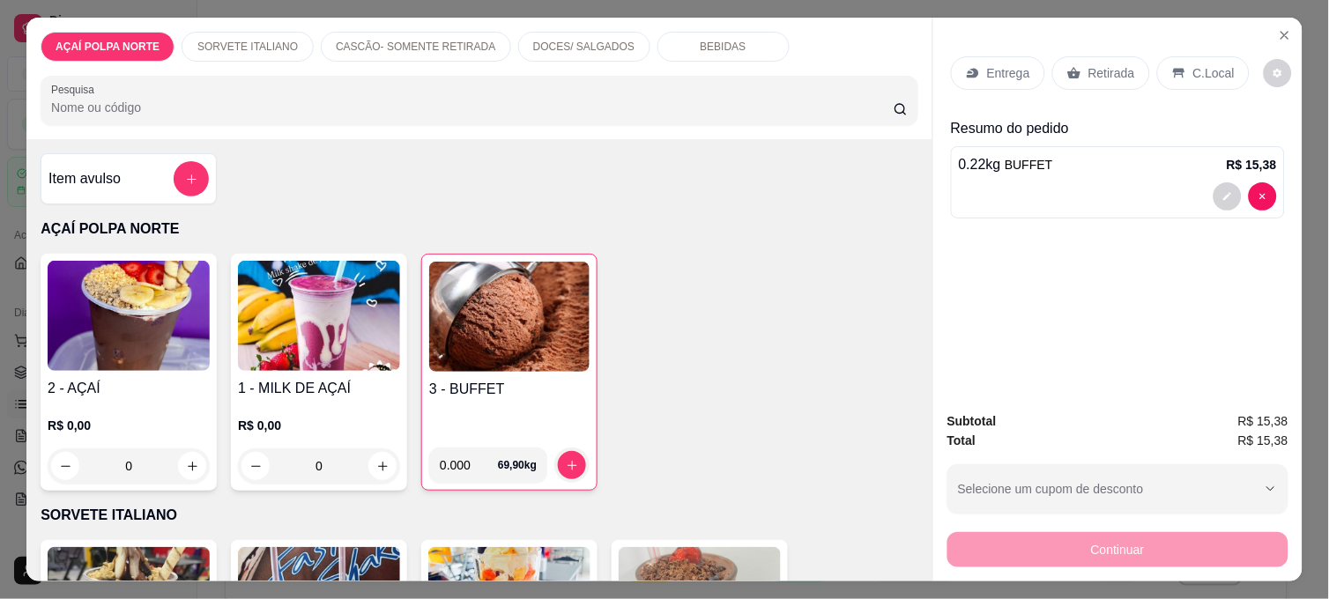
click at [481, 318] on img at bounding box center [509, 317] width 160 height 110
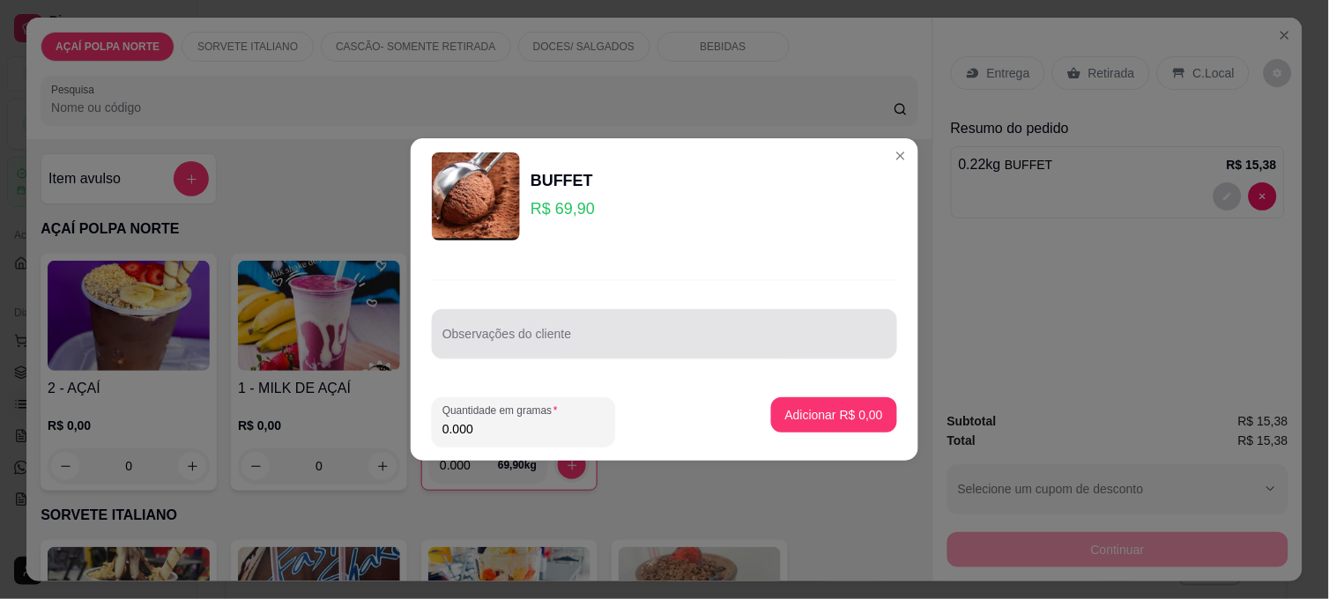
click at [532, 354] on div "Observações do cliente" at bounding box center [664, 333] width 465 height 49
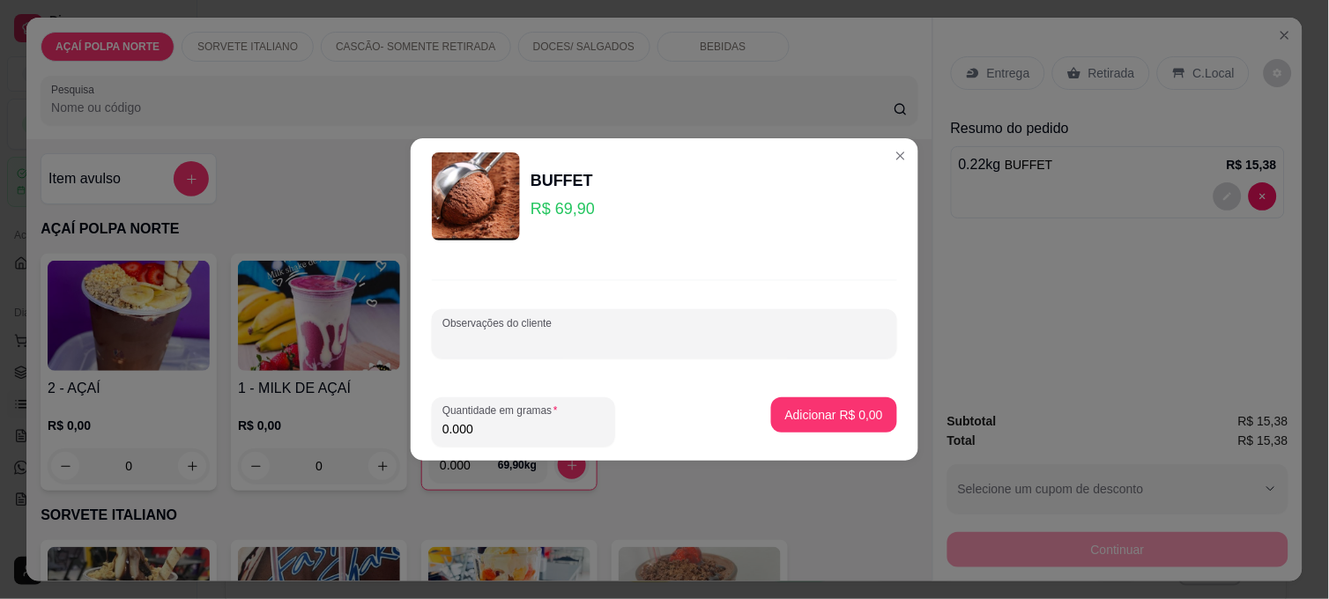
type input "i"
type input "II"
click at [483, 427] on input "0.000" at bounding box center [524, 430] width 162 height 18
type input "0.265"
click at [870, 411] on button "Adicionar R$ 18,52" at bounding box center [831, 415] width 130 height 34
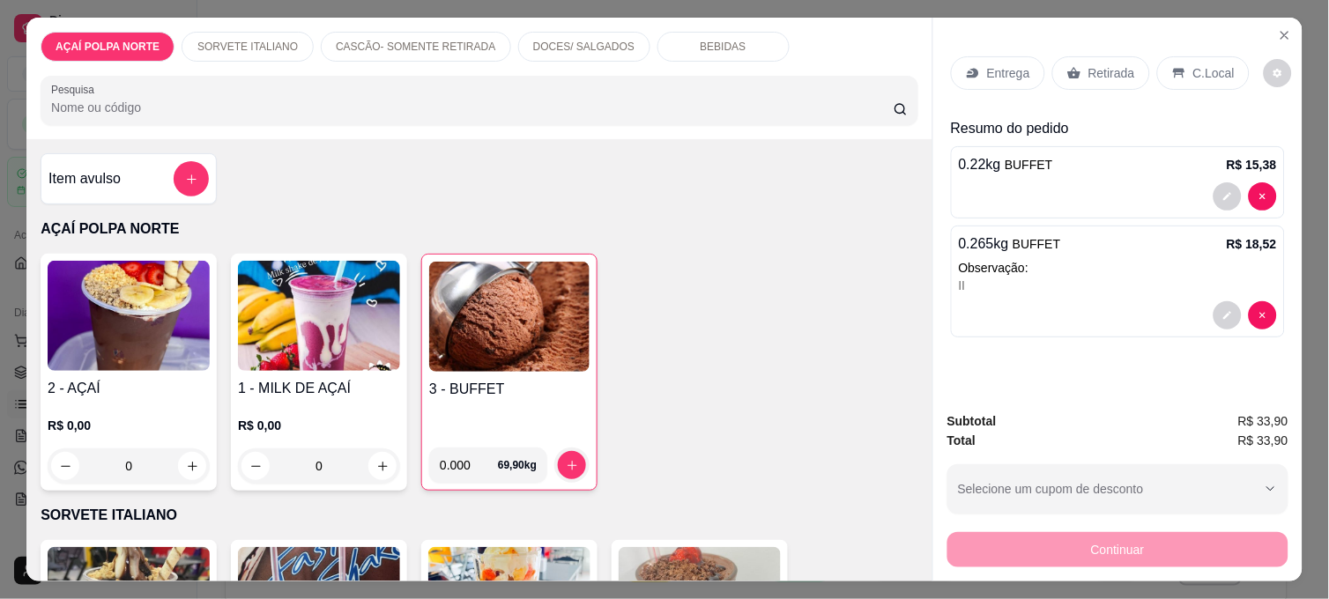
click at [104, 145] on div "Item avulso AÇAÍ POLPA NORTE 2 - AÇAÍ R$ 0,00 0 1 - MILK DE AÇAÍ R$ 0,00 0 3 - …" at bounding box center [479, 360] width 906 height 442
click at [109, 169] on h4 "Item avulso" at bounding box center [84, 178] width 72 height 21
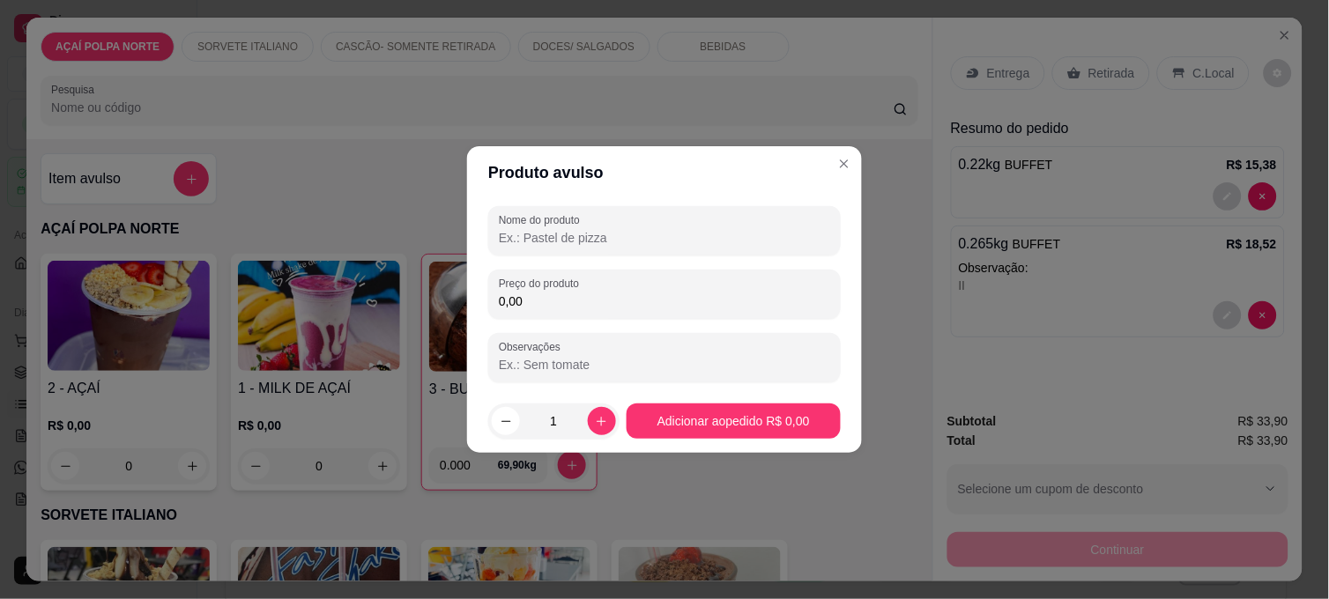
click at [604, 240] on input "Nome do produto" at bounding box center [664, 238] width 331 height 18
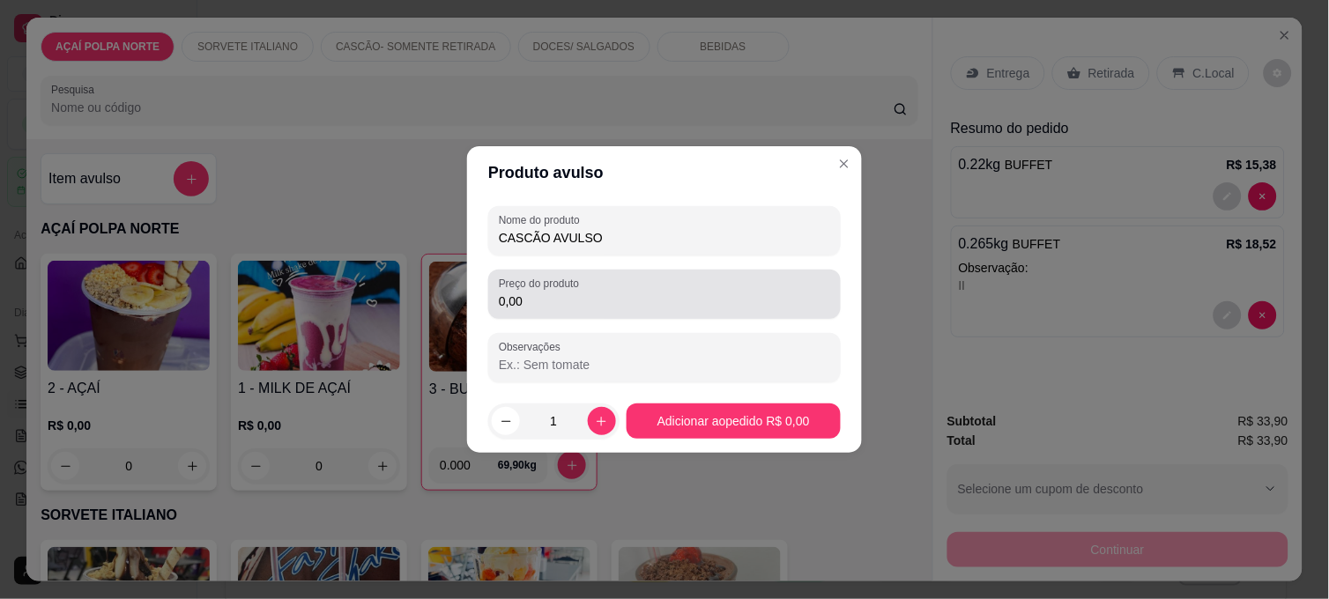
type input "CASCÃO AVULSO"
click at [569, 309] on input "0,00" at bounding box center [664, 302] width 331 height 18
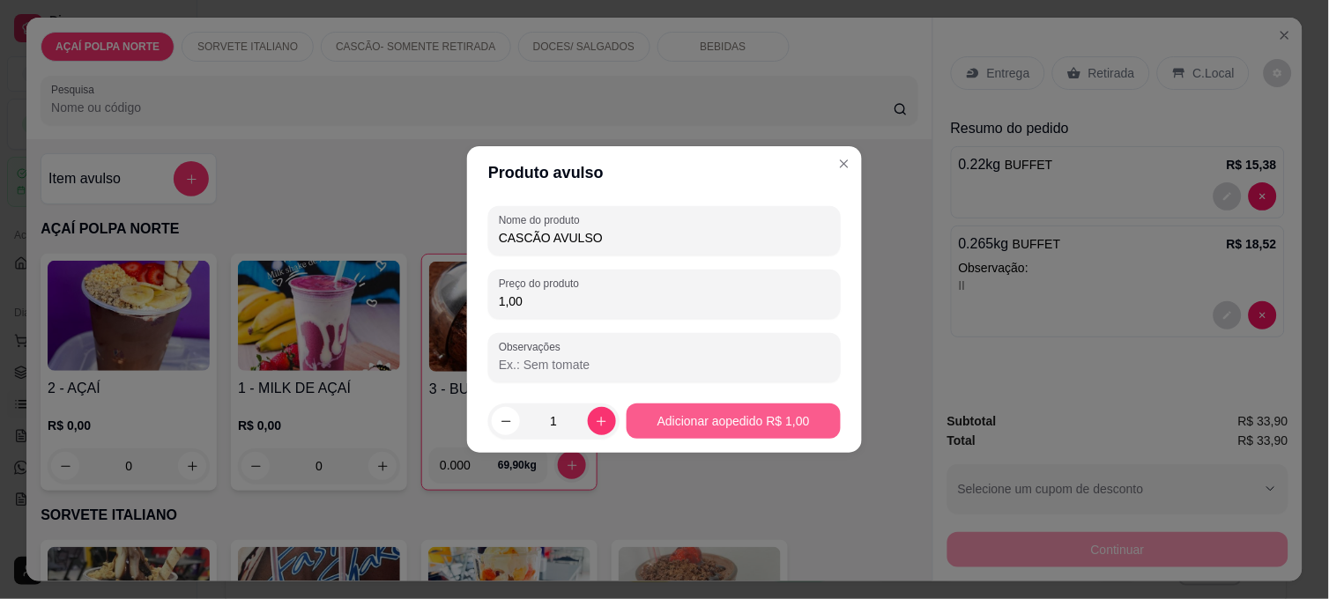
type input "1,00"
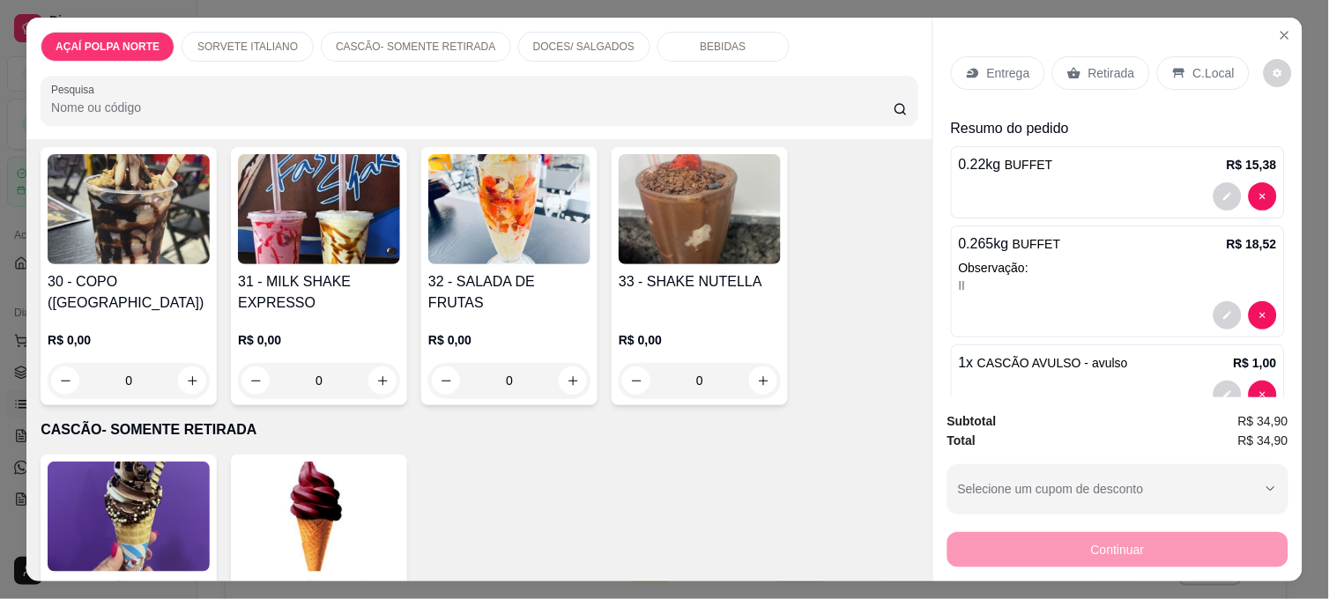
scroll to position [489, 0]
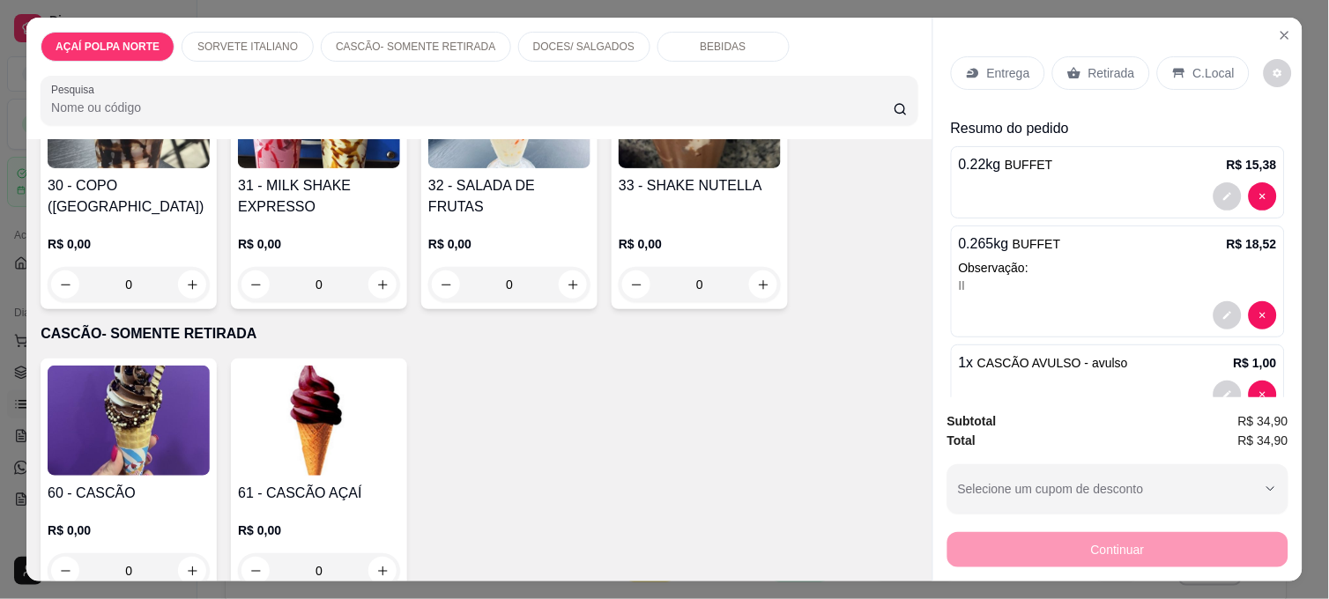
click at [1000, 64] on p "Entrega" at bounding box center [1008, 73] width 43 height 18
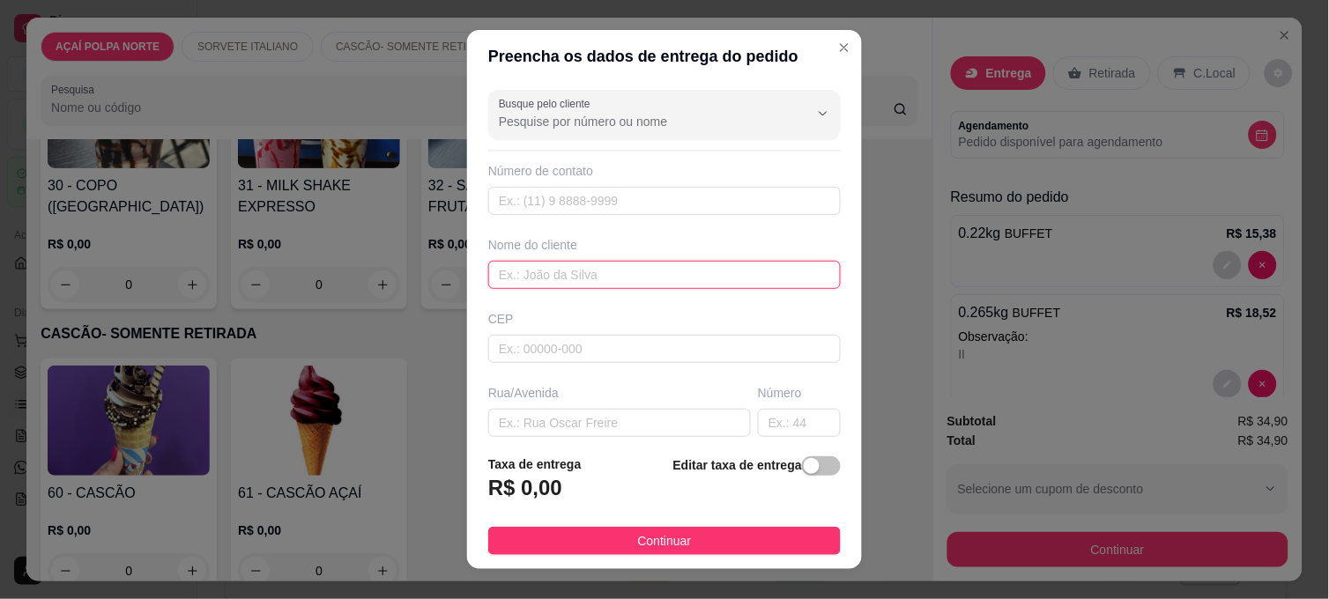
click at [589, 271] on input "text" at bounding box center [664, 275] width 353 height 28
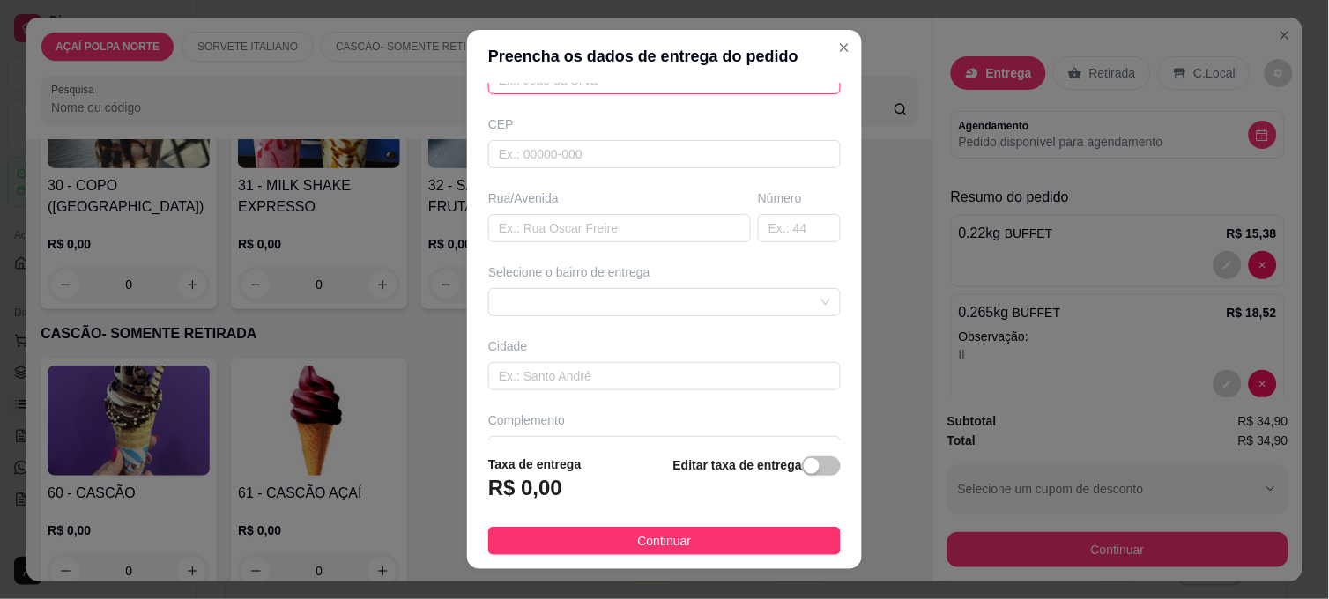
scroll to position [196, 0]
click at [658, 307] on div at bounding box center [664, 301] width 353 height 28
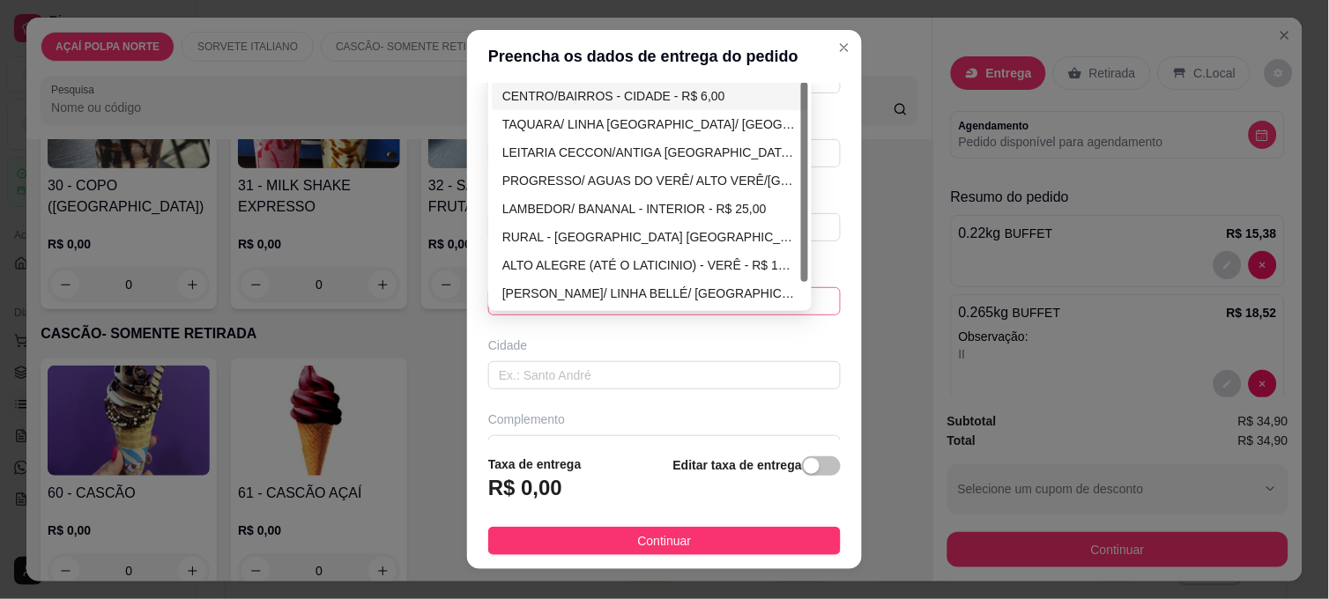
click at [569, 92] on div "CENTRO/BAIRROS - CIDADE - R$ 6,00" at bounding box center [649, 95] width 295 height 19
type input "CIDADE"
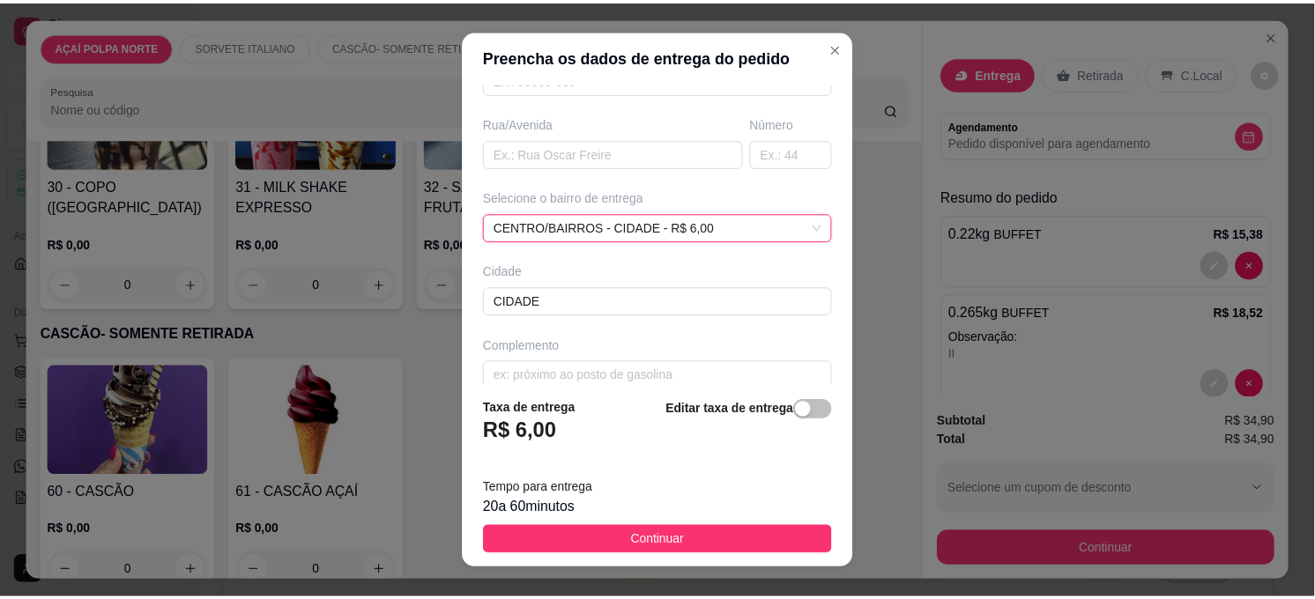
scroll to position [293, 0]
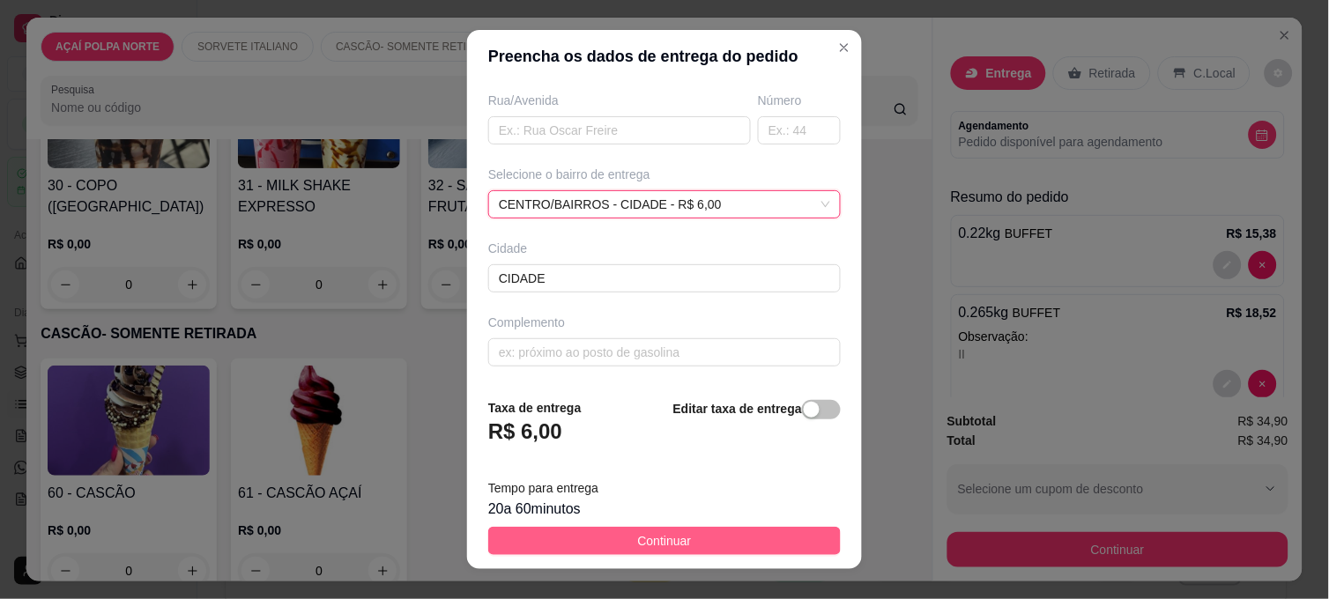
click at [695, 542] on button "Continuar" at bounding box center [664, 541] width 353 height 28
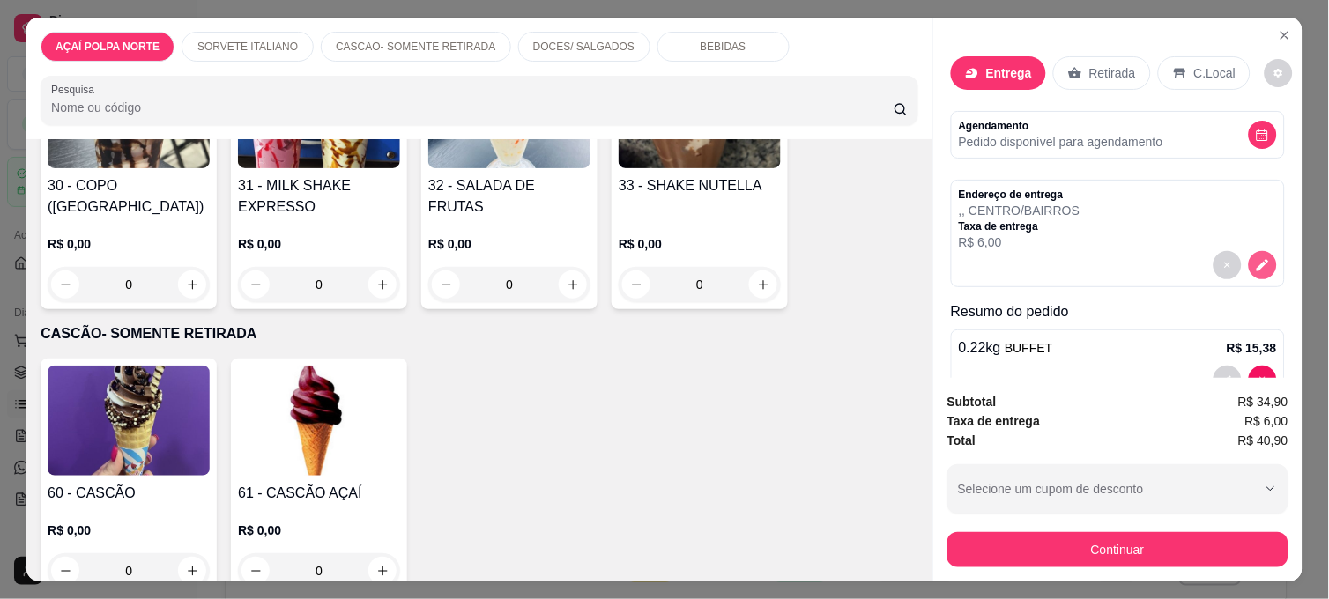
click at [1255, 257] on icon "decrease-product-quantity" at bounding box center [1263, 265] width 16 height 16
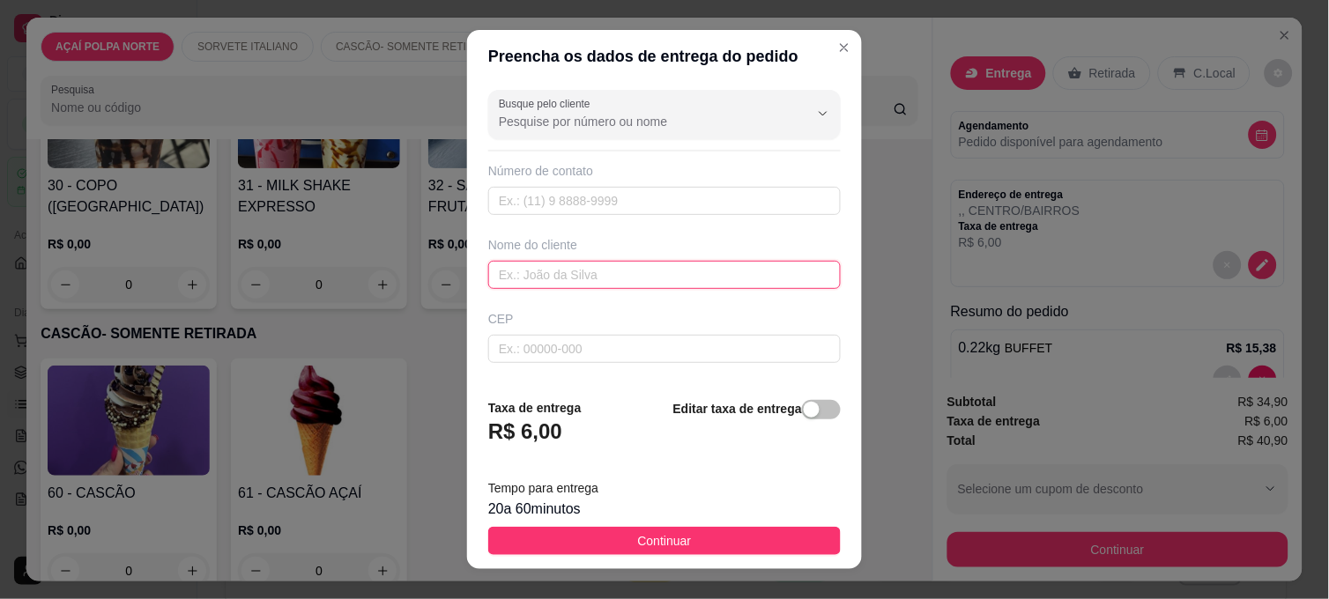
click at [649, 276] on input "text" at bounding box center [664, 275] width 353 height 28
type input "CLIENTES DIVERSOS"
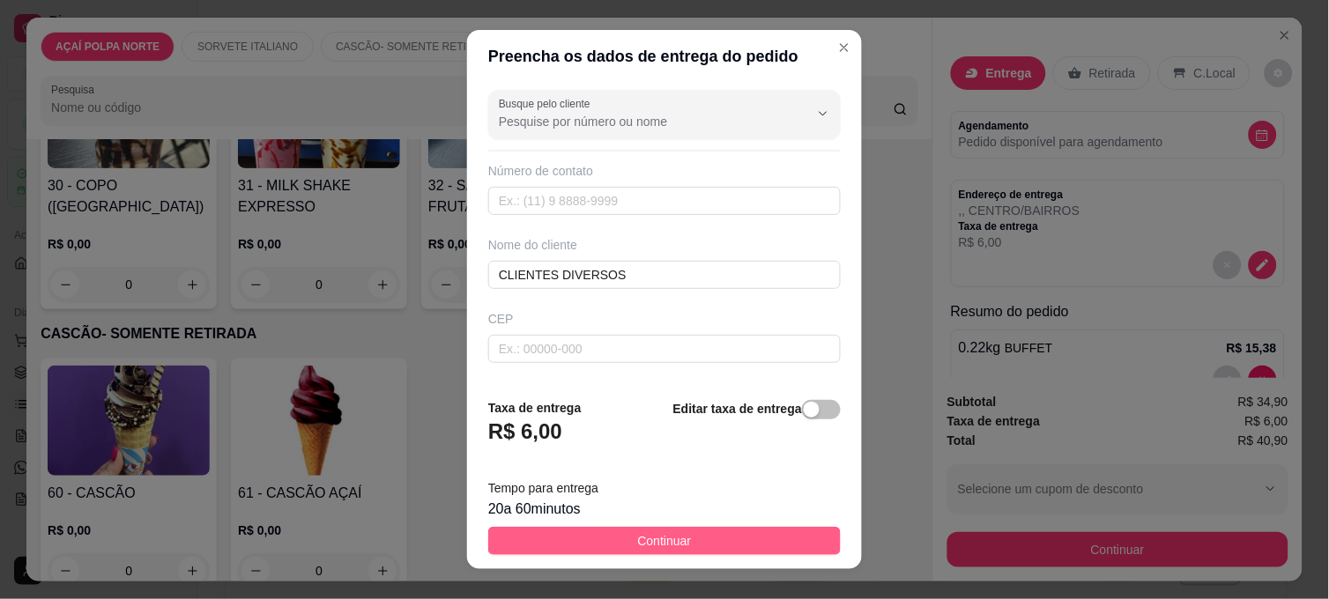
click at [642, 532] on span "Continuar" at bounding box center [665, 541] width 54 height 19
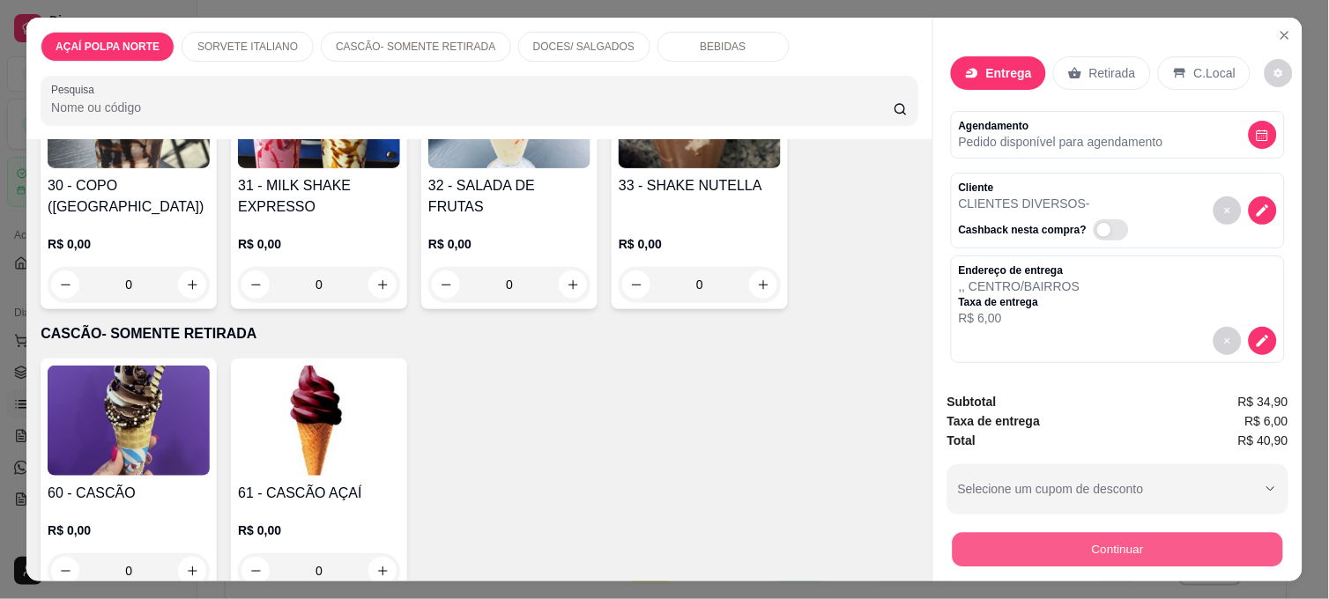
click at [1204, 532] on button "Continuar" at bounding box center [1118, 549] width 331 height 34
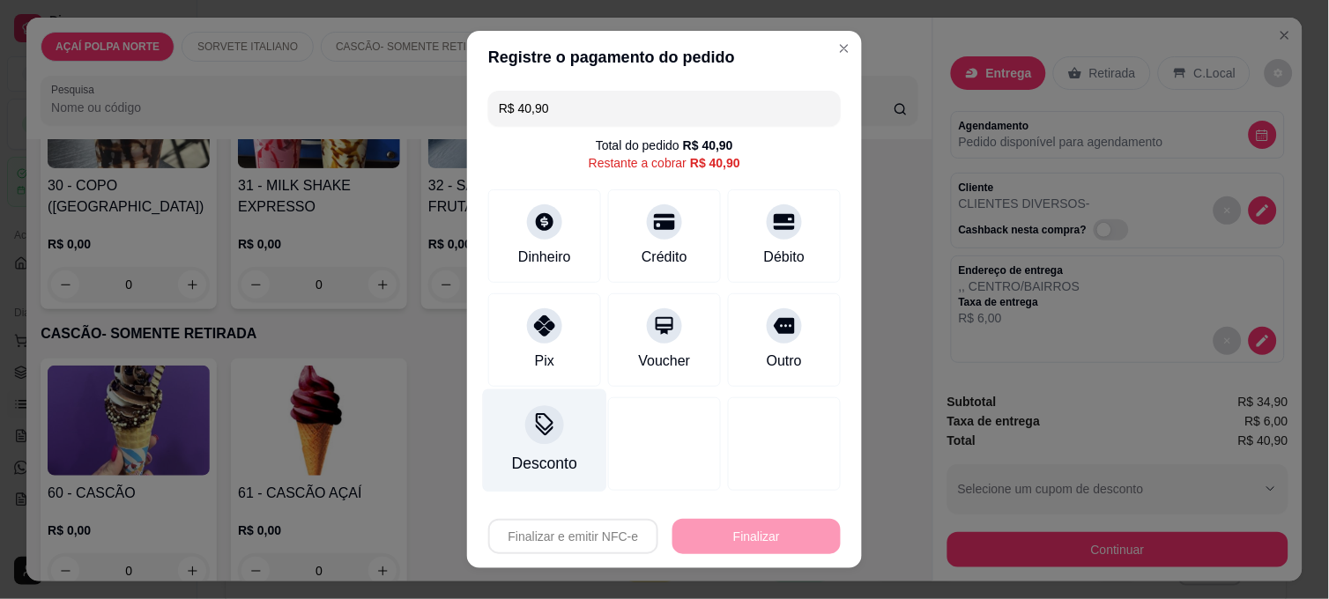
click at [566, 438] on div "Desconto" at bounding box center [545, 441] width 124 height 103
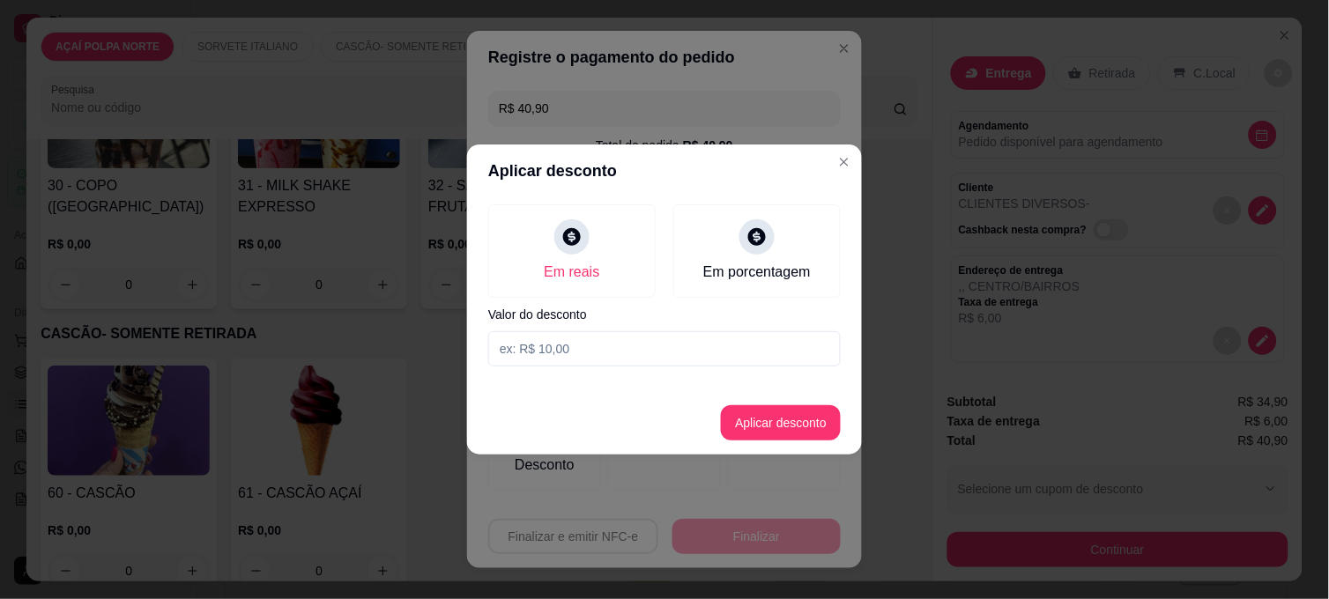
click at [606, 346] on input at bounding box center [664, 348] width 353 height 35
type input "0,90"
click at [778, 426] on button "Aplicar desconto" at bounding box center [781, 423] width 120 height 35
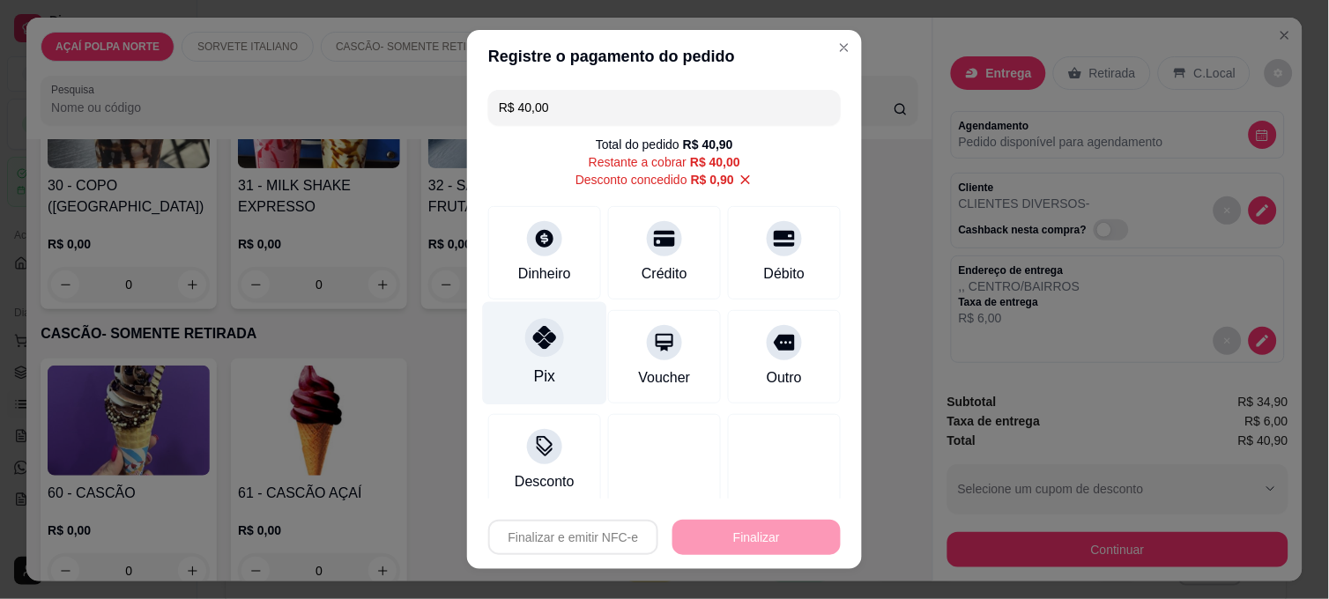
click at [554, 328] on div "Pix" at bounding box center [545, 353] width 124 height 103
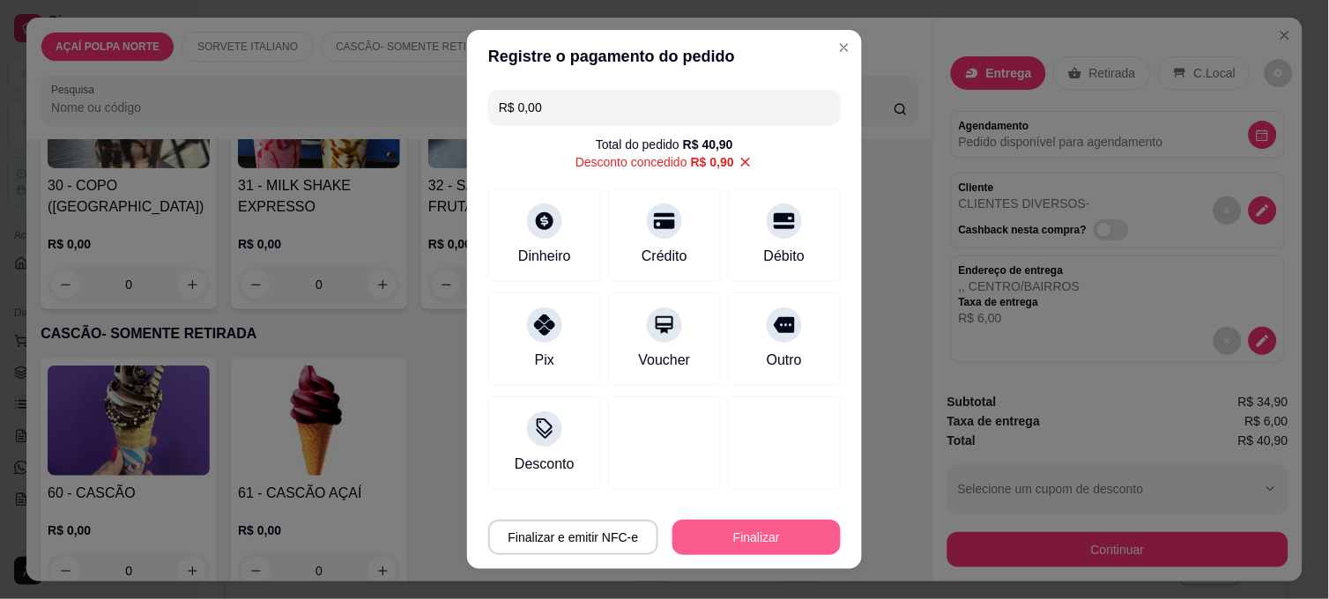
click at [746, 531] on button "Finalizar" at bounding box center [757, 537] width 168 height 35
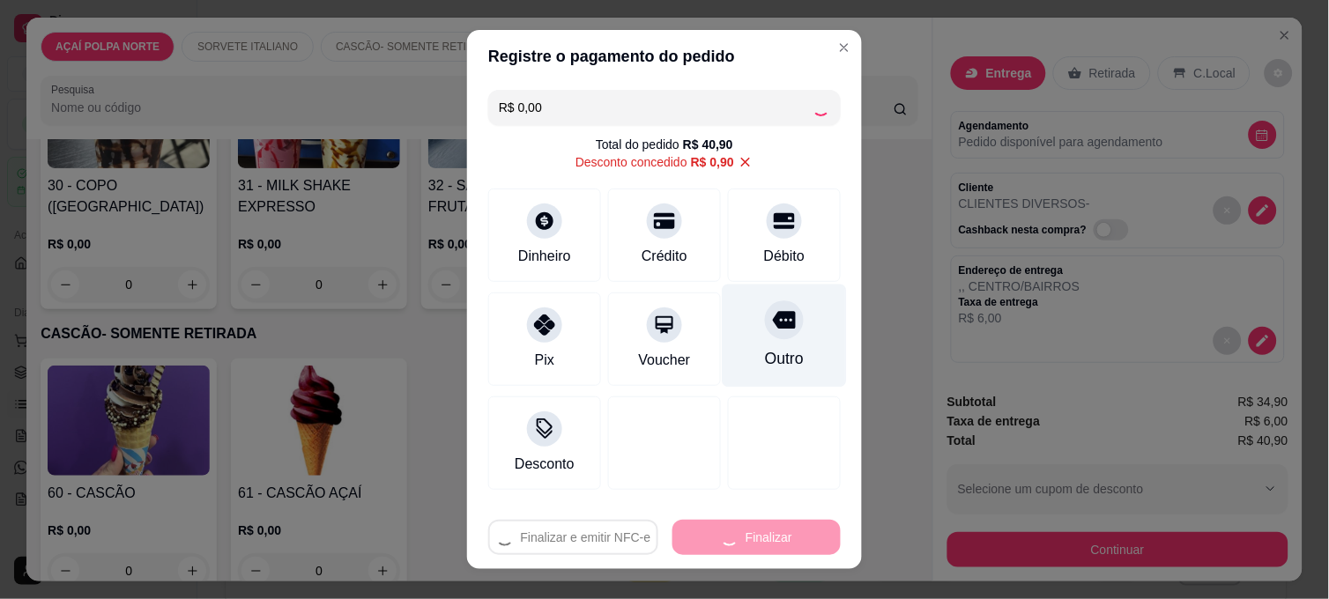
type input "-R$ 40,90"
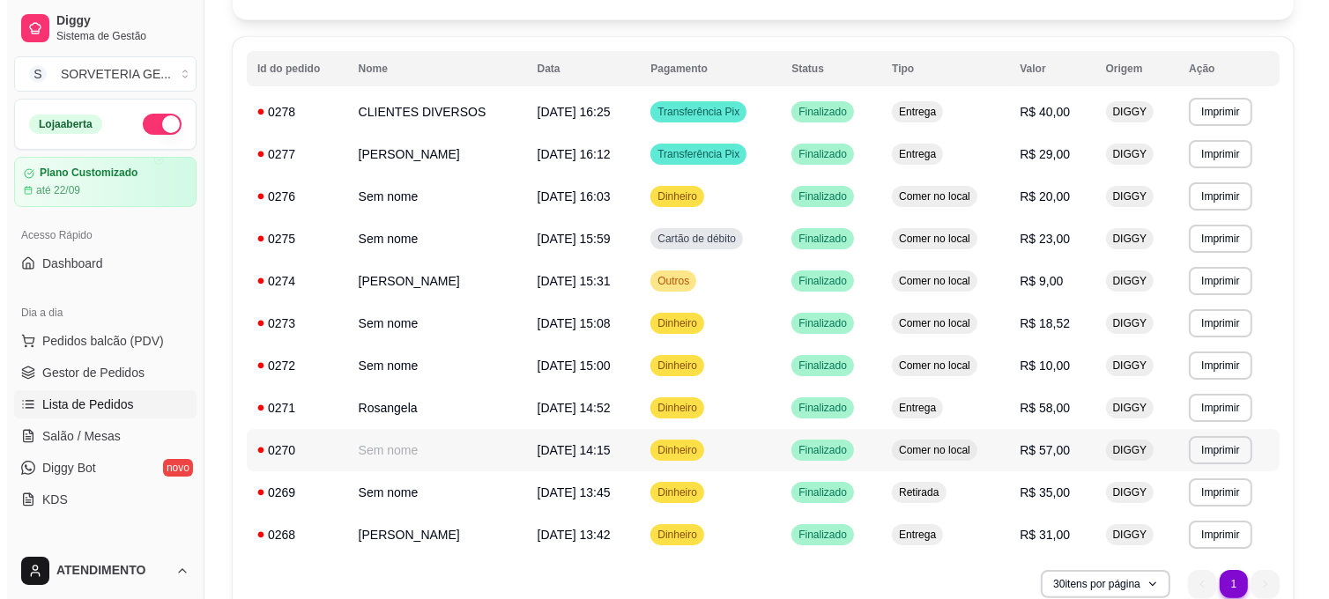
scroll to position [53, 0]
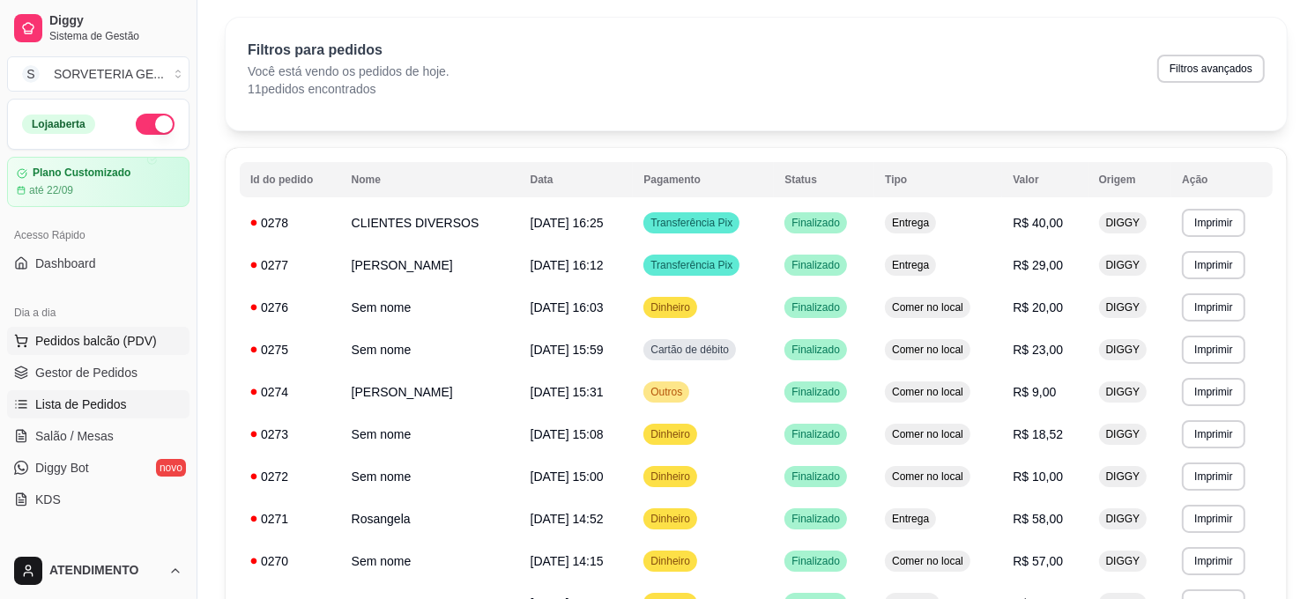
click at [67, 336] on span "Pedidos balcão (PDV)" at bounding box center [96, 341] width 122 height 18
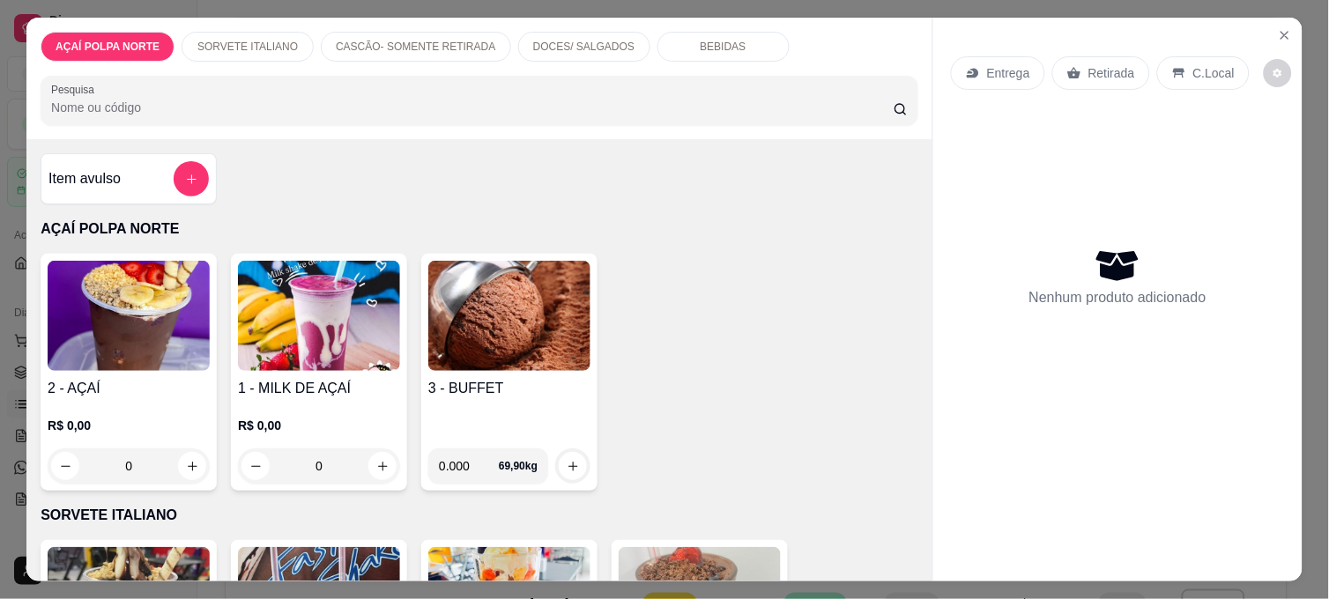
click at [152, 320] on img at bounding box center [129, 316] width 162 height 110
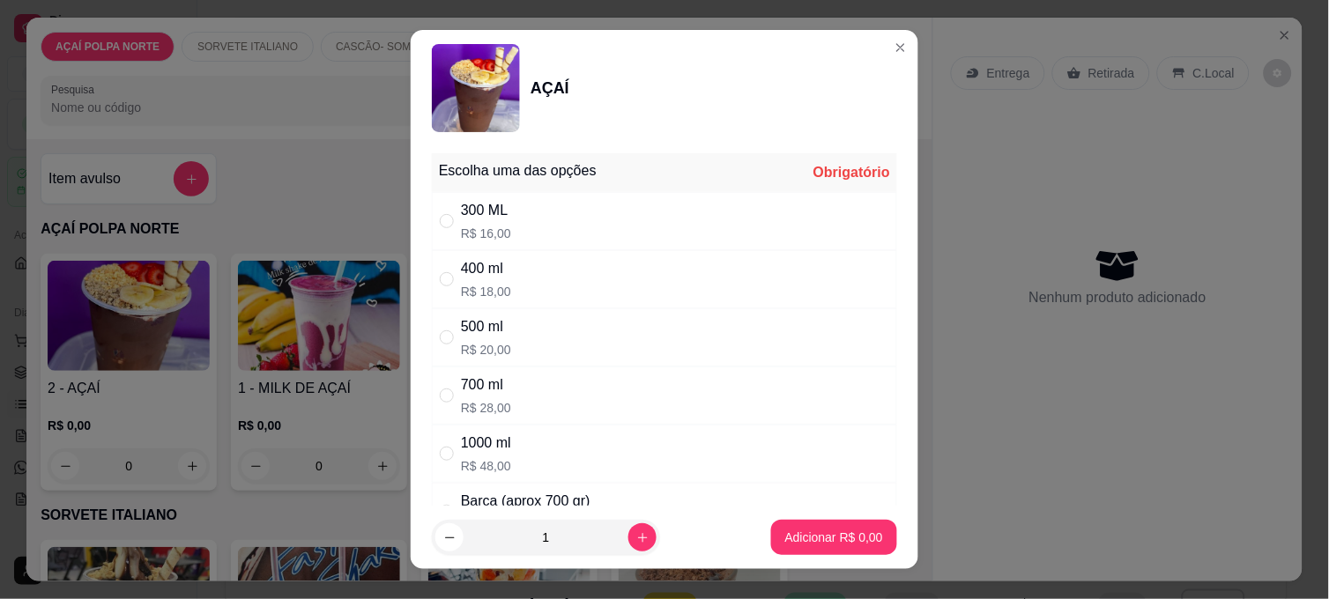
click at [480, 265] on div "400 ml" at bounding box center [486, 268] width 50 height 21
radio input "true"
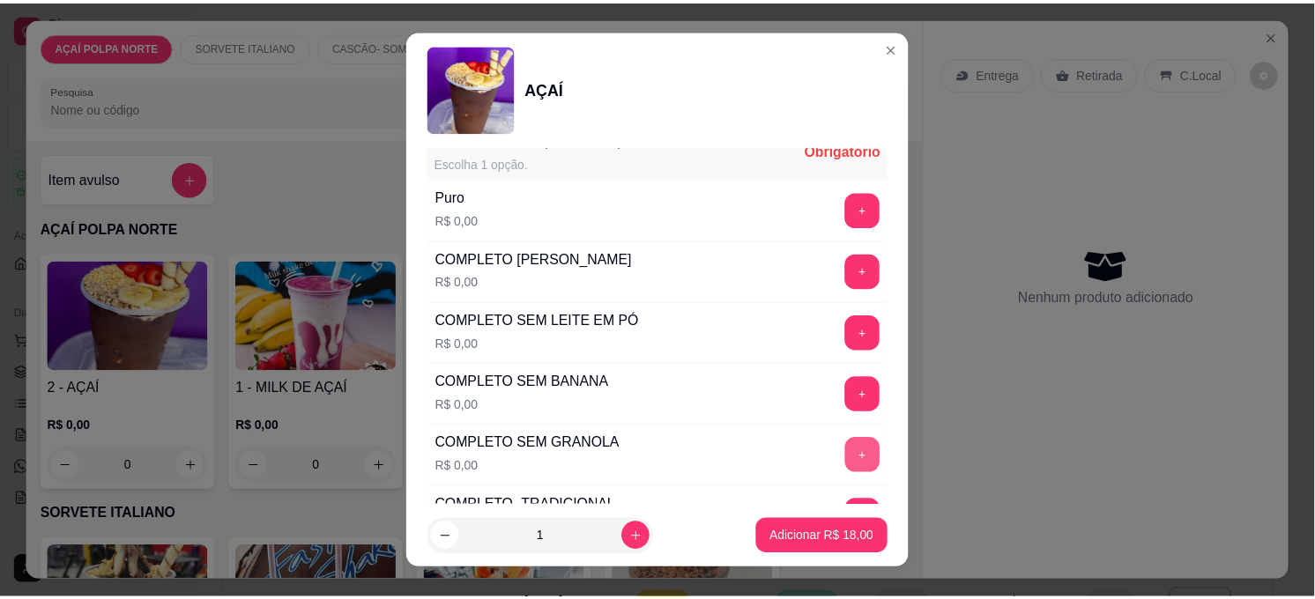
scroll to position [587, 0]
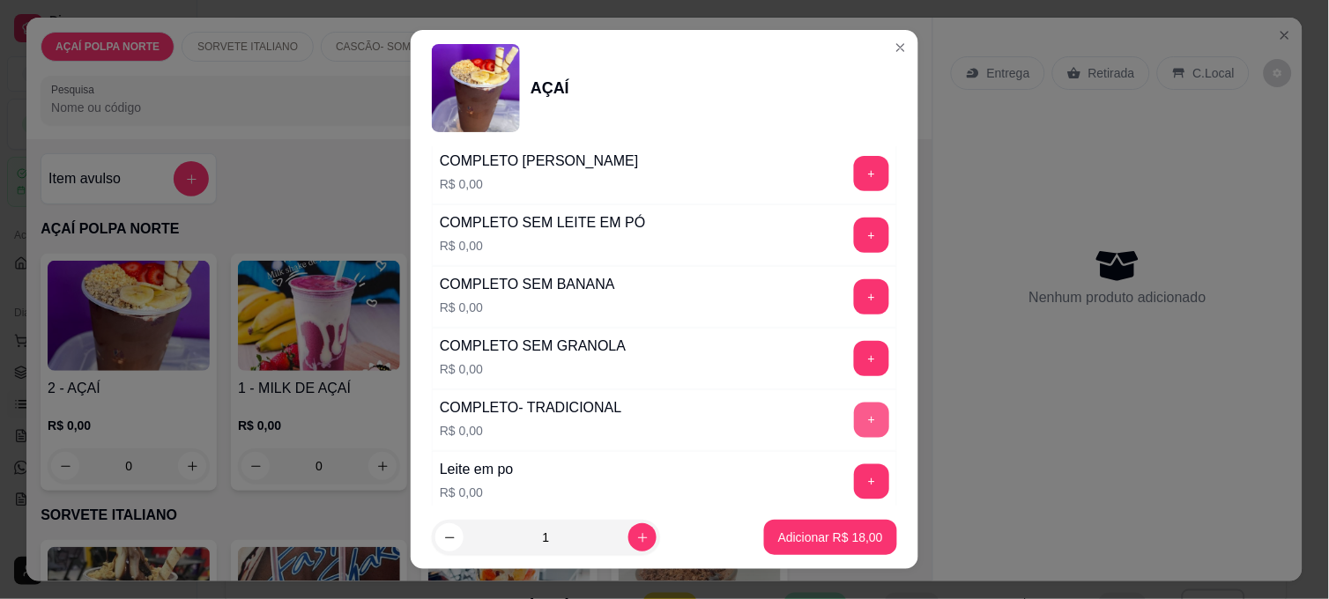
click at [854, 419] on button "+" at bounding box center [871, 420] width 35 height 35
click at [830, 539] on p "Adicionar R$ 18,00" at bounding box center [830, 538] width 105 height 18
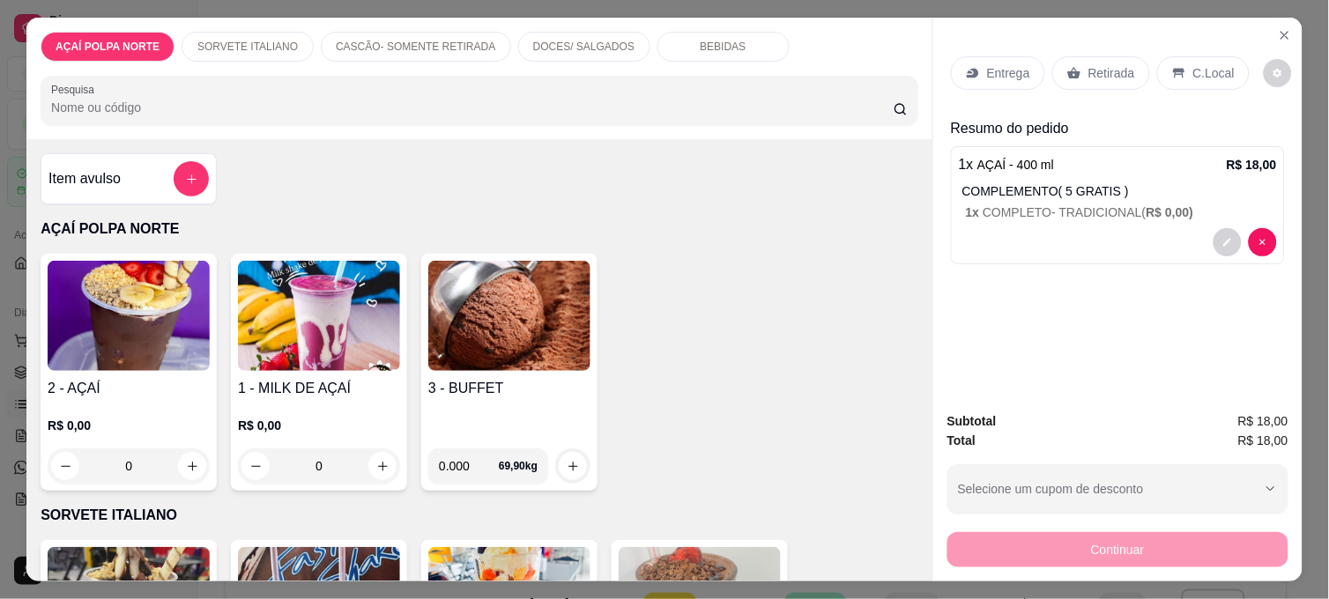
click at [1176, 66] on icon at bounding box center [1179, 73] width 14 height 14
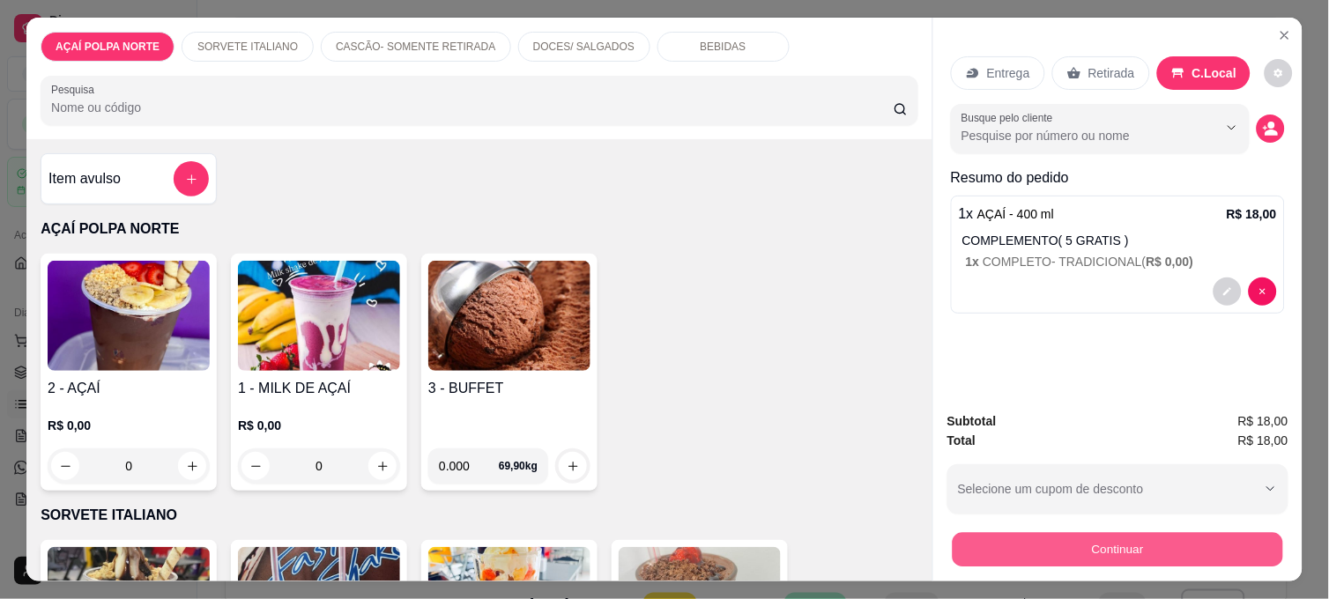
click at [1050, 535] on button "Continuar" at bounding box center [1118, 549] width 331 height 34
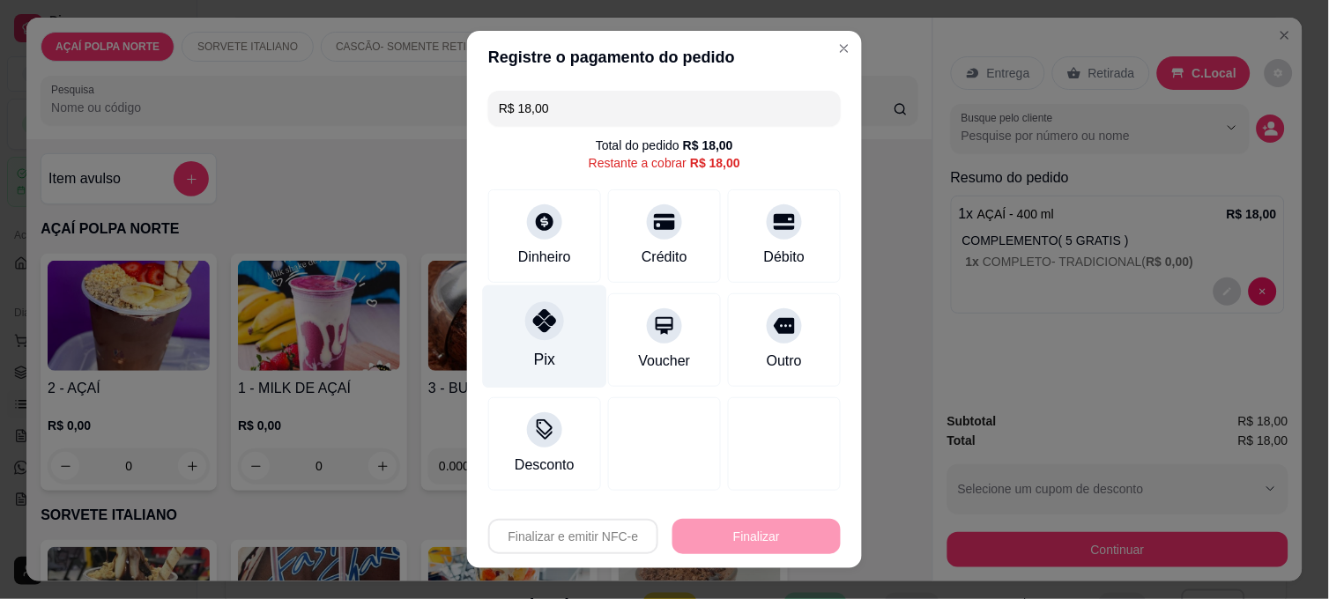
click at [542, 332] on icon at bounding box center [544, 320] width 23 height 23
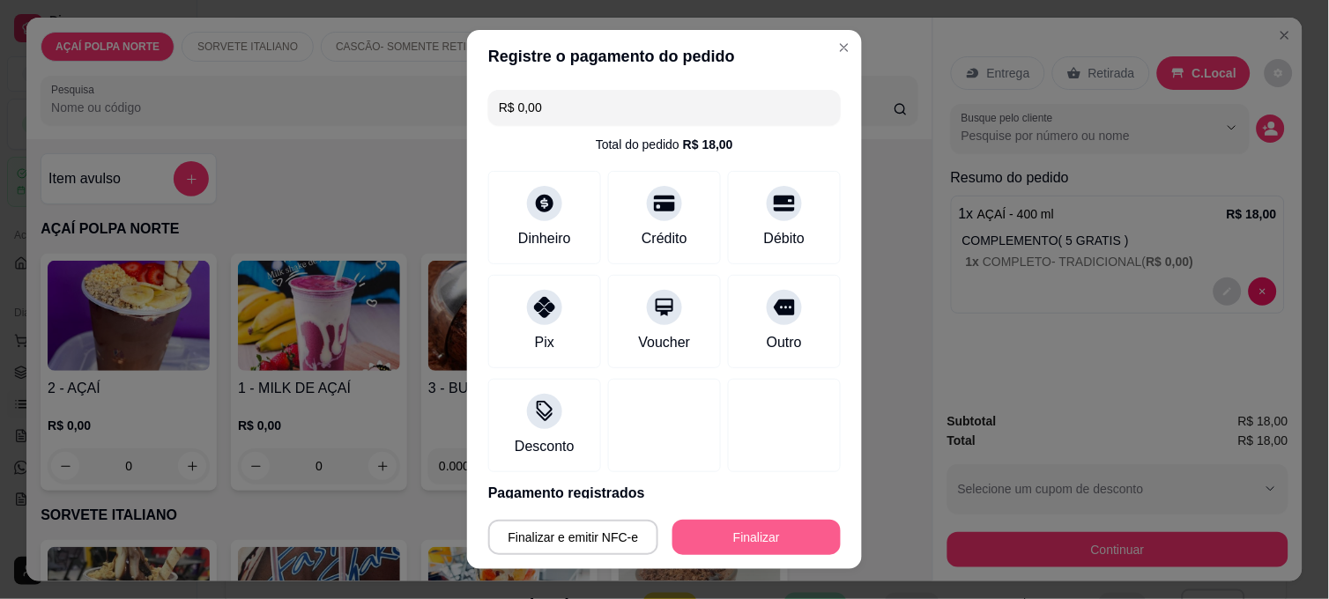
click at [729, 529] on button "Finalizar" at bounding box center [757, 537] width 168 height 35
type input "-R$ 18,00"
